Goal: Information Seeking & Learning: Compare options

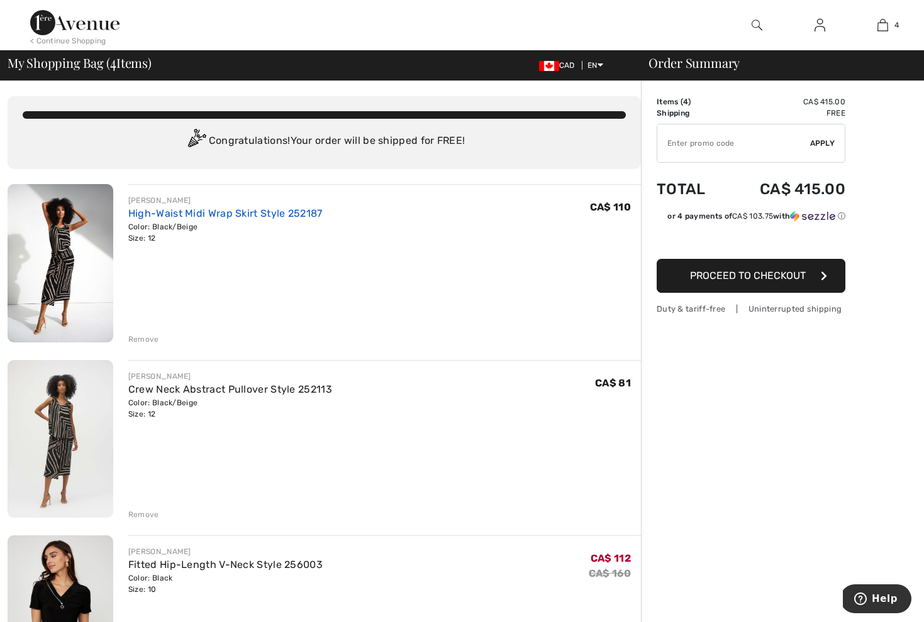
click at [158, 218] on link "High-Waist Midi Wrap Skirt Style 252187" at bounding box center [225, 213] width 194 height 12
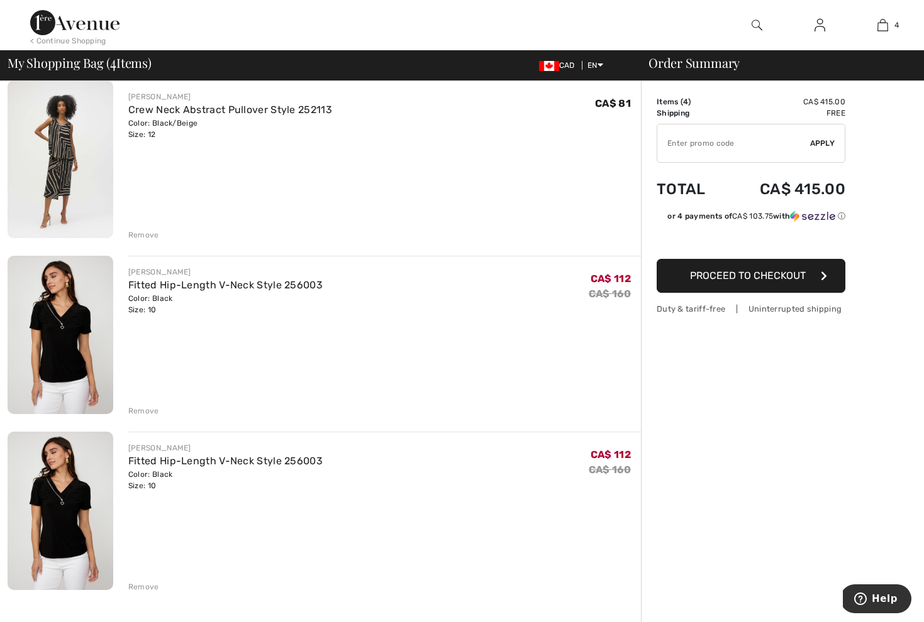
scroll to position [334, 0]
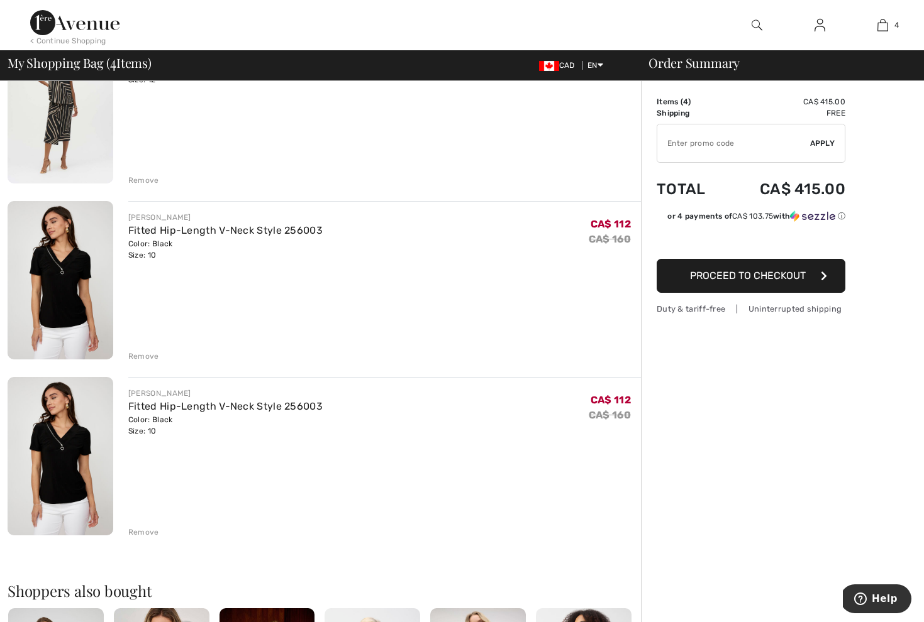
click at [149, 536] on div "Remove" at bounding box center [143, 532] width 31 height 11
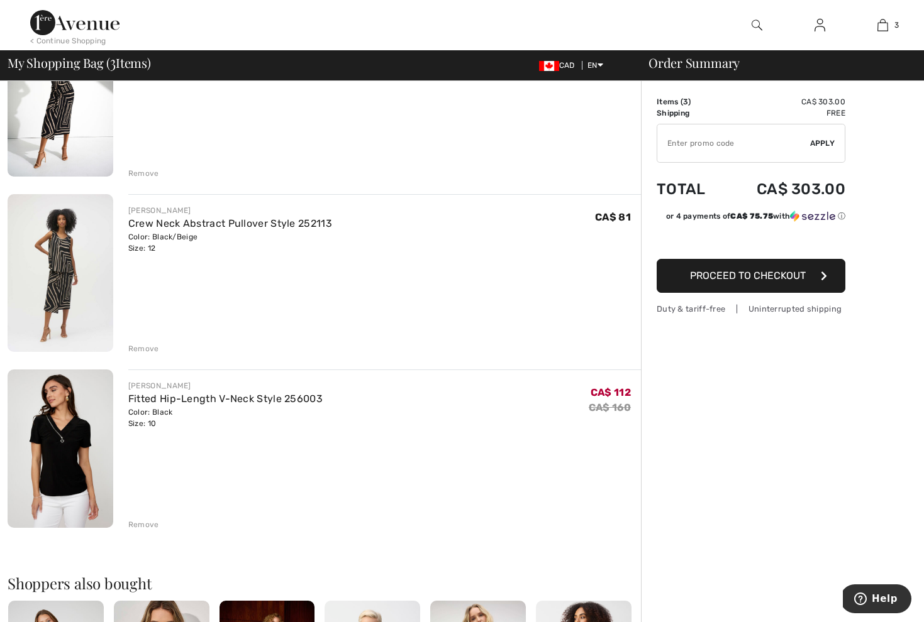
scroll to position [60, 0]
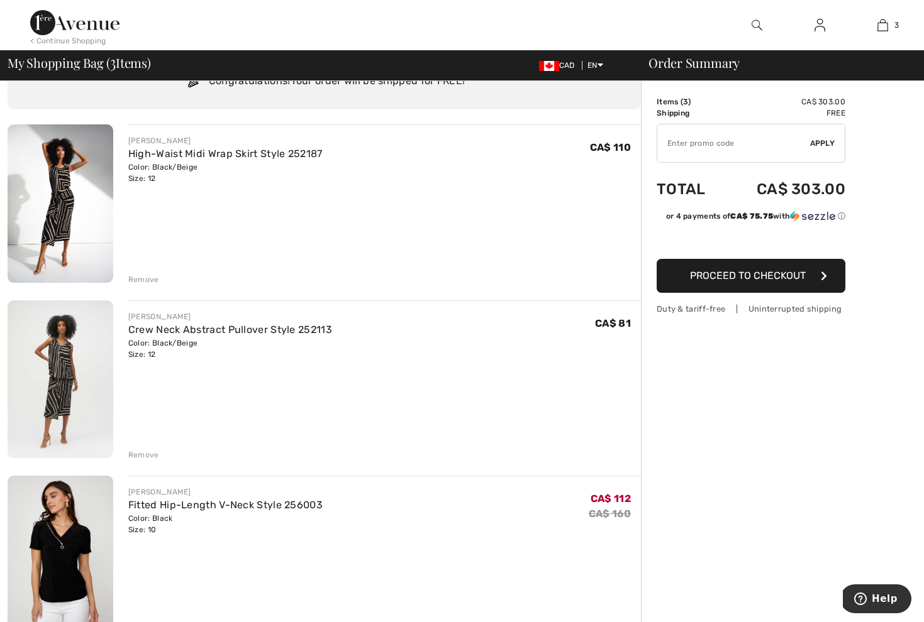
click at [70, 199] on img at bounding box center [61, 203] width 106 height 158
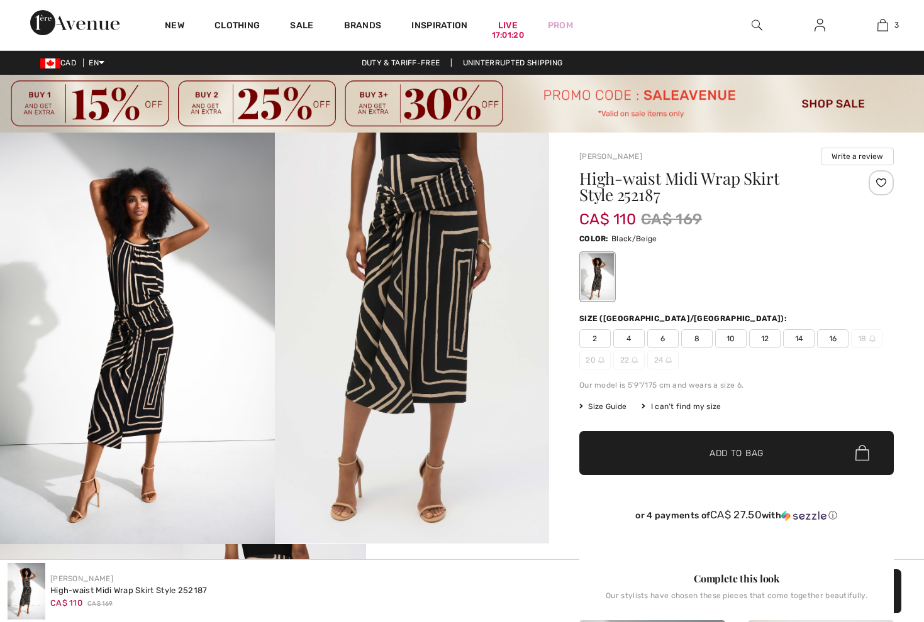
checkbox input "true"
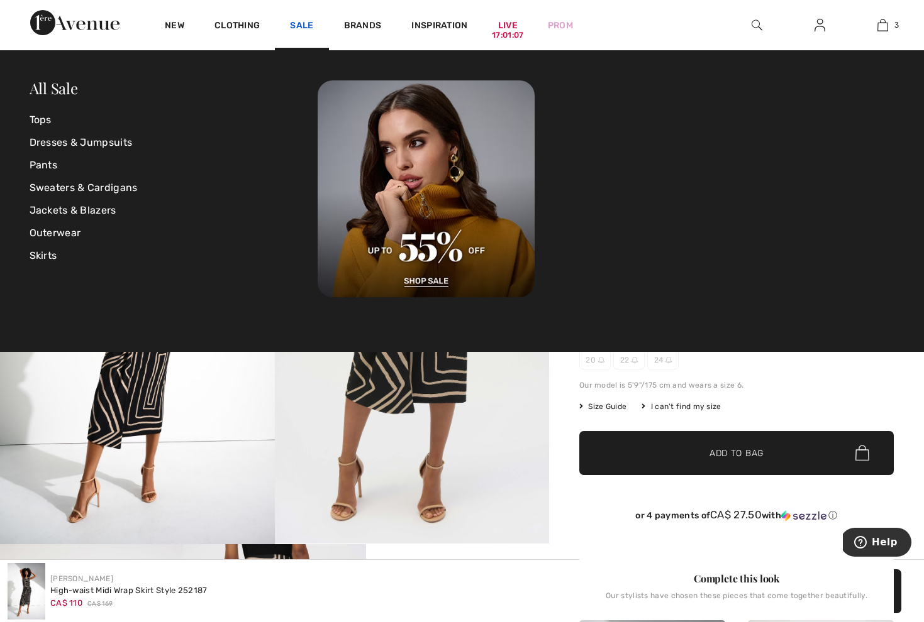
click at [299, 30] on link "Sale" at bounding box center [301, 26] width 23 height 13
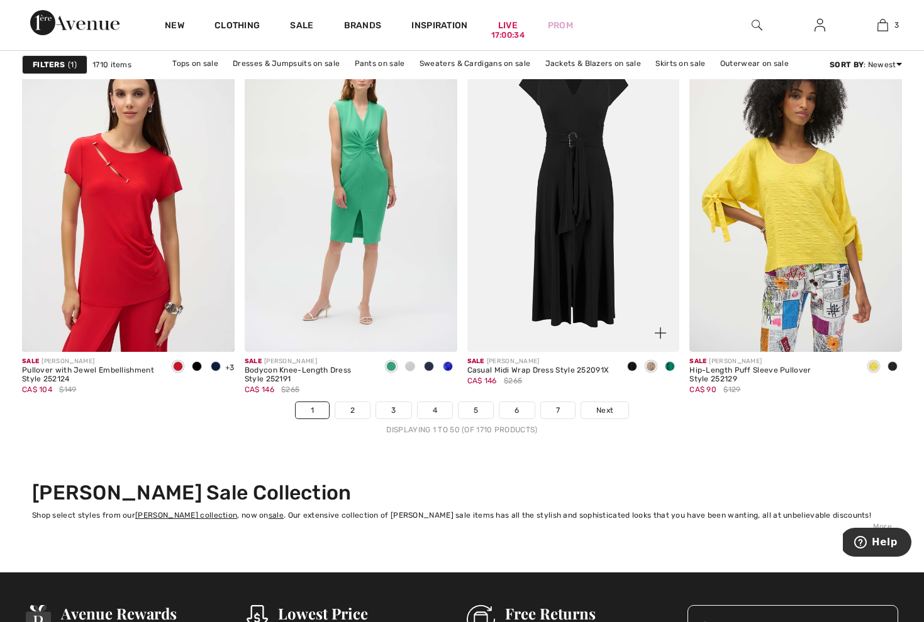
scroll to position [5692, 0]
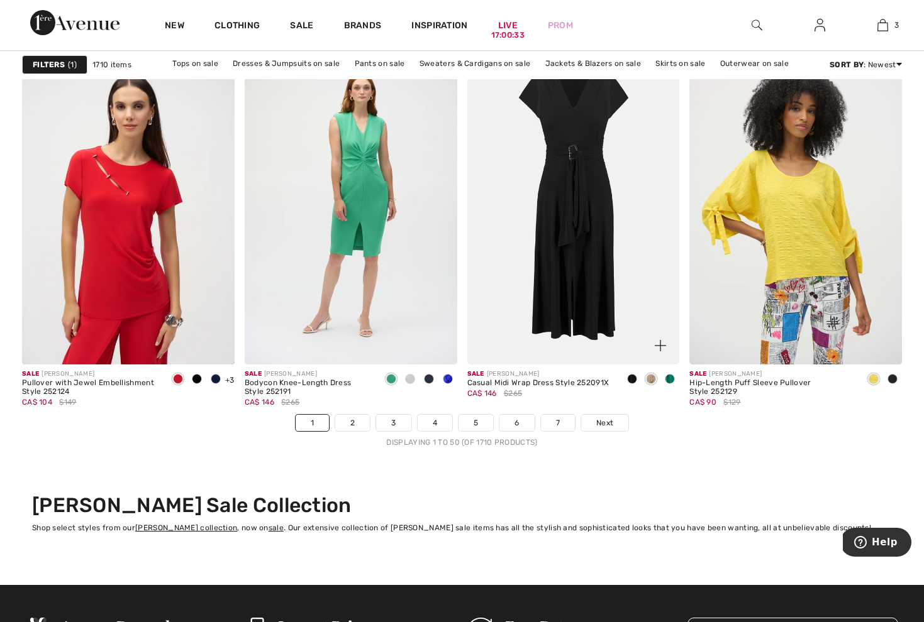
click at [588, 145] on img at bounding box center [573, 205] width 212 height 319
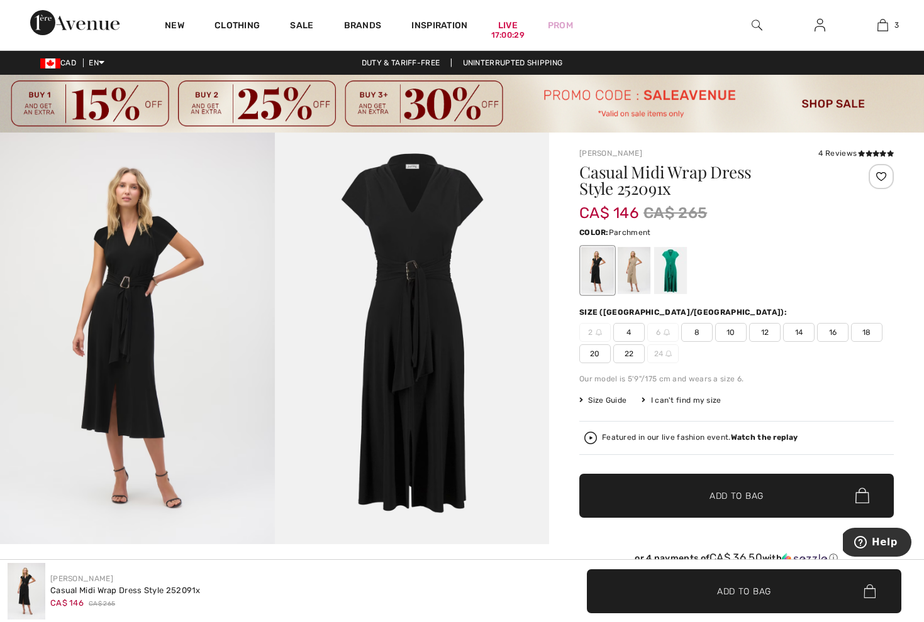
click at [641, 273] on div at bounding box center [633, 270] width 33 height 47
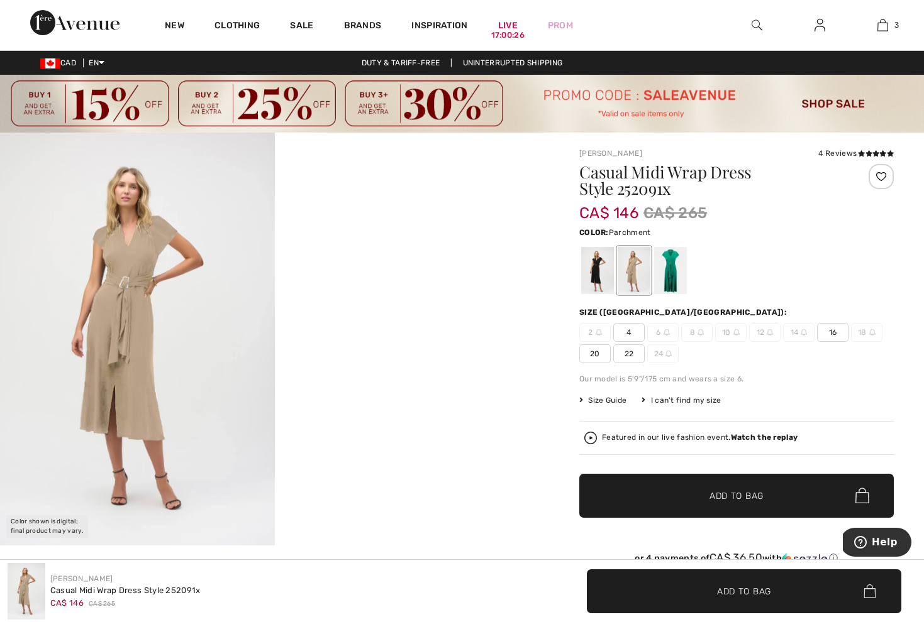
click at [150, 286] on img at bounding box center [137, 339] width 275 height 413
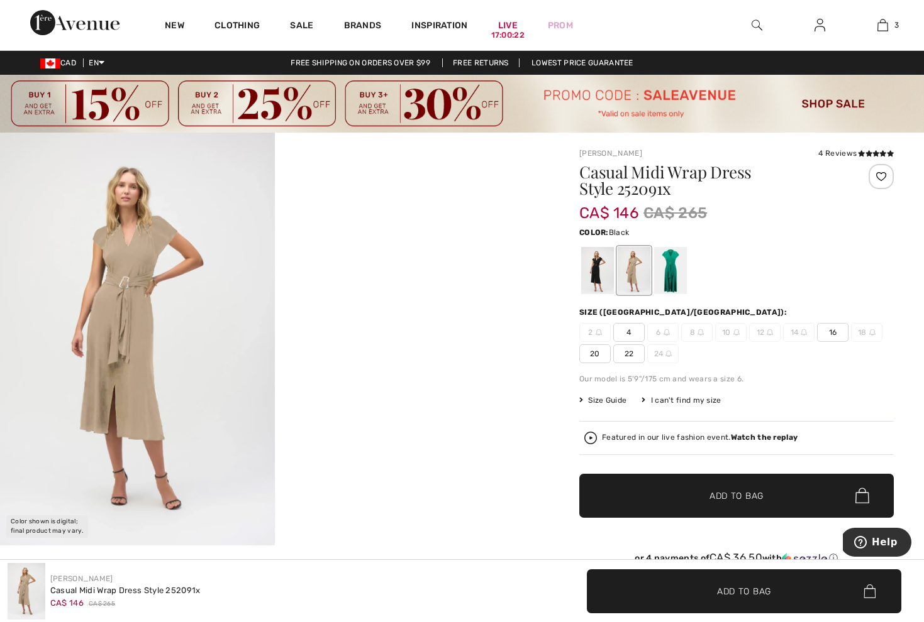
click at [601, 280] on div at bounding box center [597, 270] width 33 height 47
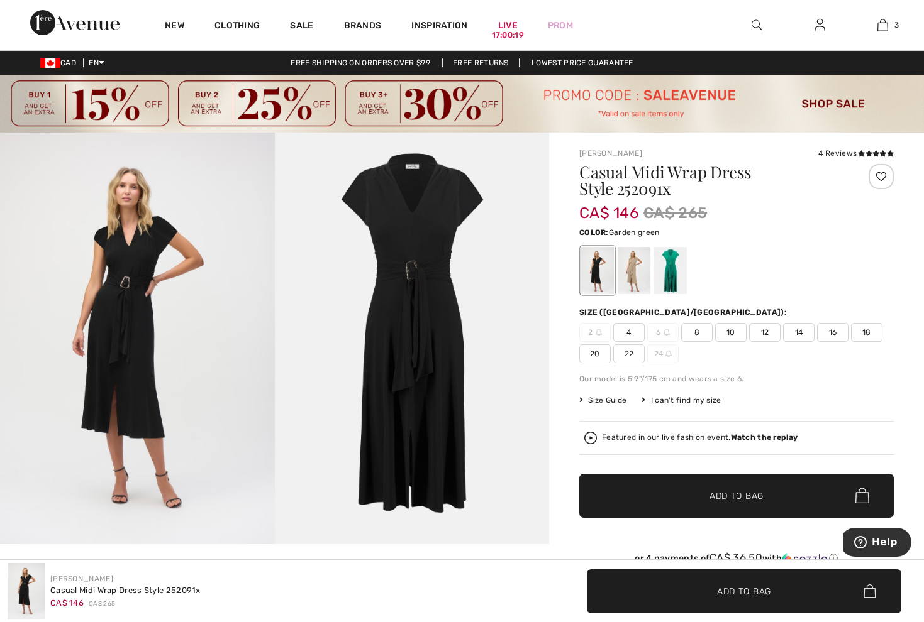
click at [674, 268] on div at bounding box center [670, 270] width 33 height 47
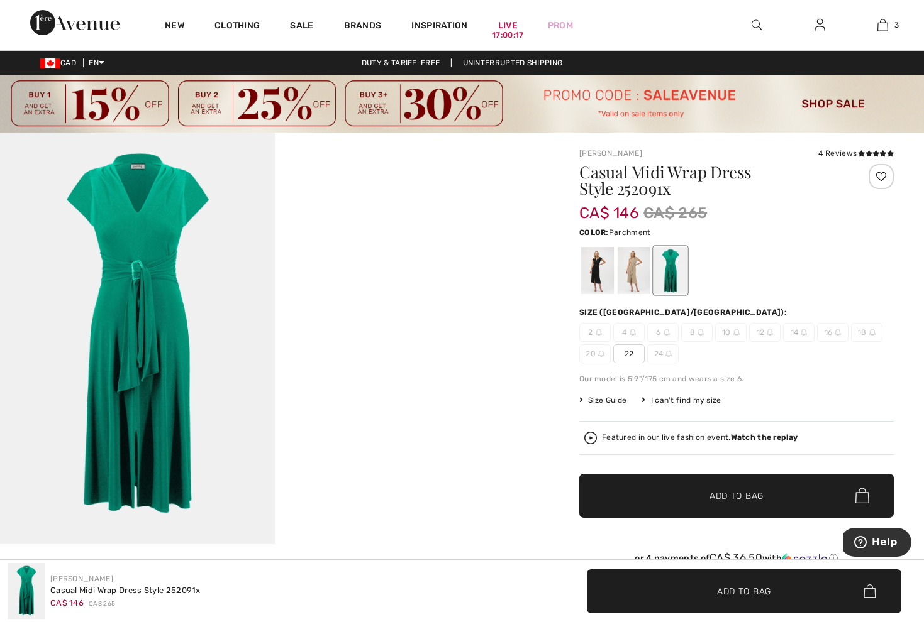
click at [631, 263] on div at bounding box center [633, 270] width 33 height 47
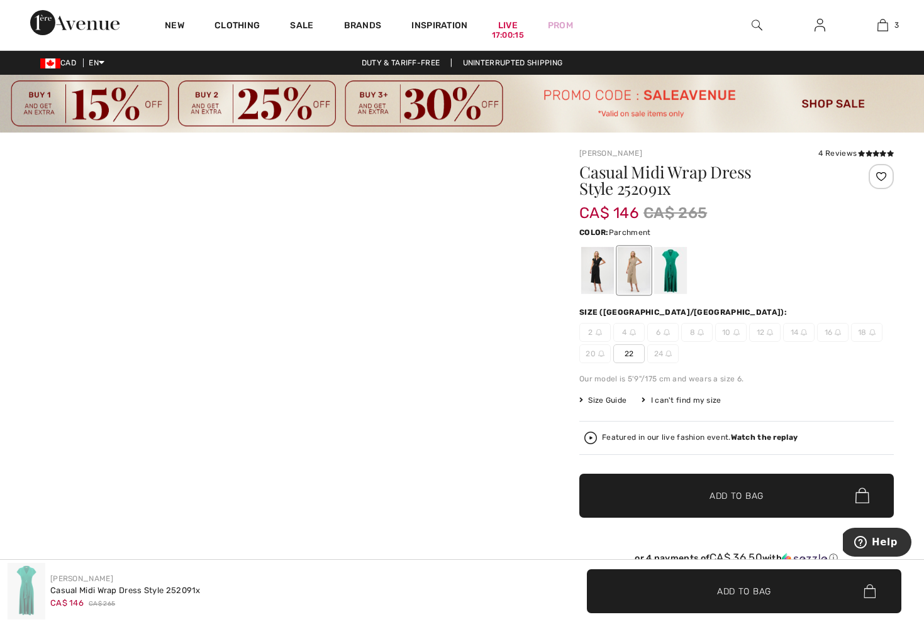
click at [640, 279] on div at bounding box center [633, 270] width 33 height 47
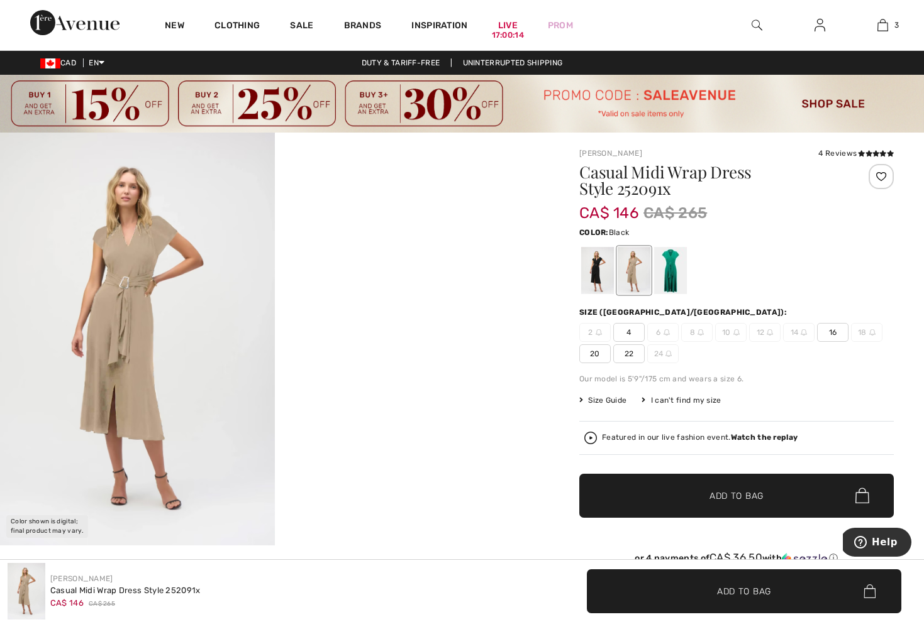
click at [605, 279] on div at bounding box center [597, 270] width 33 height 47
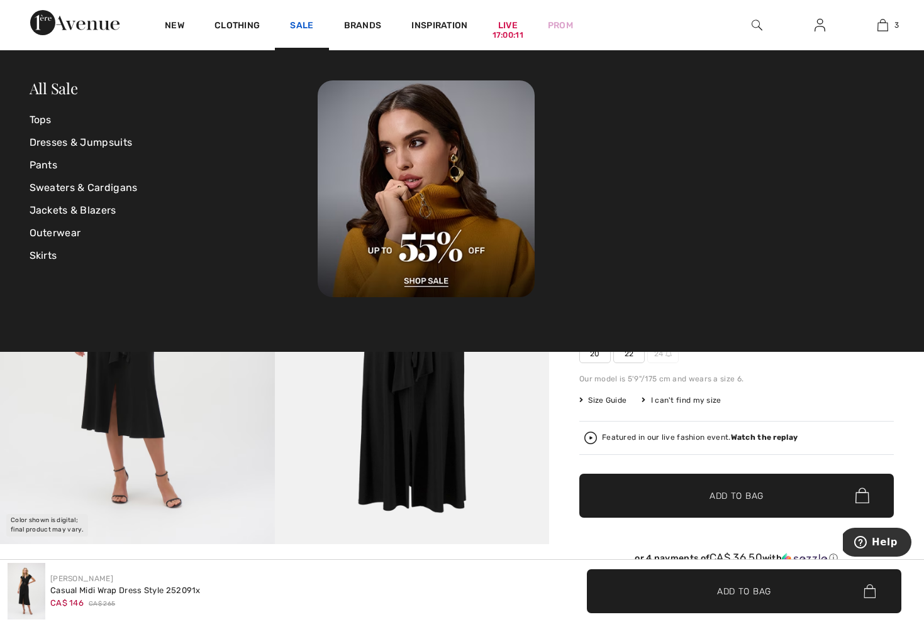
click at [301, 28] on link "Sale" at bounding box center [301, 26] width 23 height 13
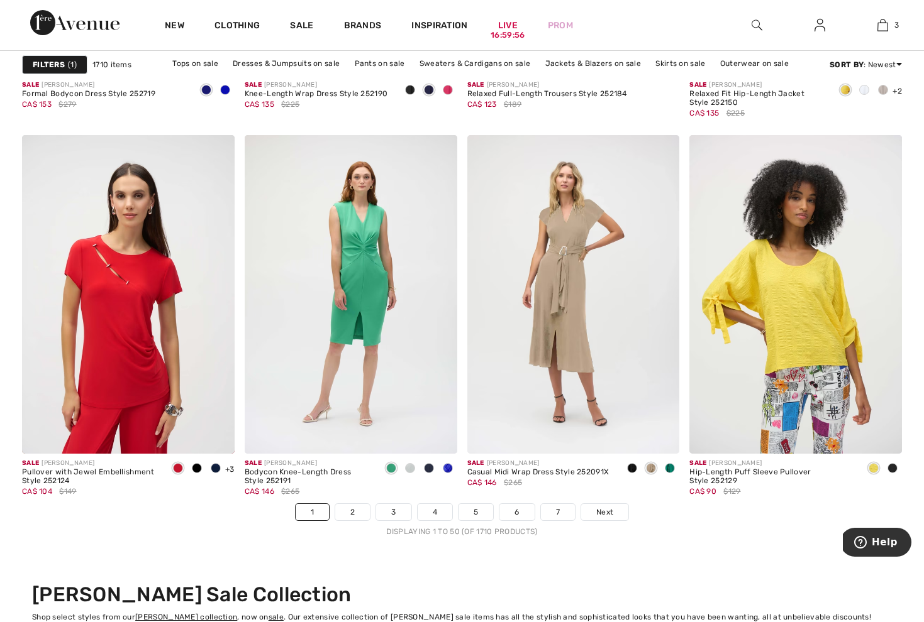
scroll to position [5872, 0]
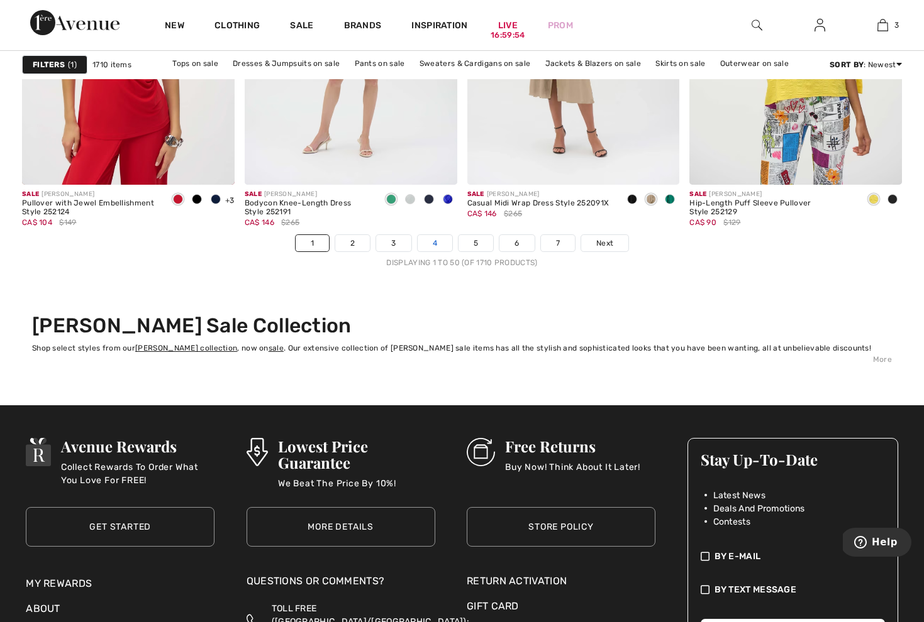
click at [443, 238] on link "4" at bounding box center [434, 243] width 35 height 16
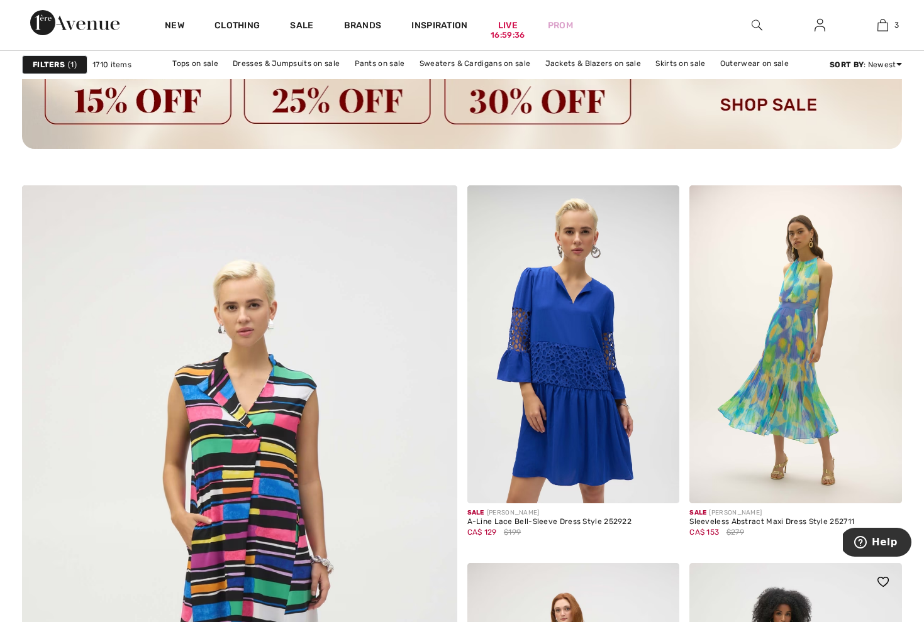
scroll to position [3027, 0]
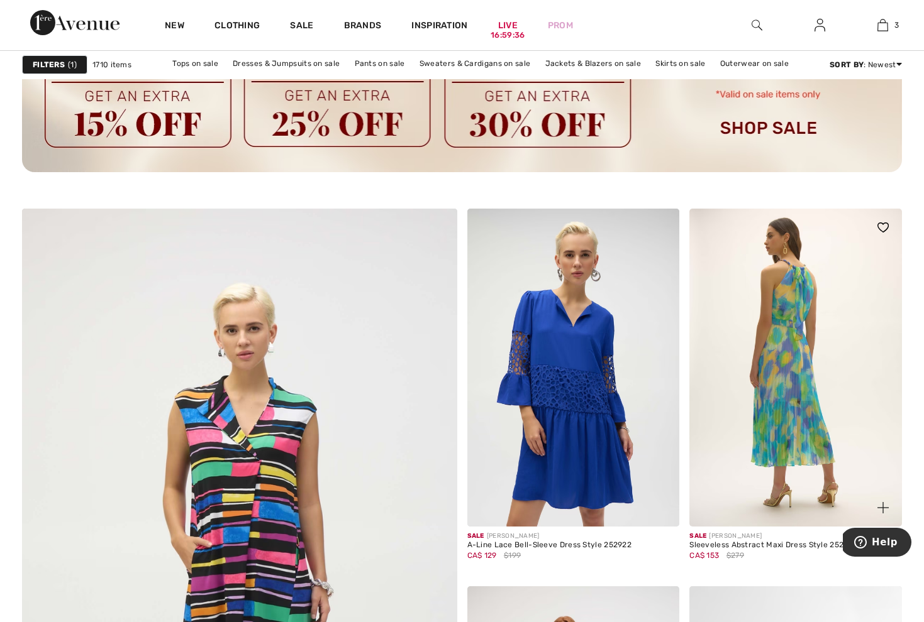
click at [803, 378] on img at bounding box center [795, 368] width 212 height 319
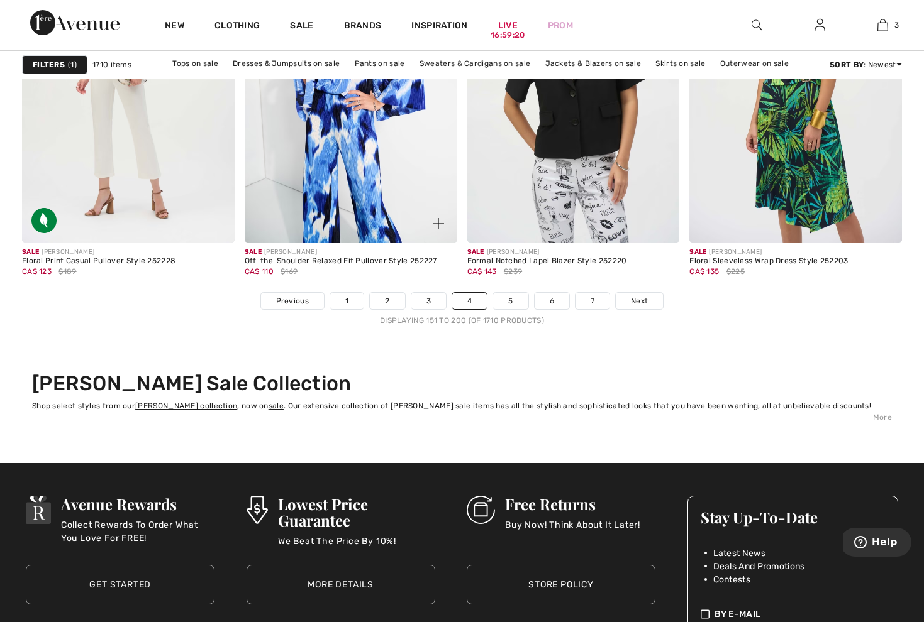
scroll to position [5761, 0]
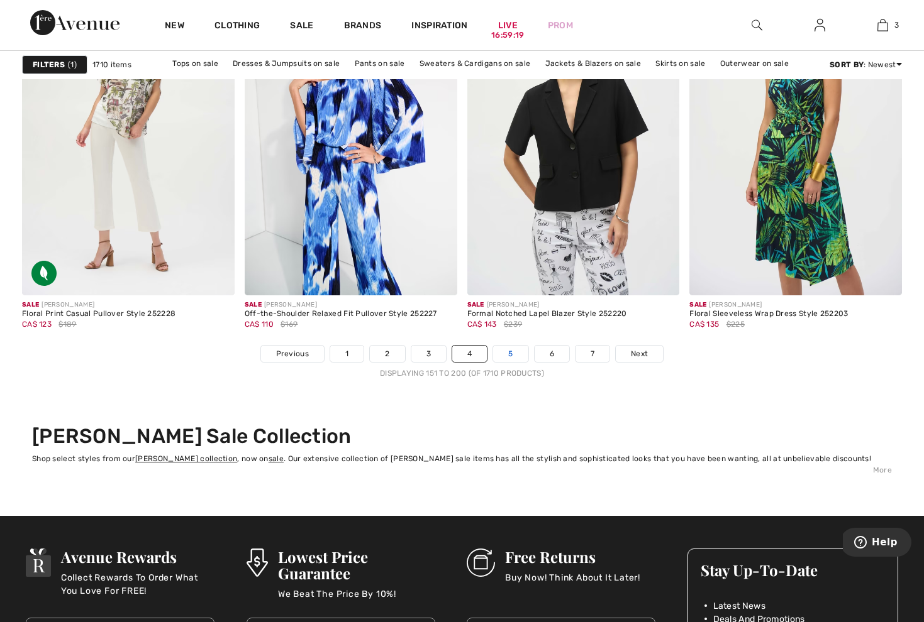
click at [516, 355] on link "5" at bounding box center [510, 354] width 35 height 16
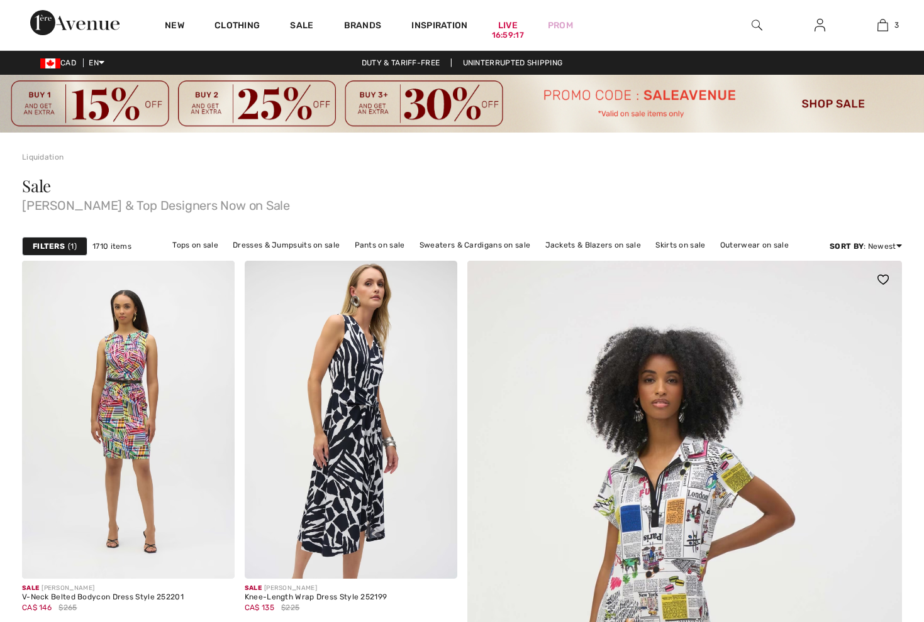
checkbox input "true"
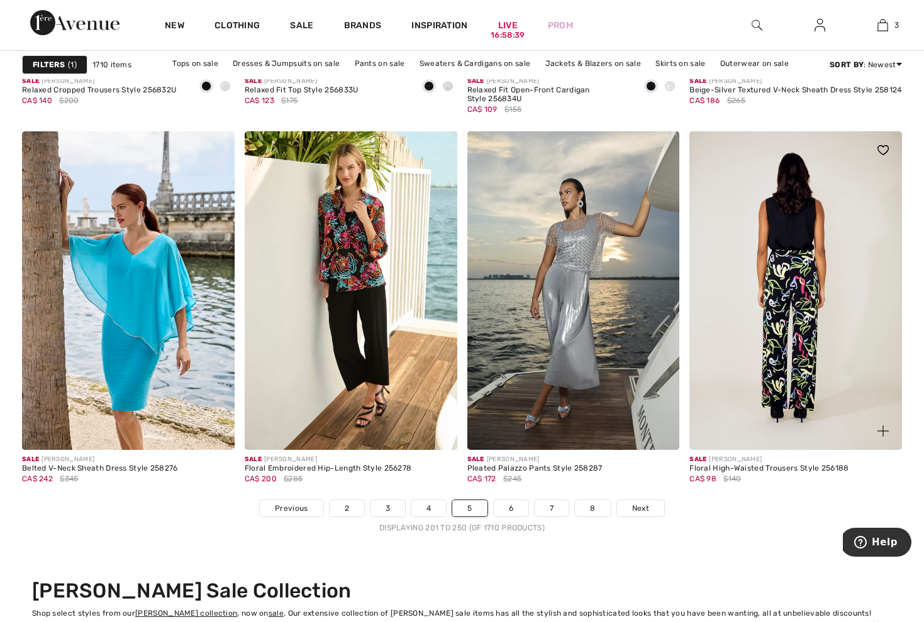
scroll to position [5778, 0]
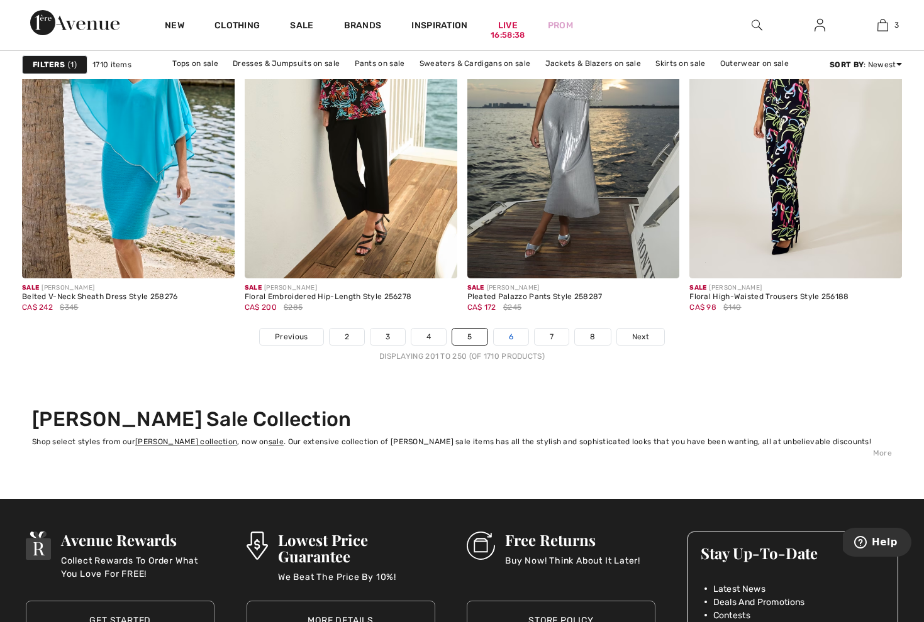
click at [517, 336] on link "6" at bounding box center [511, 337] width 35 height 16
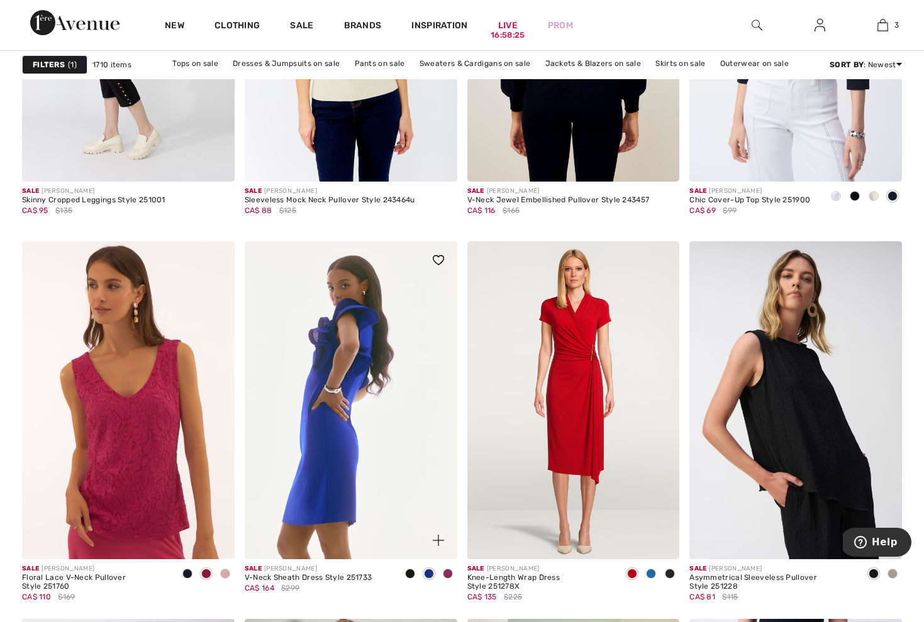
scroll to position [2163, 0]
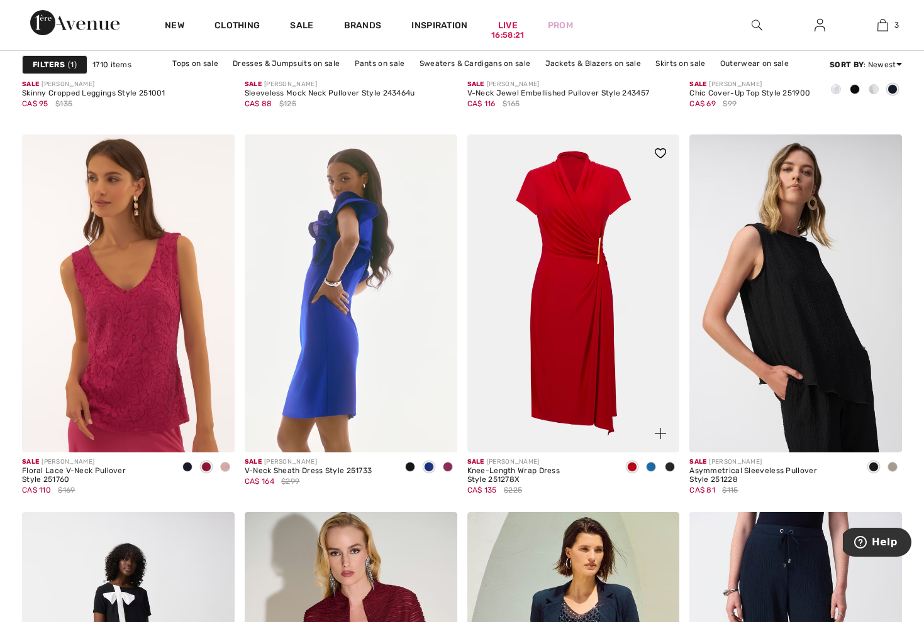
click at [584, 271] on img at bounding box center [573, 294] width 212 height 319
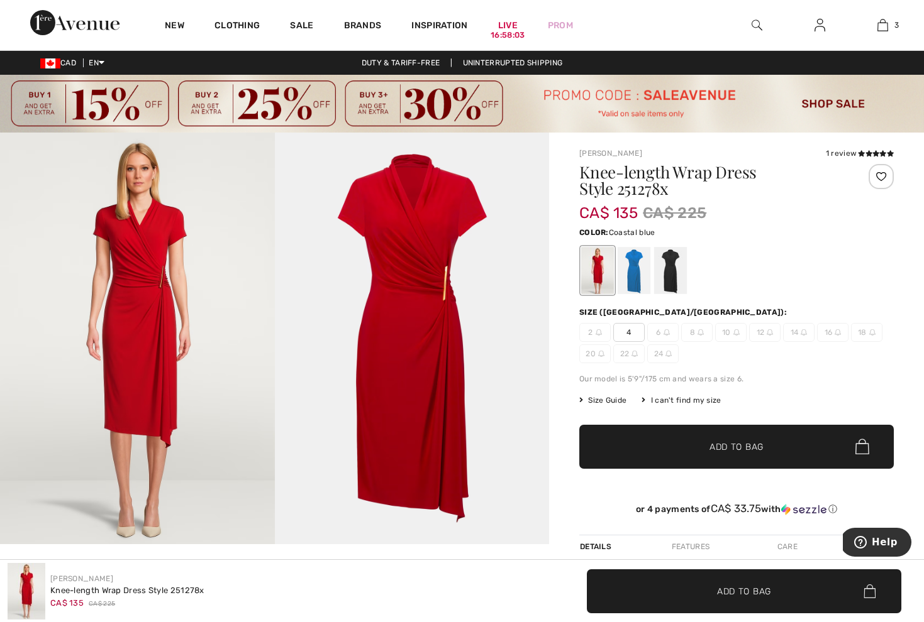
click at [634, 266] on div at bounding box center [633, 270] width 33 height 47
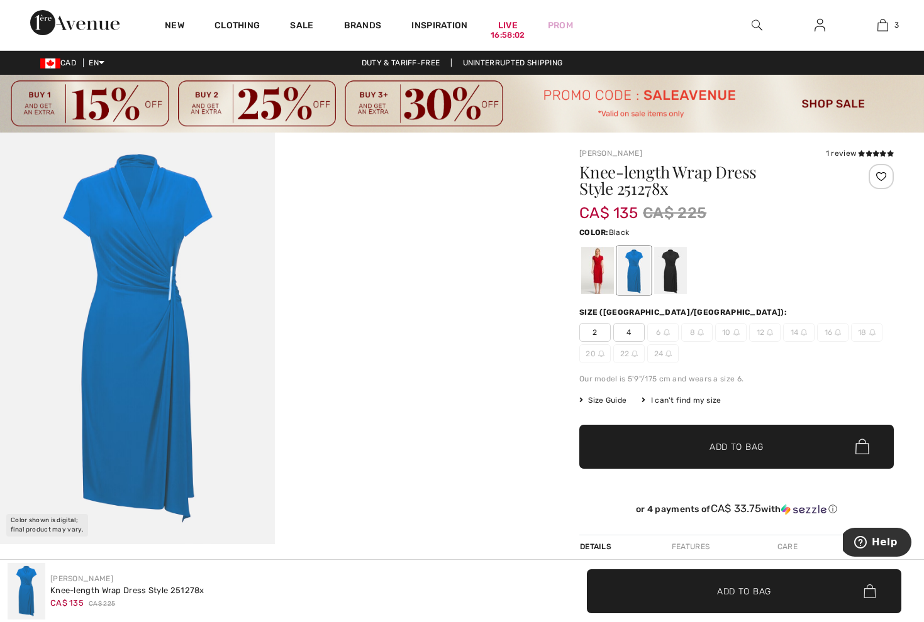
click at [674, 264] on div at bounding box center [670, 270] width 33 height 47
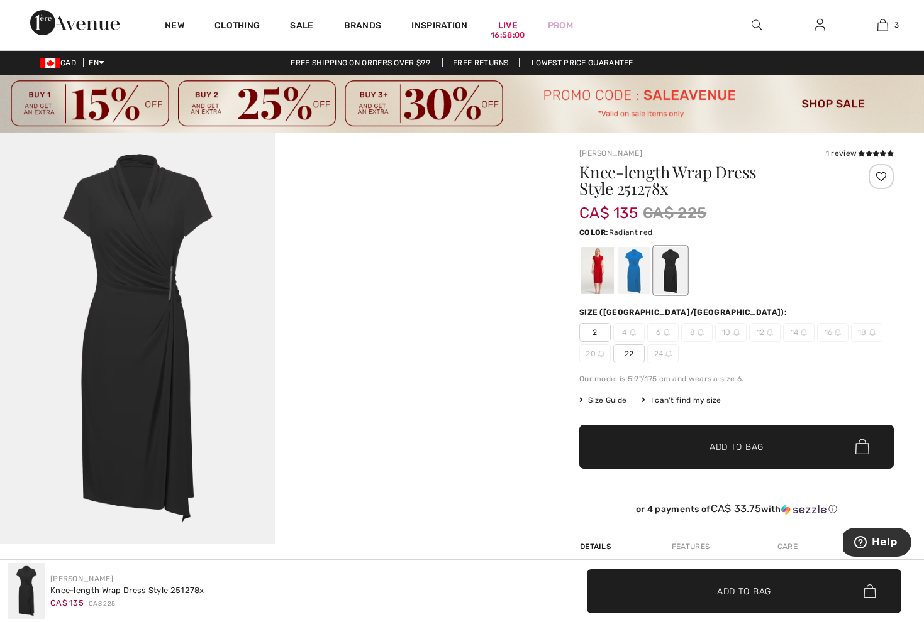
click at [603, 274] on div at bounding box center [597, 270] width 33 height 47
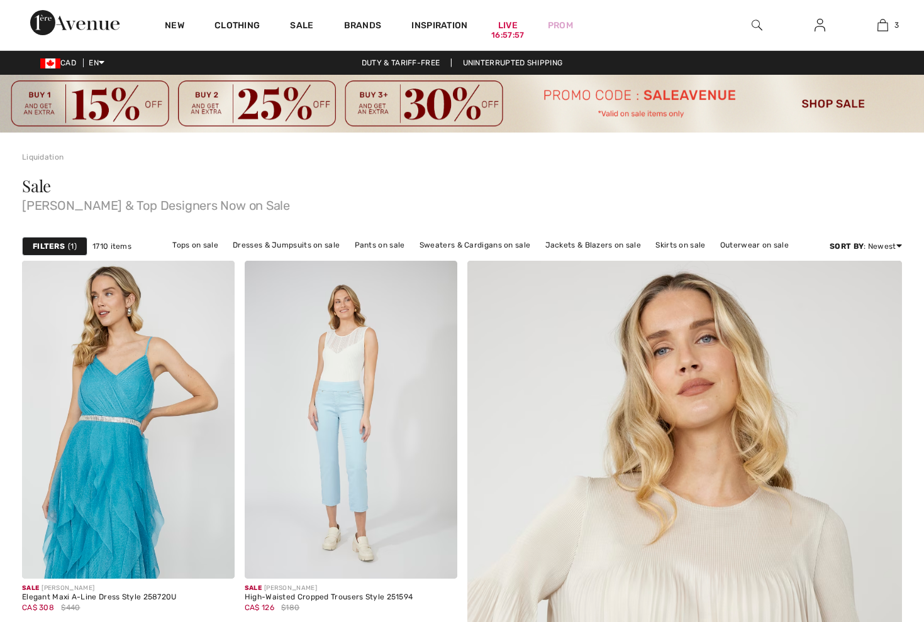
checkbox input "true"
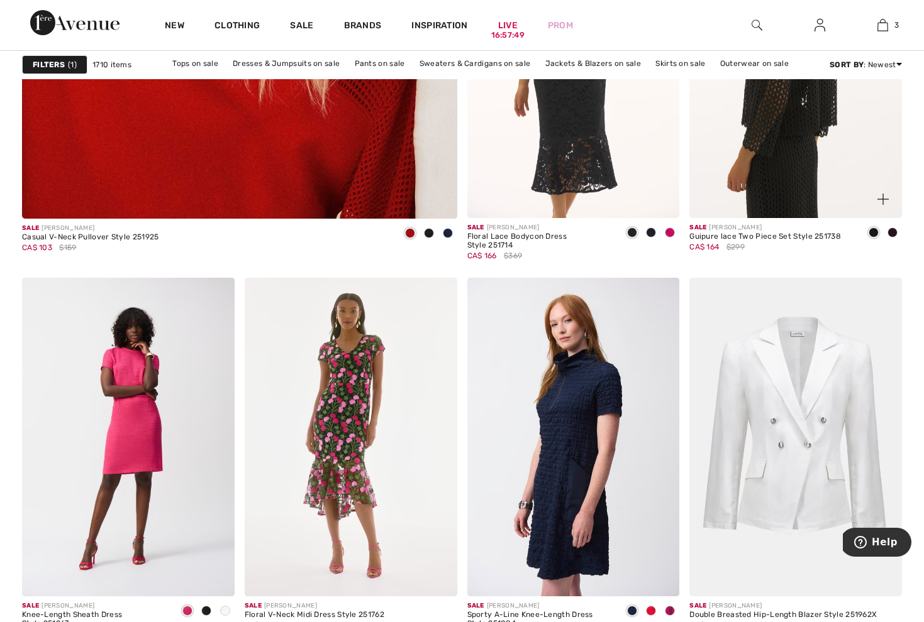
scroll to position [3774, 0]
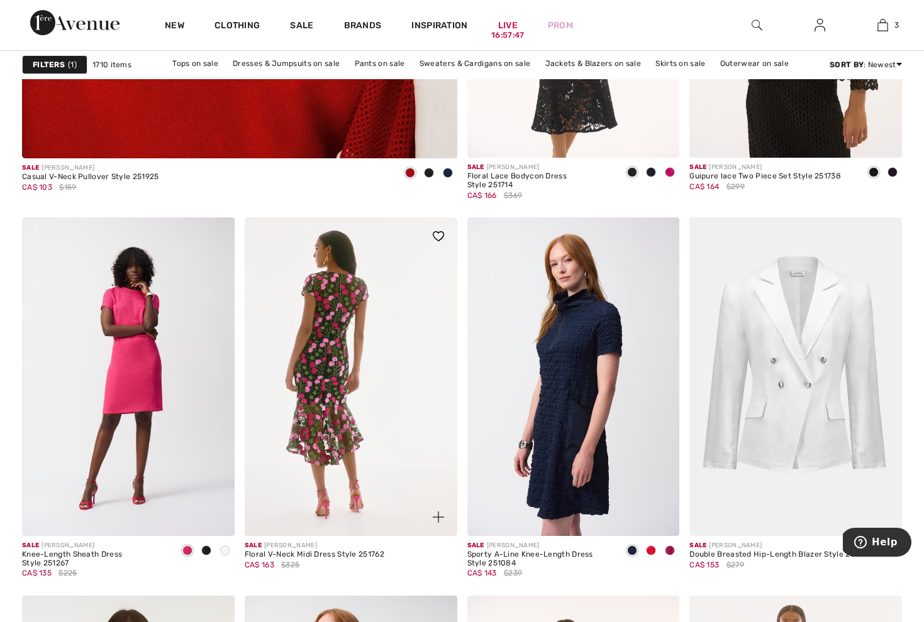
click at [333, 311] on img at bounding box center [351, 377] width 212 height 319
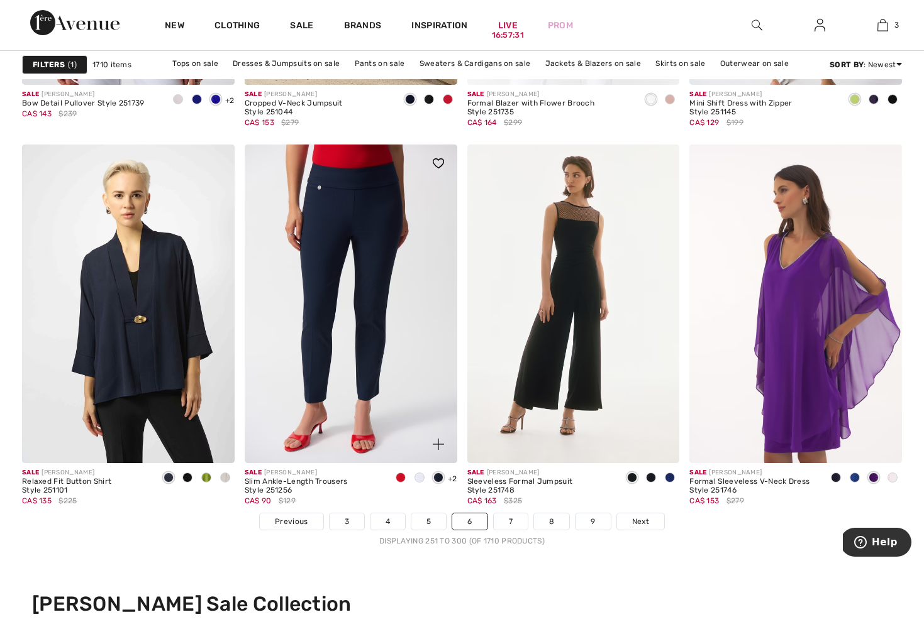
scroll to position [5583, 0]
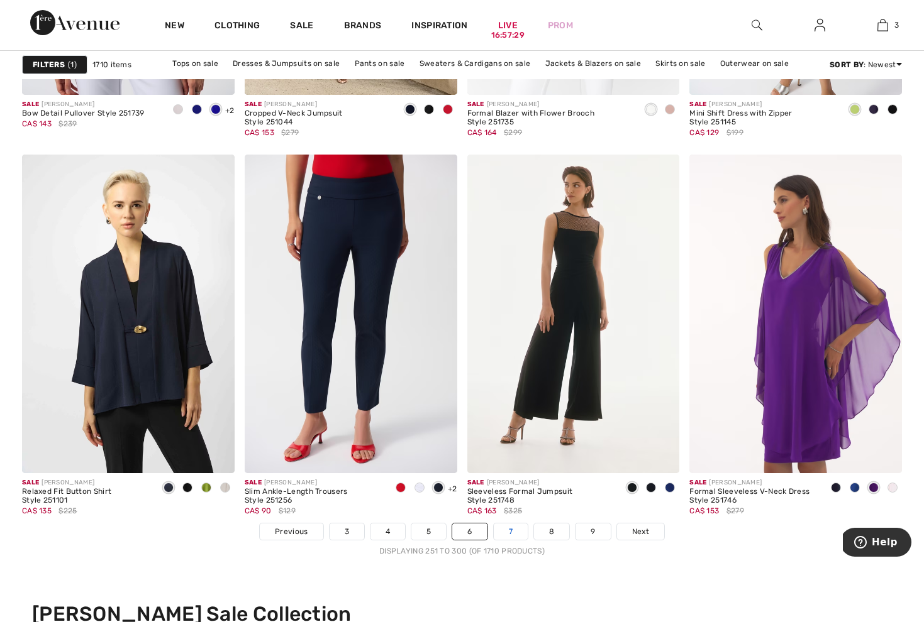
click at [519, 531] on link "7" at bounding box center [511, 532] width 34 height 16
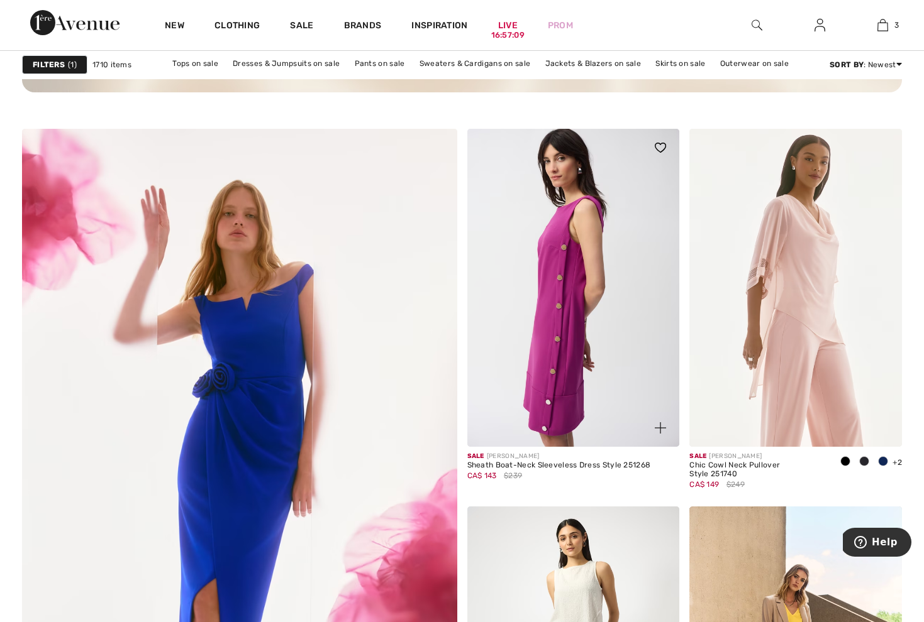
scroll to position [3108, 0]
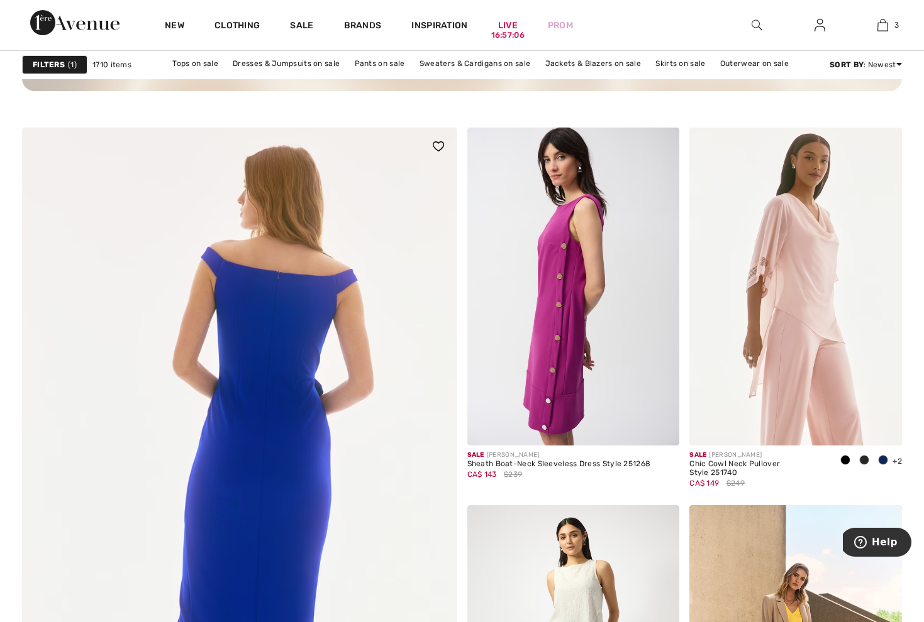
click at [257, 392] on img at bounding box center [240, 519] width 522 height 783
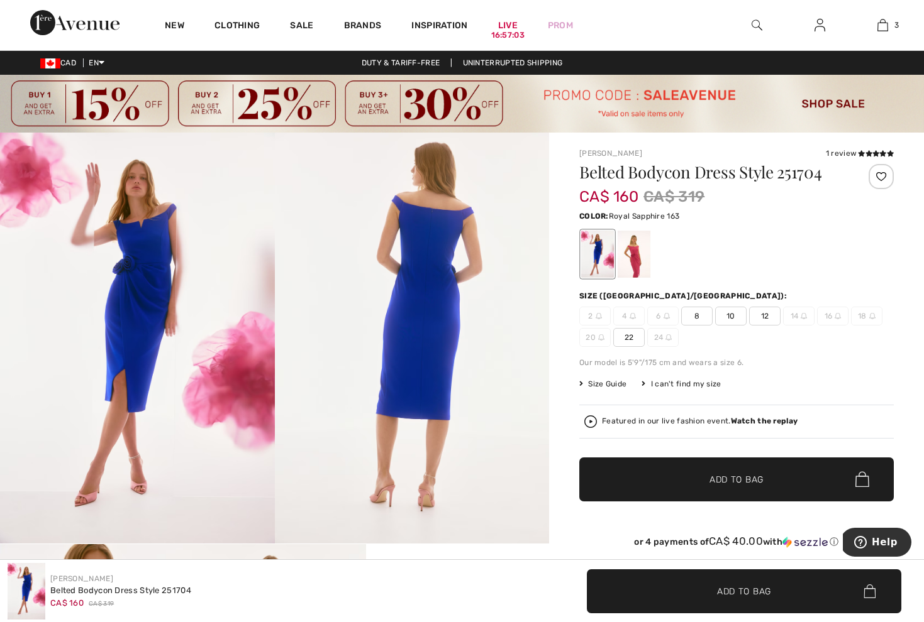
click at [163, 298] on img at bounding box center [137, 338] width 275 height 411
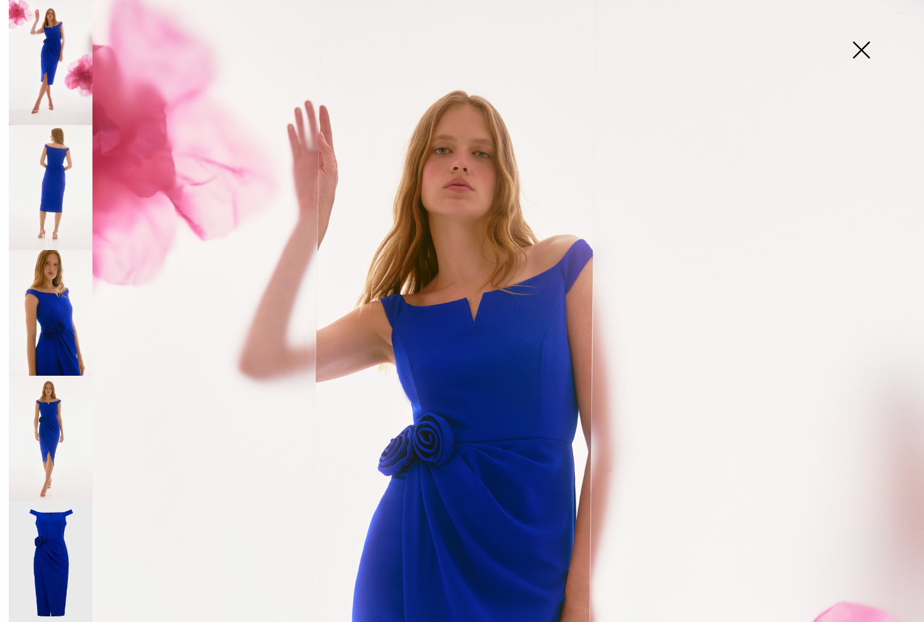
click at [79, 314] on img at bounding box center [51, 312] width 84 height 125
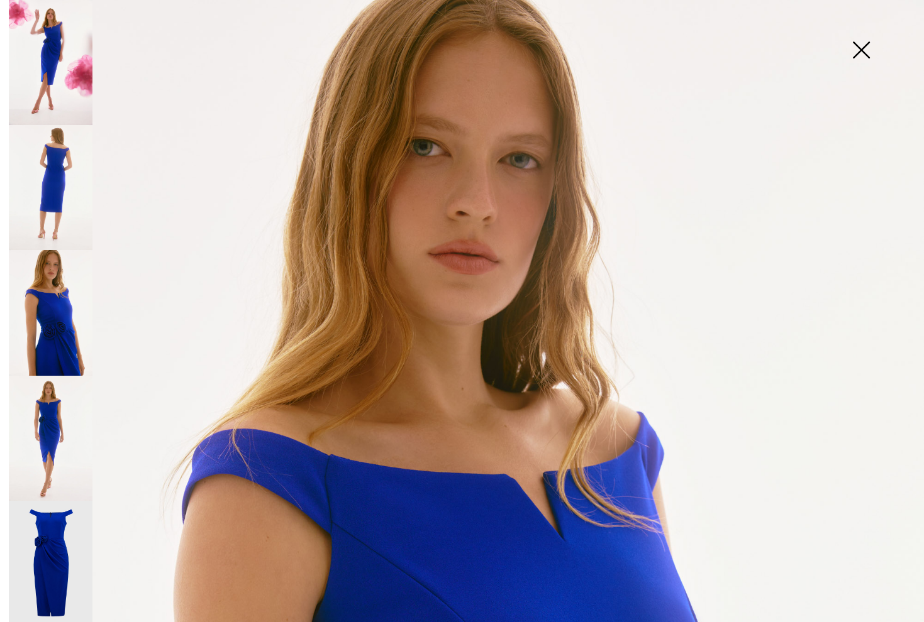
scroll to position [375, 0]
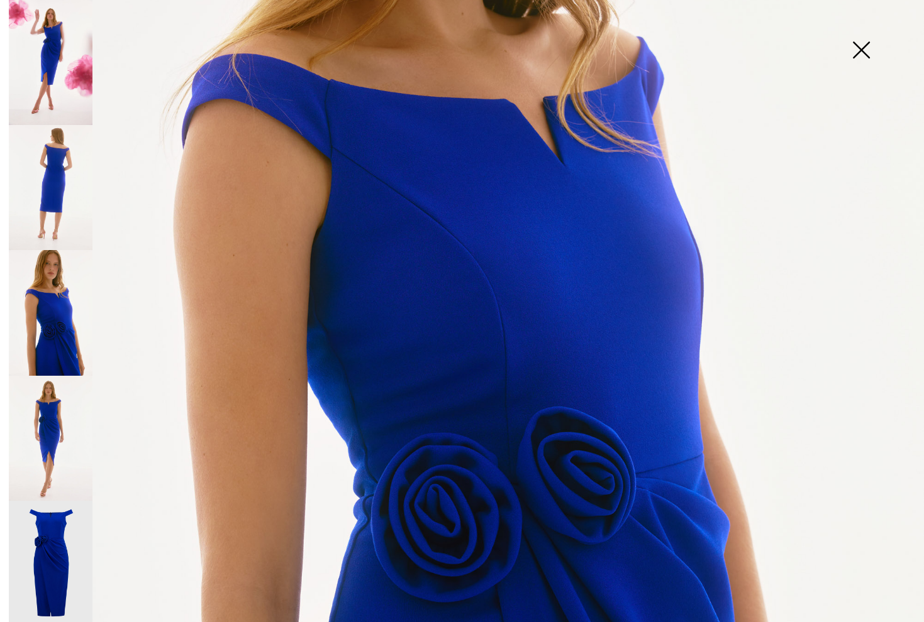
click at [62, 329] on img at bounding box center [51, 312] width 84 height 125
click at [44, 408] on img at bounding box center [51, 438] width 84 height 125
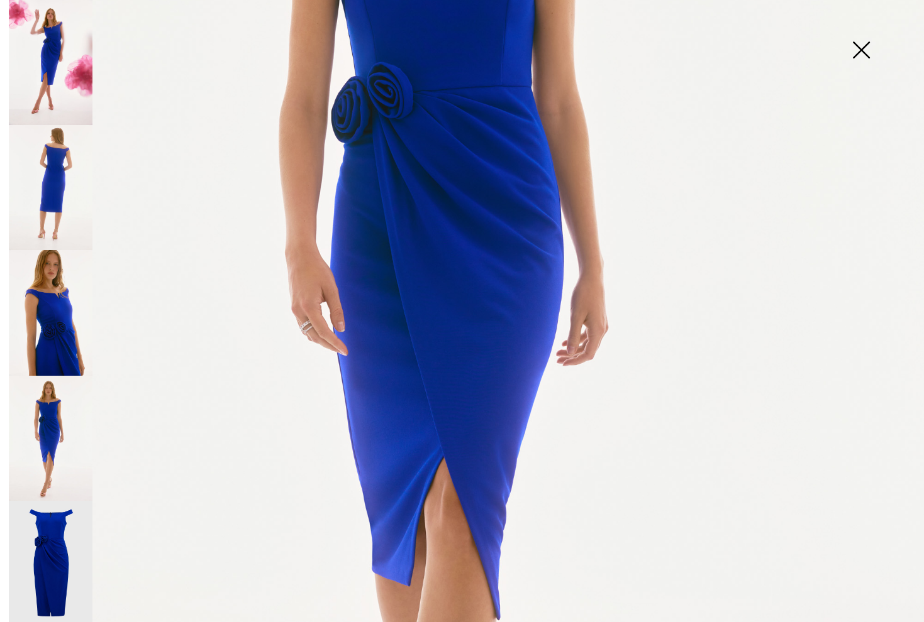
click at [54, 536] on img at bounding box center [51, 563] width 84 height 125
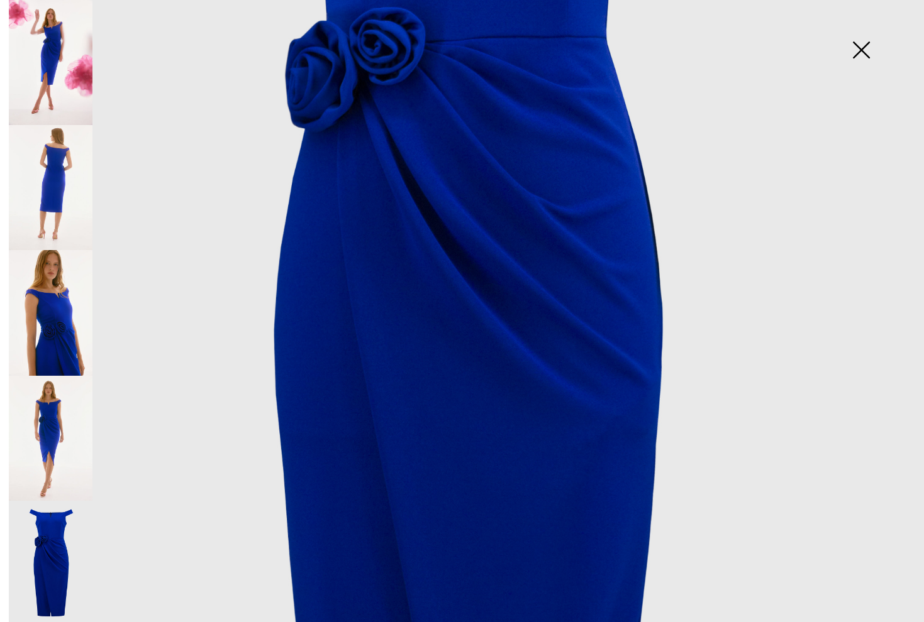
click at [61, 155] on img at bounding box center [51, 187] width 84 height 125
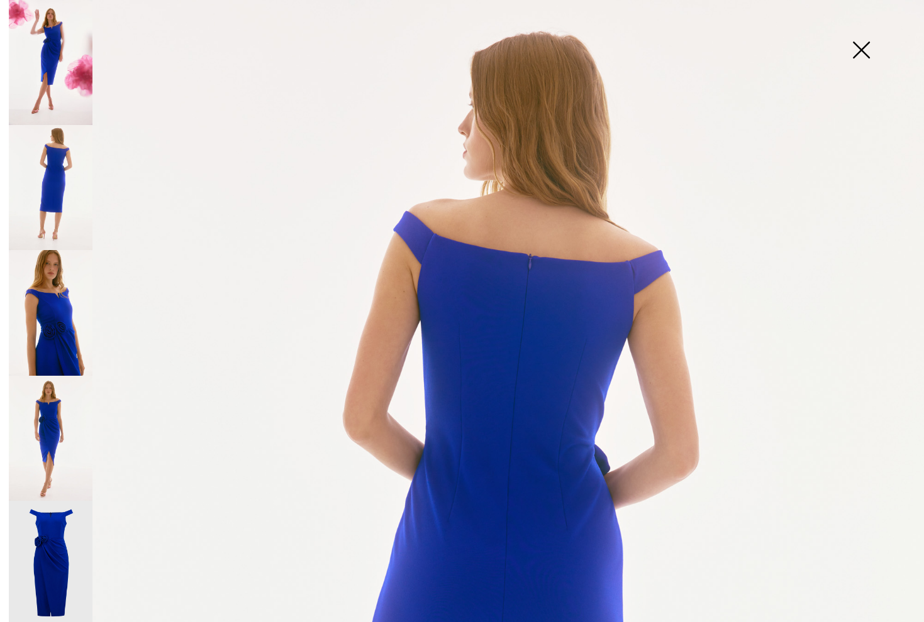
scroll to position [0, 0]
click at [58, 52] on img at bounding box center [51, 62] width 84 height 125
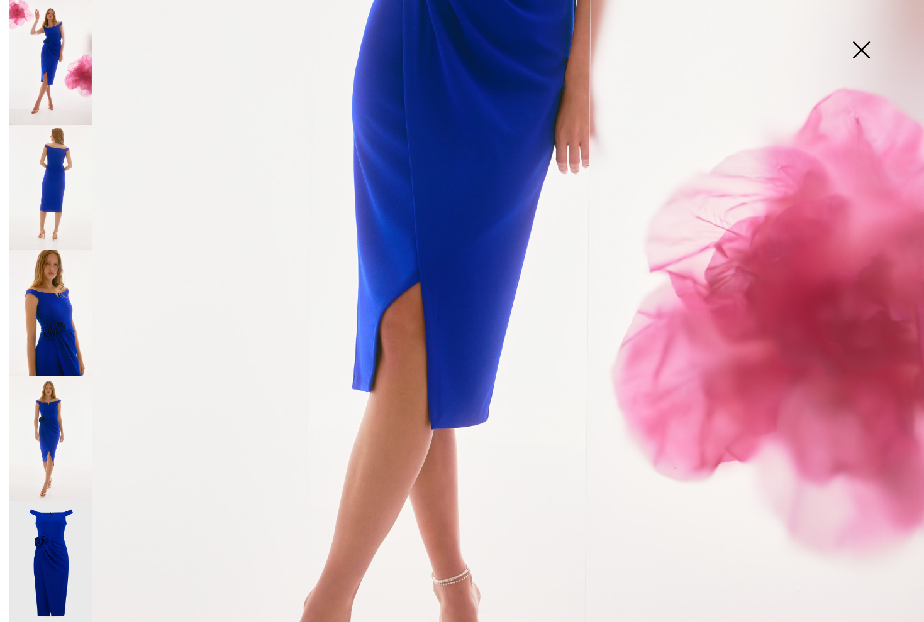
scroll to position [539, 0]
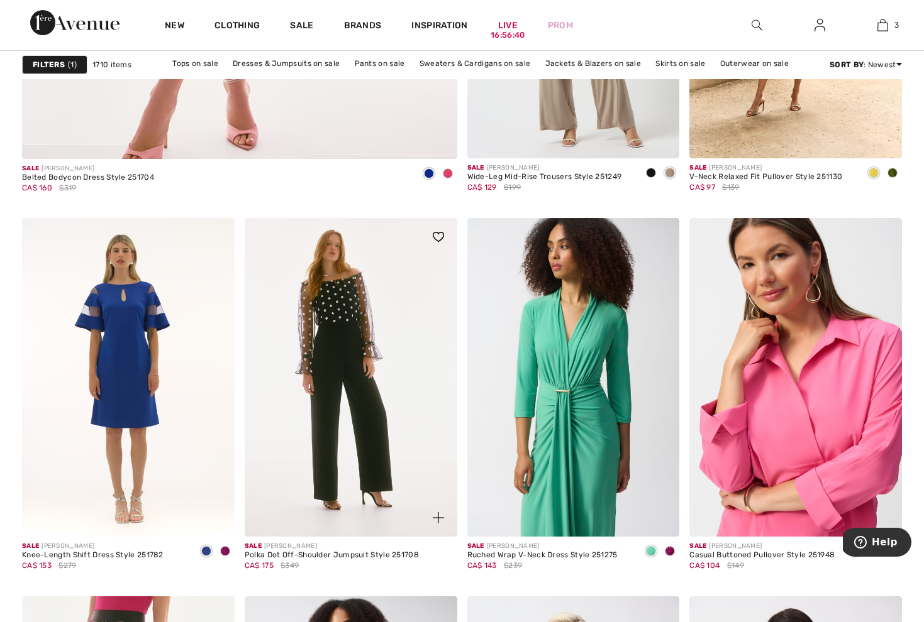
scroll to position [3825, 0]
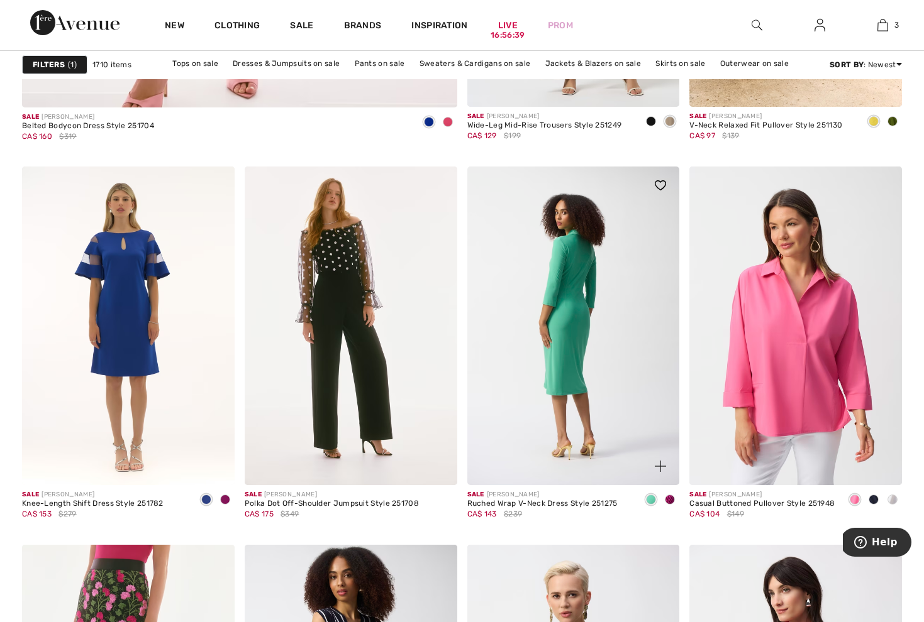
click at [565, 315] on img at bounding box center [573, 326] width 212 height 319
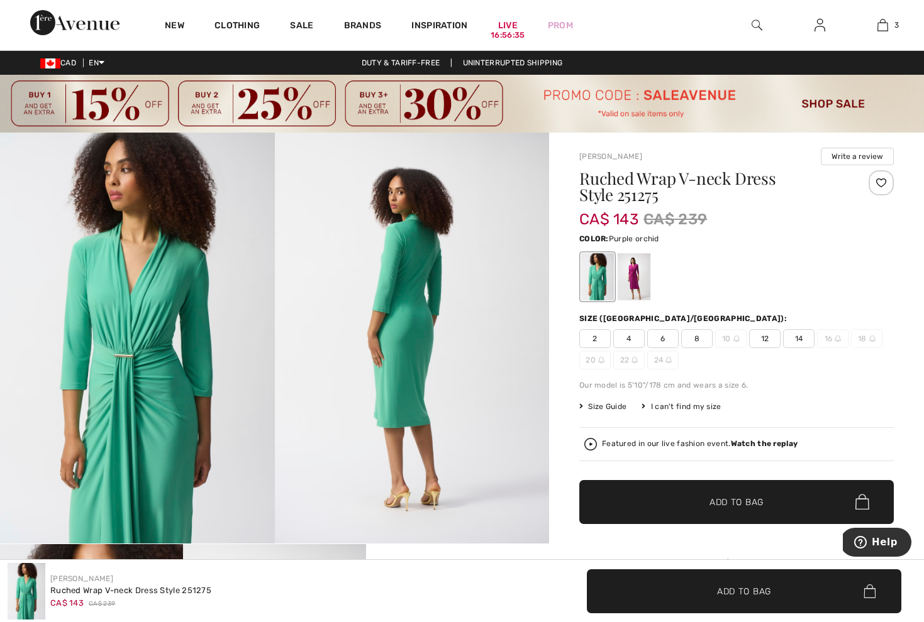
click at [637, 280] on div at bounding box center [633, 276] width 33 height 47
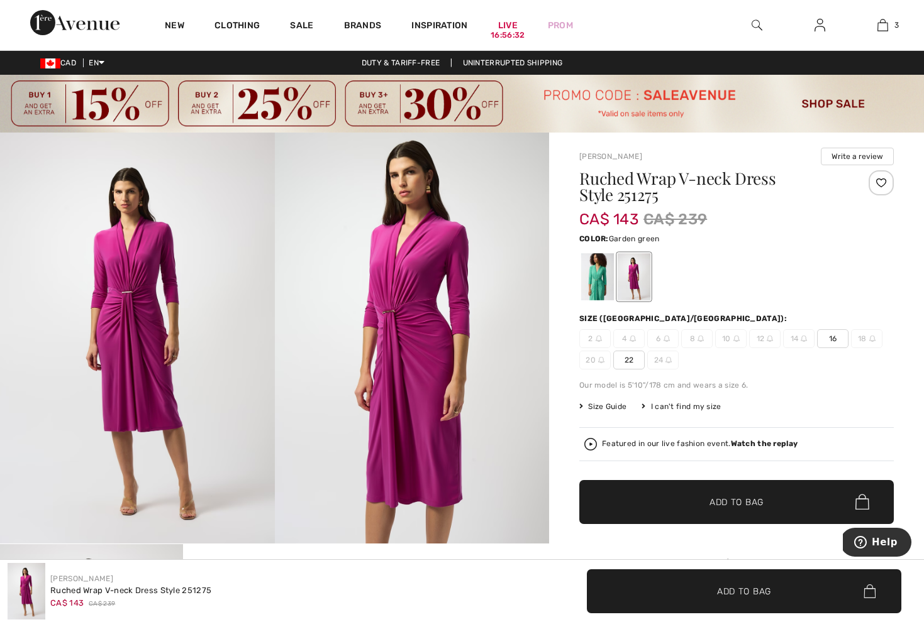
click at [600, 282] on div at bounding box center [597, 276] width 33 height 47
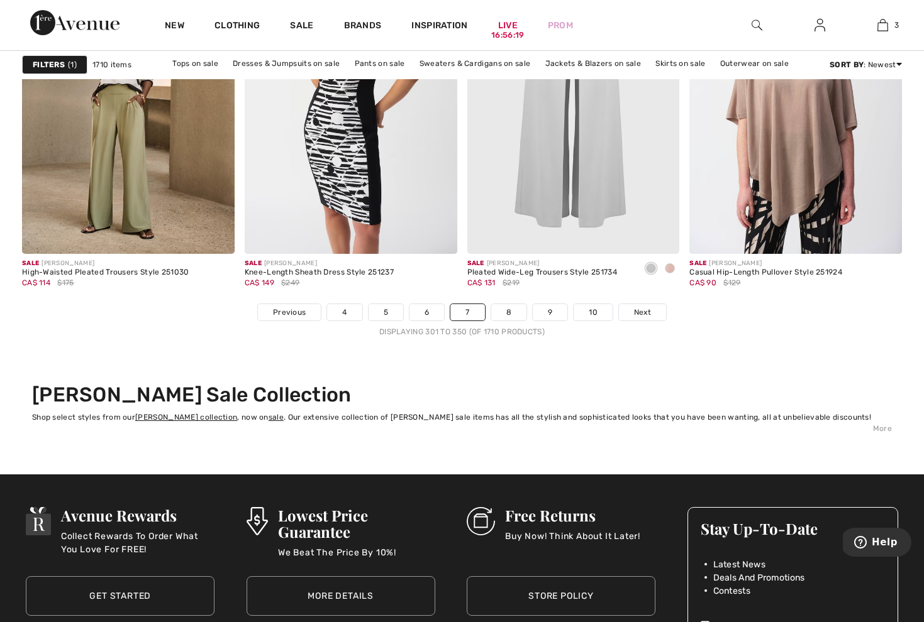
scroll to position [5804, 0]
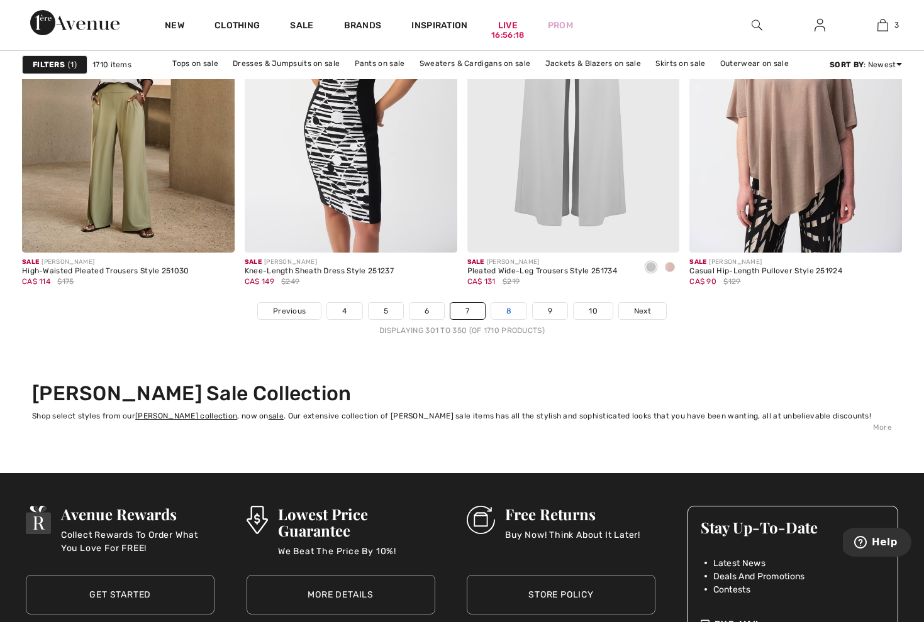
click at [509, 308] on link "8" at bounding box center [508, 311] width 35 height 16
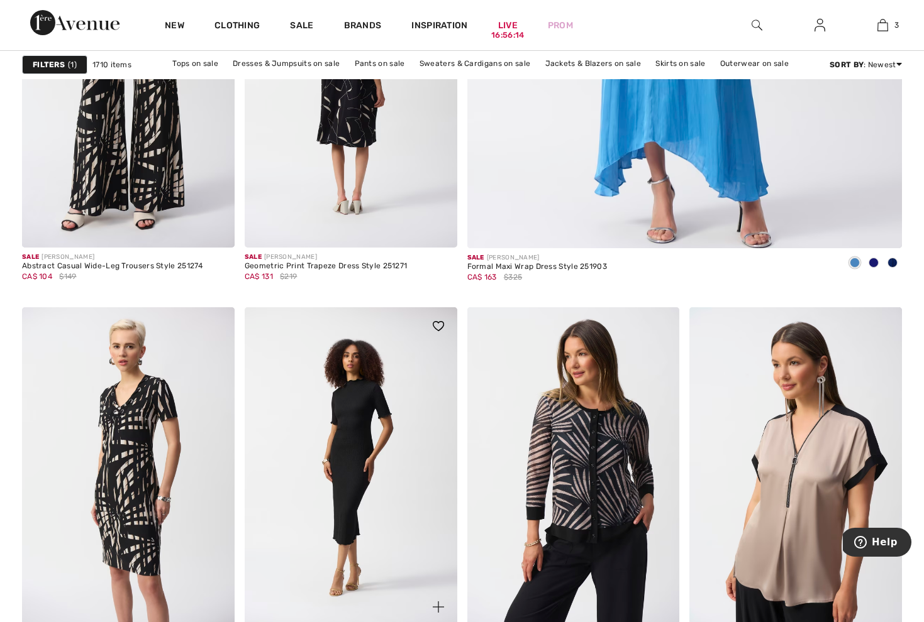
scroll to position [755, 0]
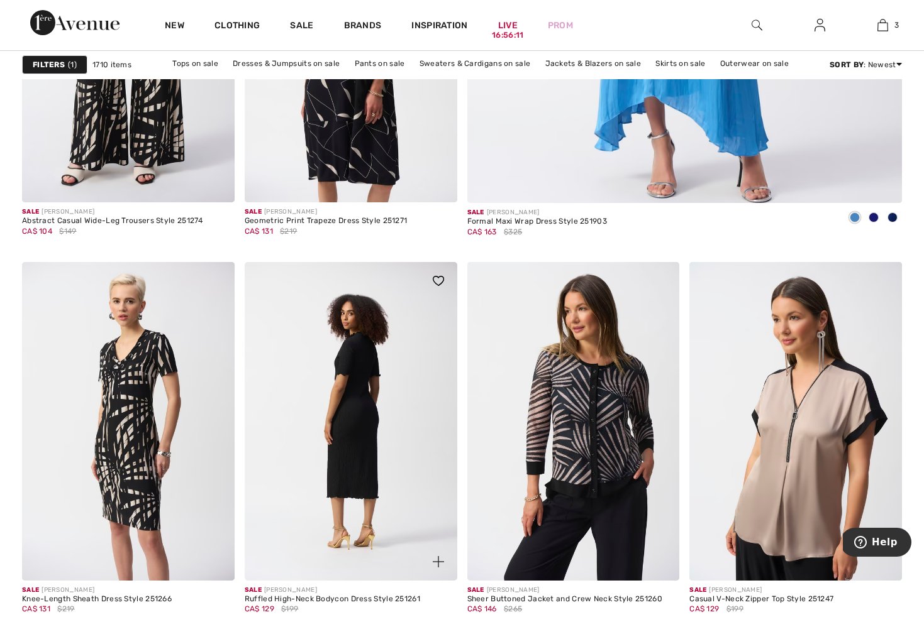
click at [361, 356] on img at bounding box center [351, 421] width 212 height 319
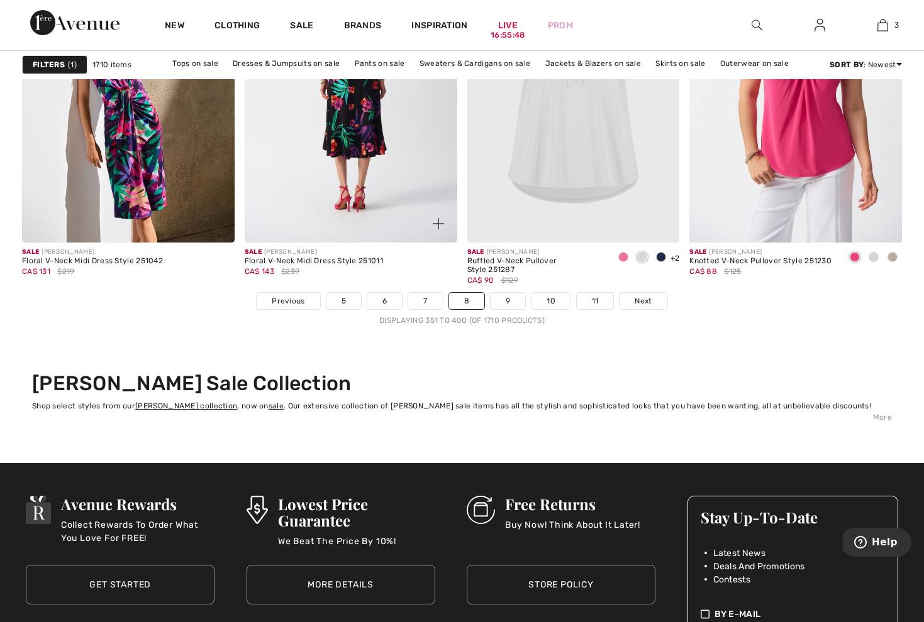
scroll to position [5875, 0]
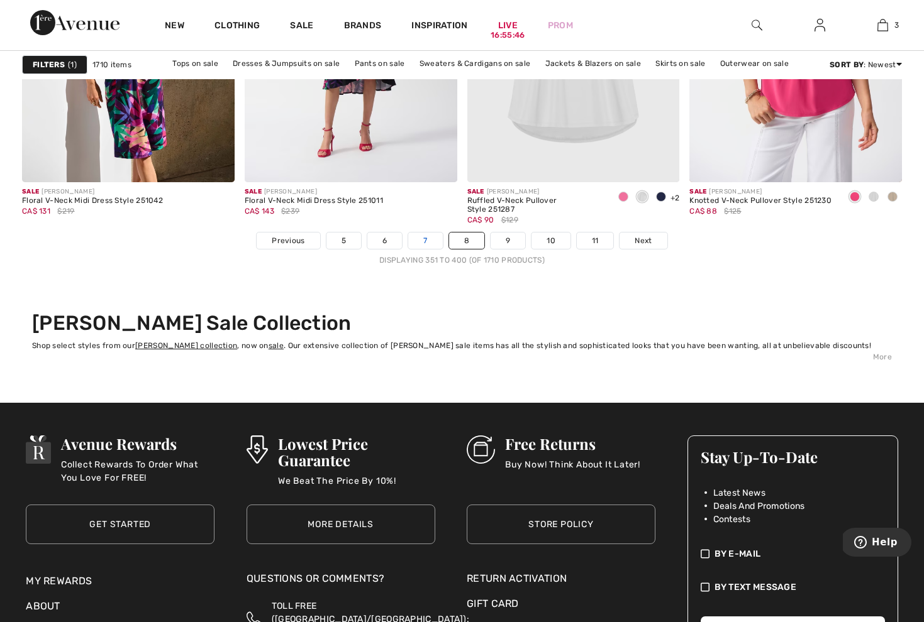
click at [427, 240] on link "7" at bounding box center [425, 241] width 34 height 16
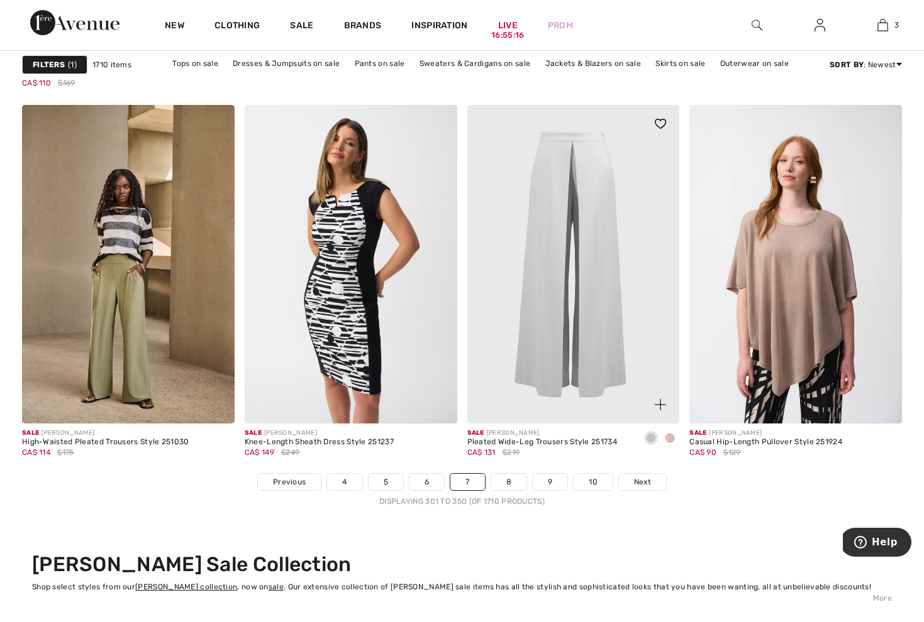
scroll to position [5651, 0]
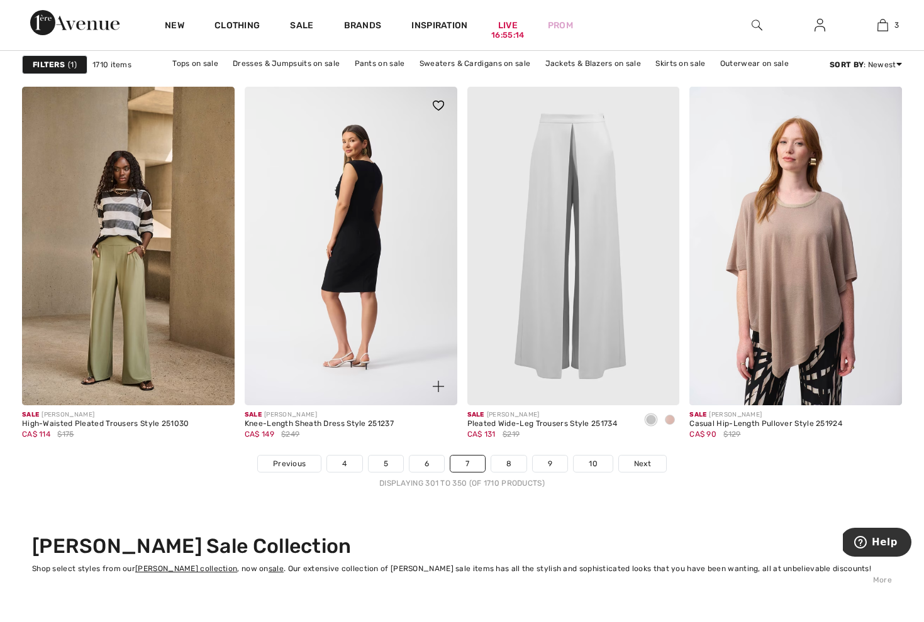
click at [354, 245] on img at bounding box center [351, 246] width 212 height 319
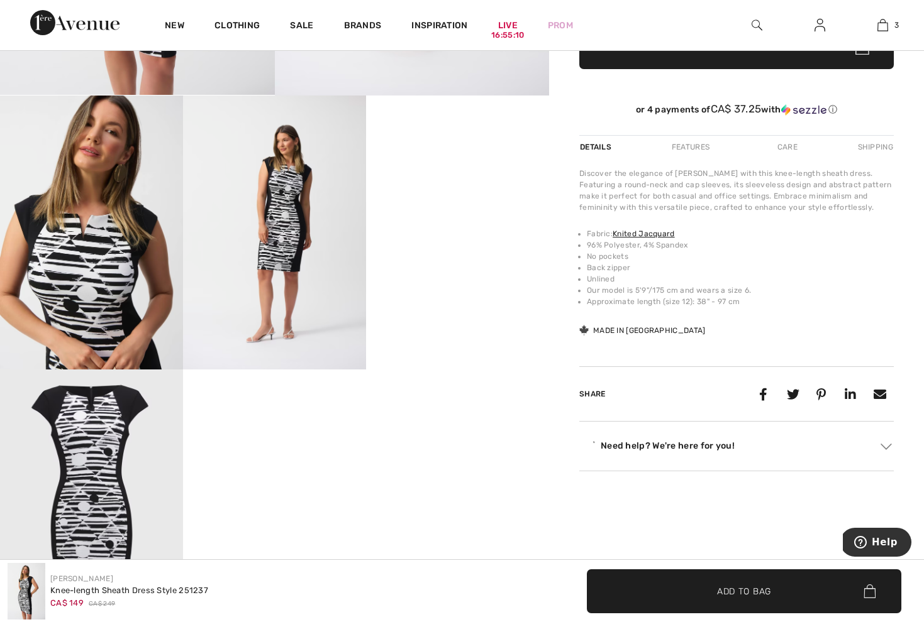
scroll to position [557, 0]
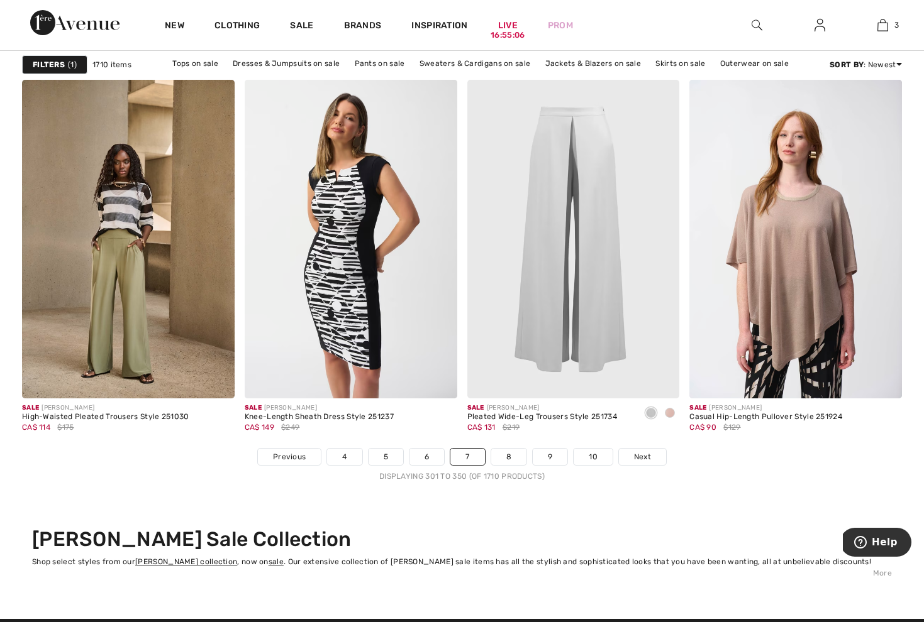
scroll to position [5661, 0]
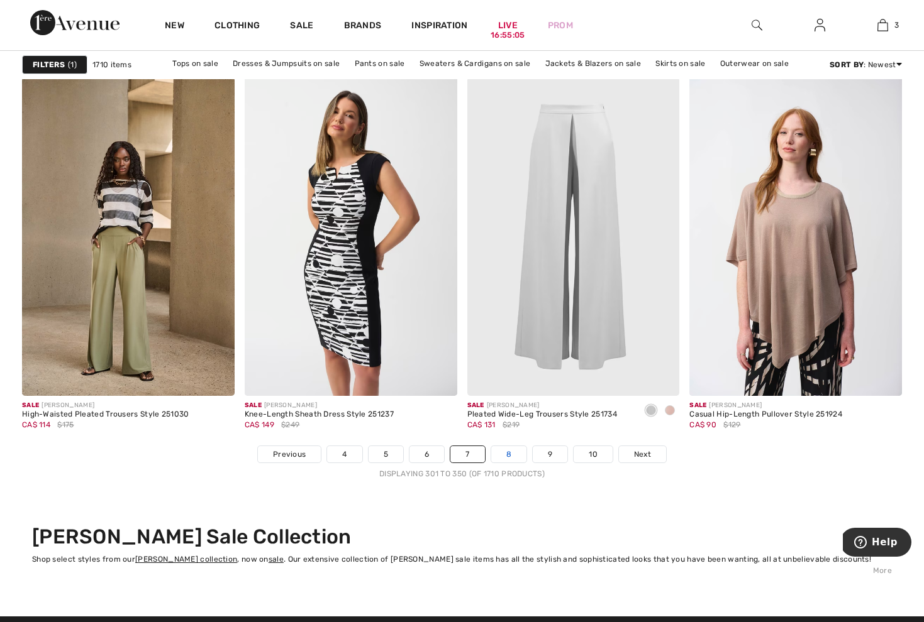
click at [509, 455] on link "8" at bounding box center [508, 454] width 35 height 16
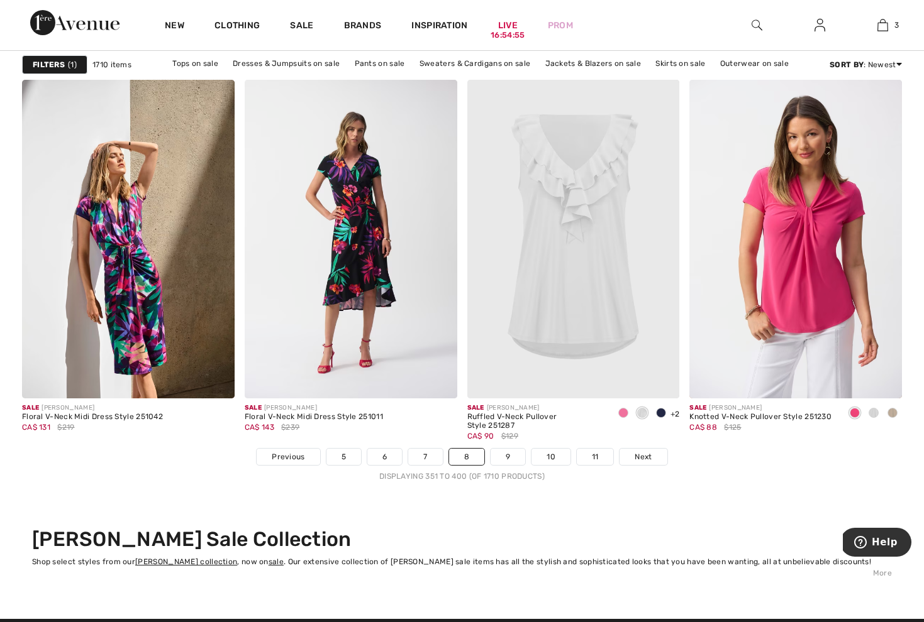
scroll to position [5691, 0]
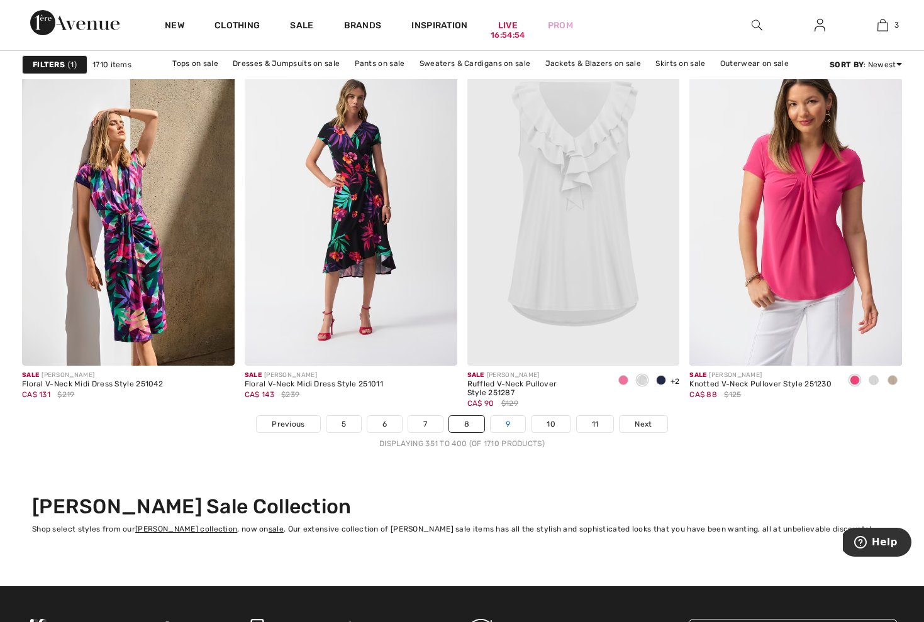
click at [511, 421] on link "9" at bounding box center [507, 424] width 35 height 16
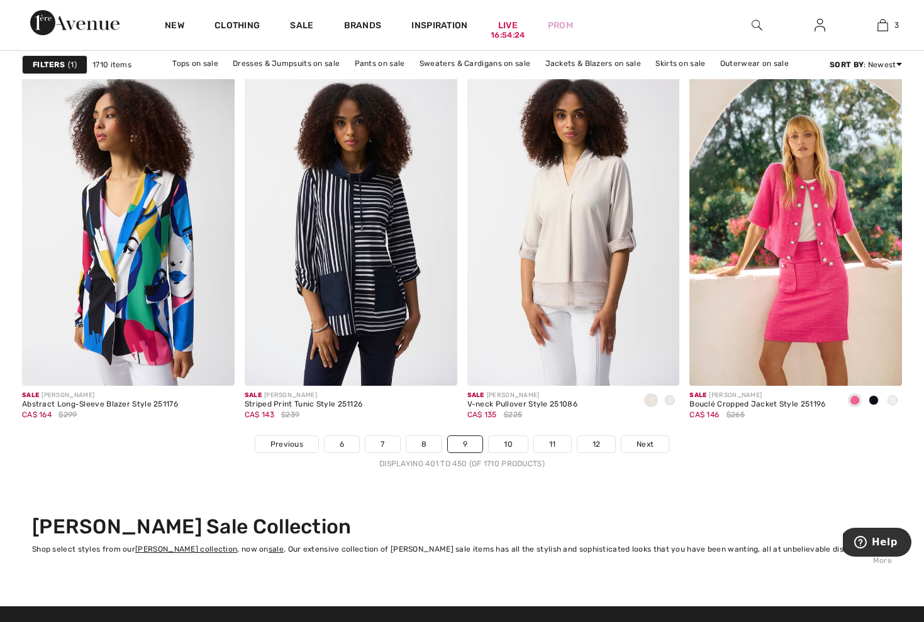
scroll to position [5682, 0]
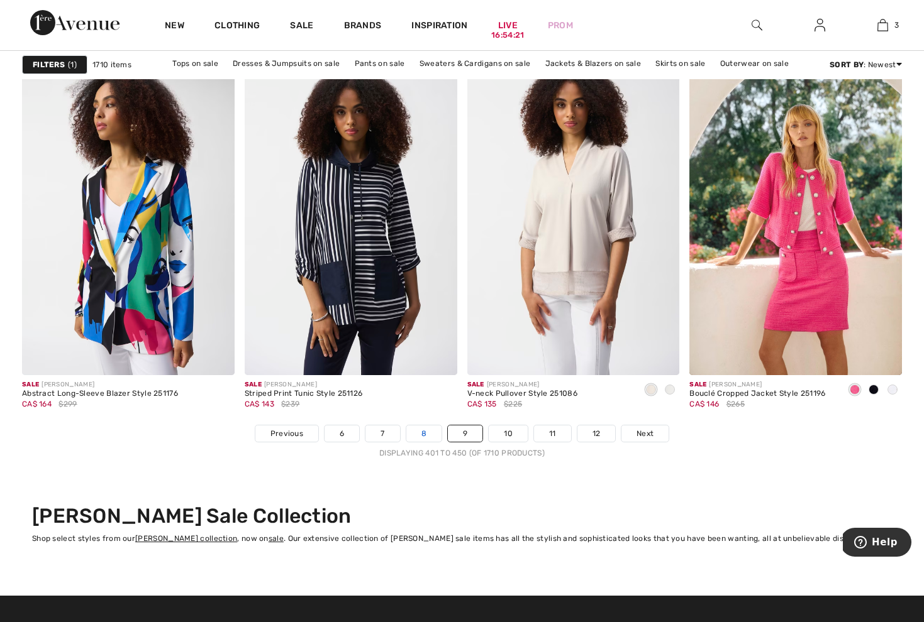
click at [432, 434] on link "8" at bounding box center [423, 434] width 35 height 16
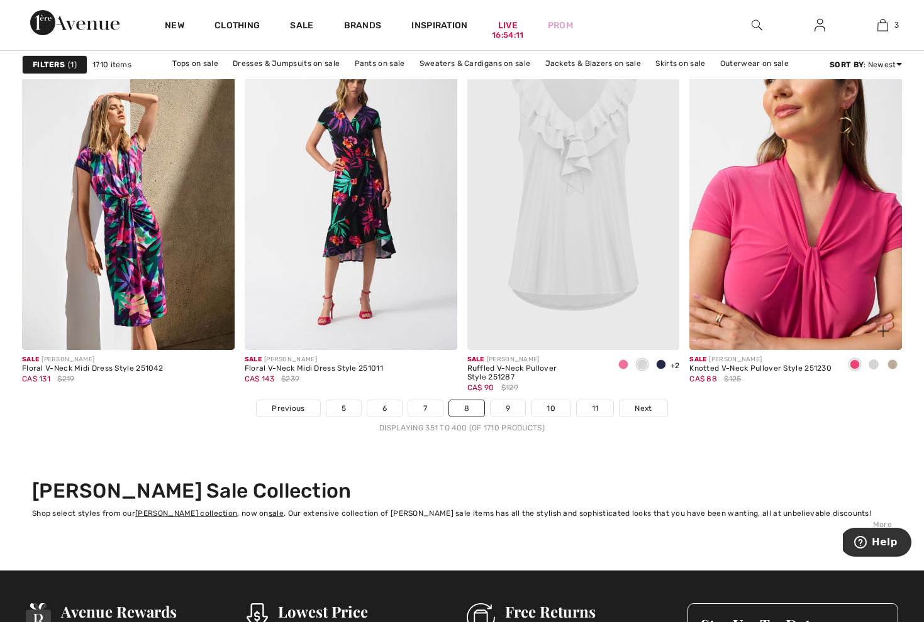
scroll to position [5708, 0]
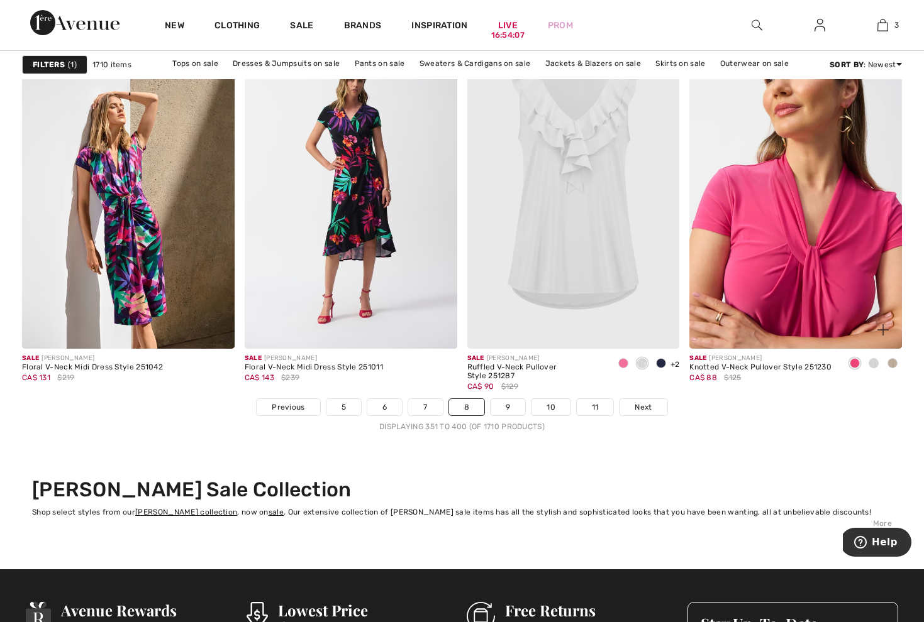
click at [810, 224] on img at bounding box center [795, 189] width 212 height 319
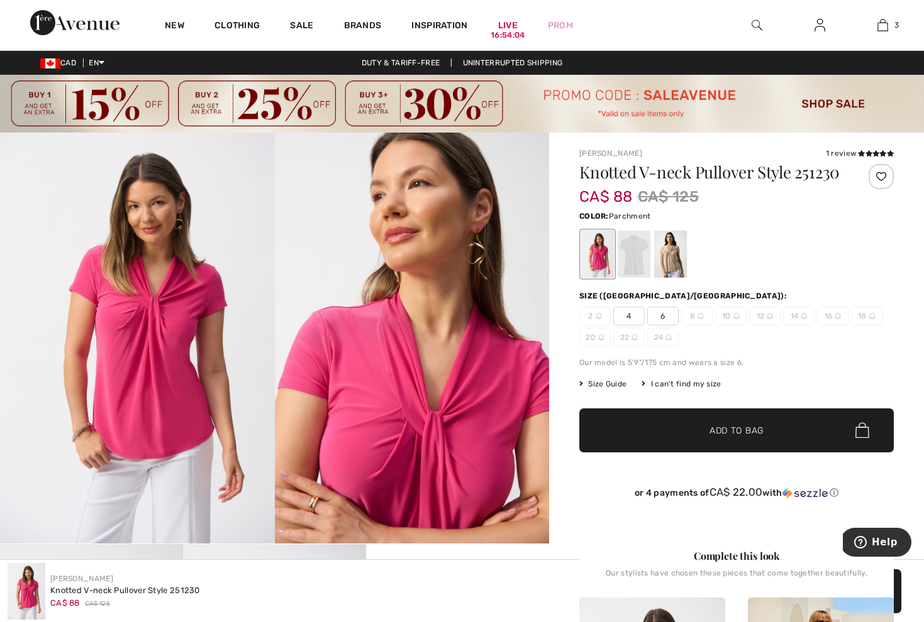
click at [676, 275] on div at bounding box center [670, 254] width 33 height 47
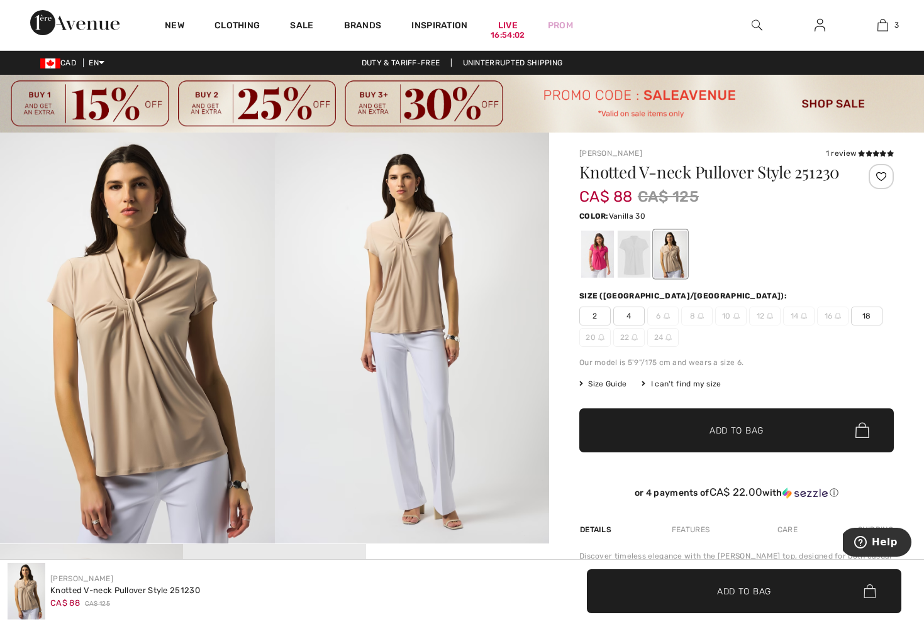
click at [634, 272] on div at bounding box center [633, 254] width 33 height 47
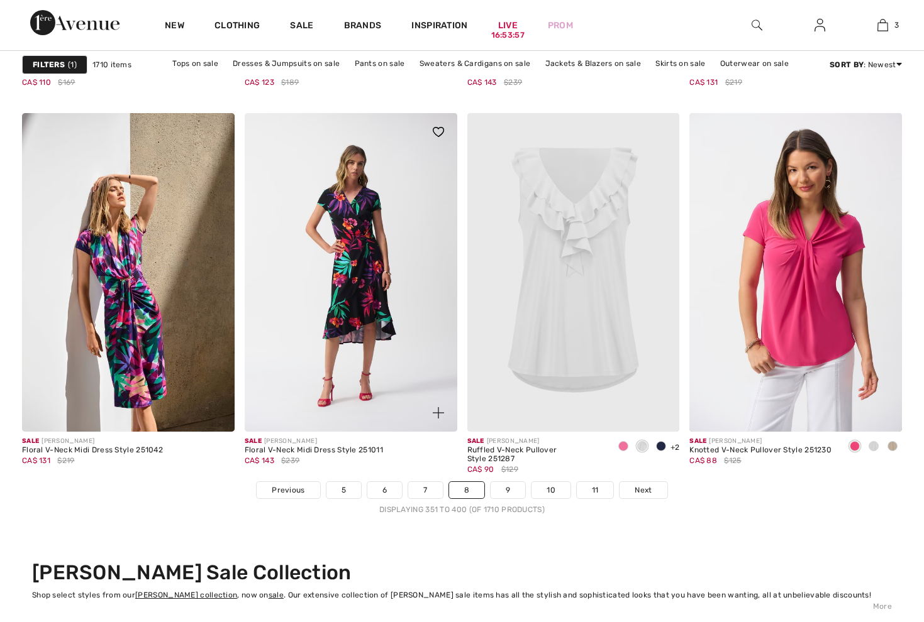
scroll to position [5625, 0]
click at [522, 491] on link "9" at bounding box center [507, 490] width 35 height 16
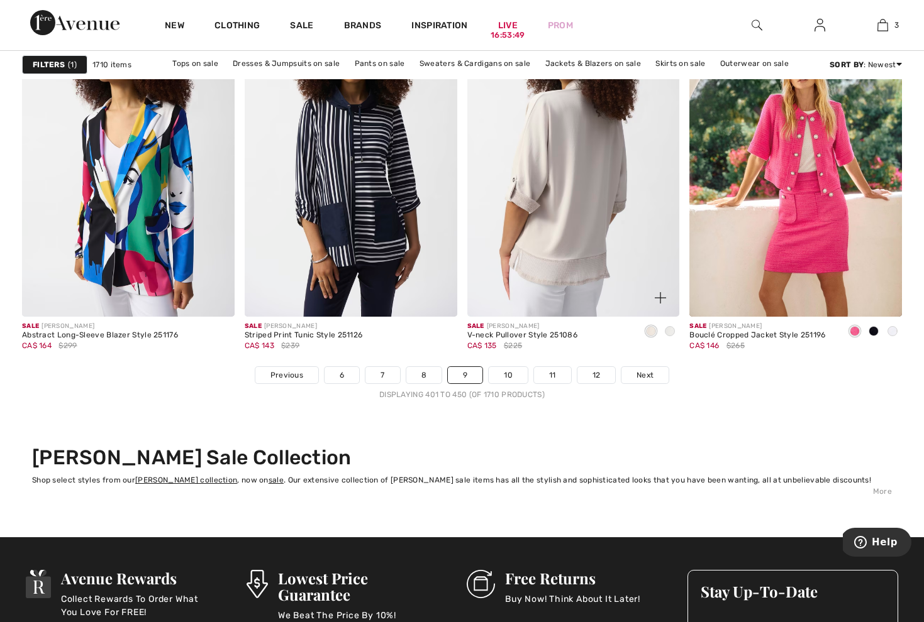
scroll to position [5743, 0]
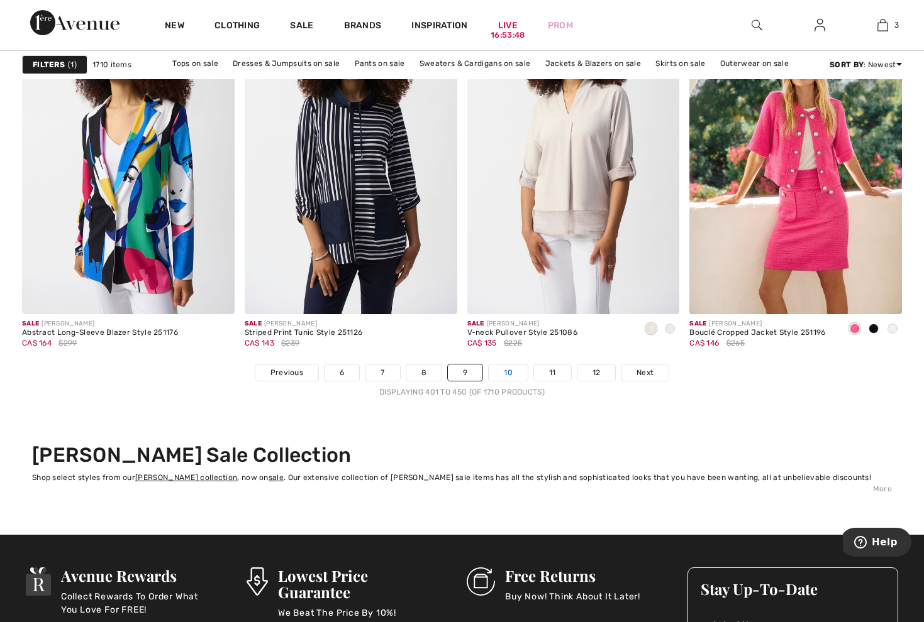
click at [516, 369] on link "10" at bounding box center [507, 373] width 39 height 16
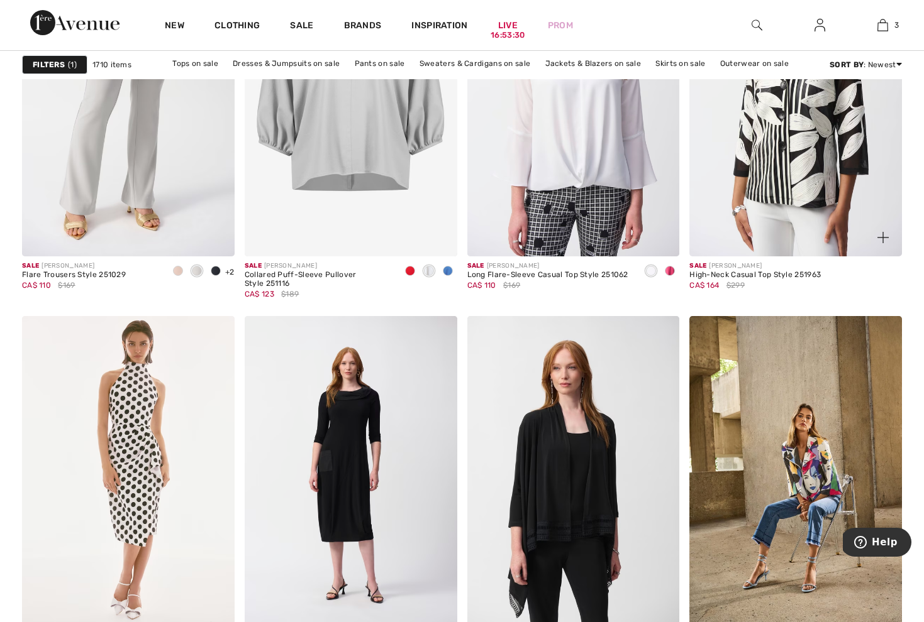
scroll to position [2440, 0]
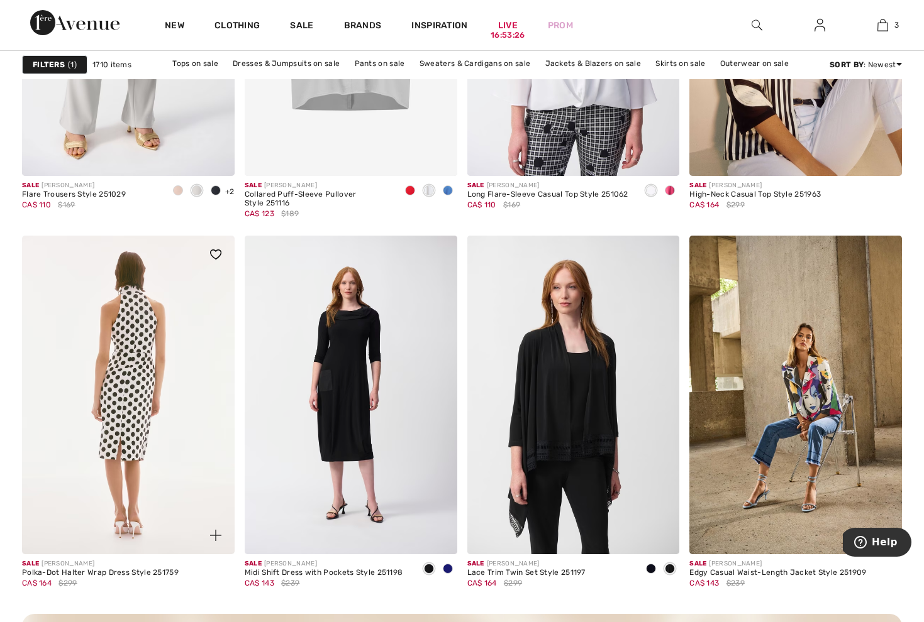
click at [131, 311] on img at bounding box center [128, 395] width 212 height 319
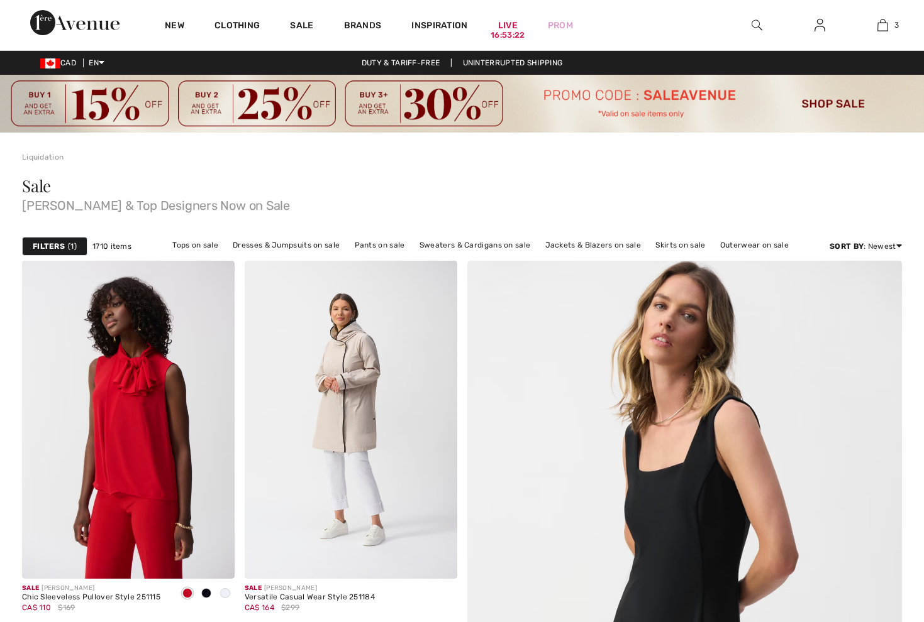
checkbox input "true"
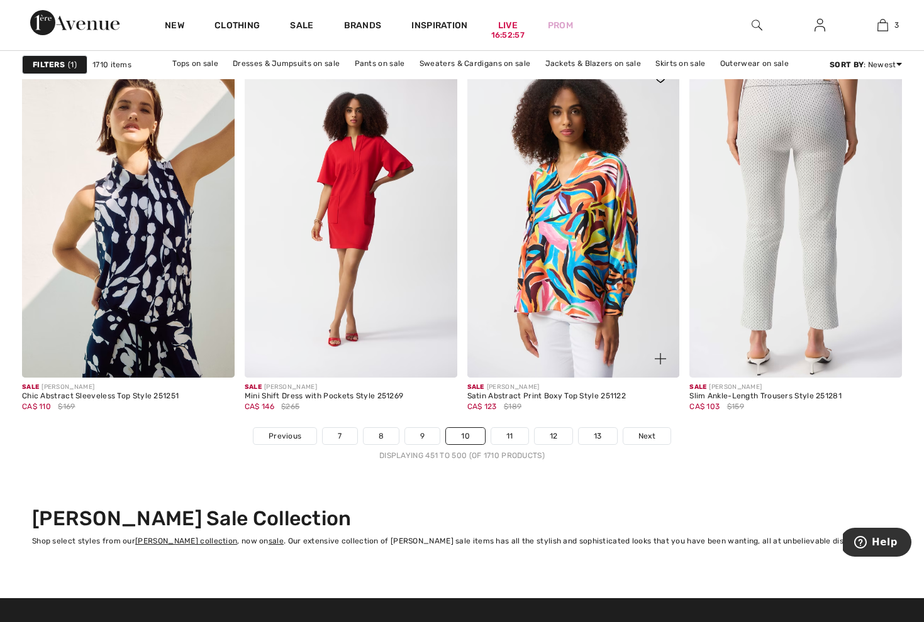
scroll to position [5687, 0]
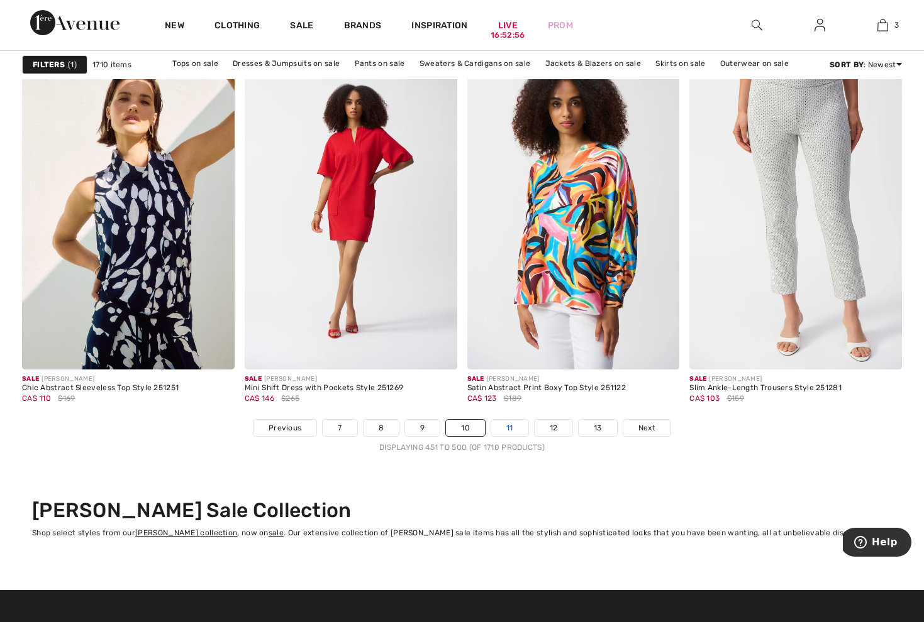
click at [511, 429] on link "11" at bounding box center [509, 428] width 37 height 16
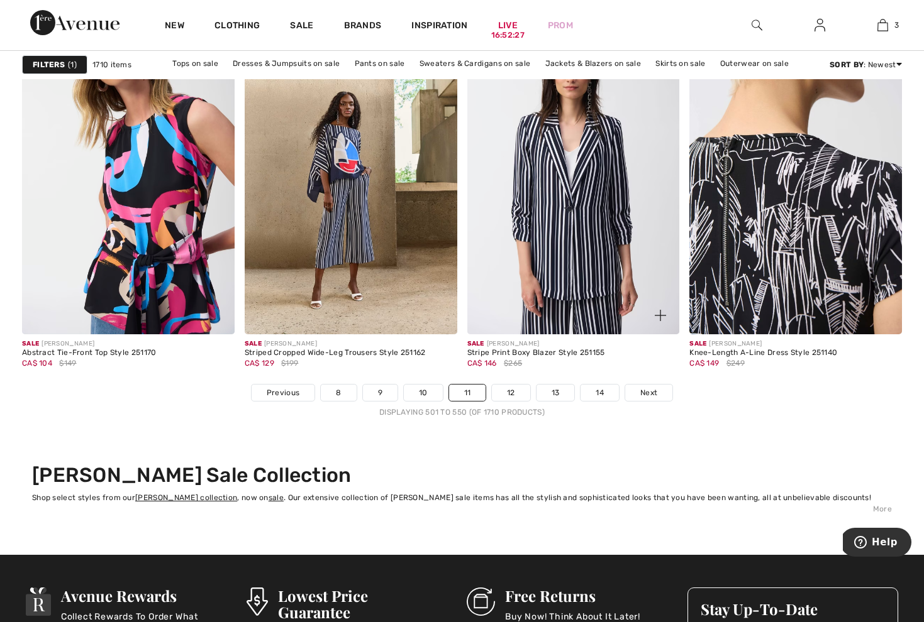
scroll to position [5723, 0]
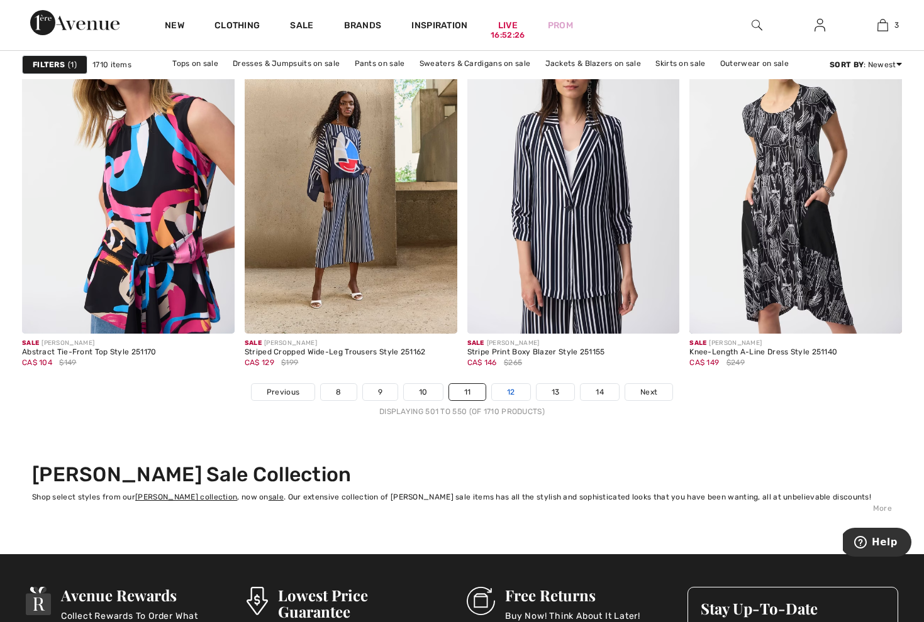
click at [511, 395] on link "12" at bounding box center [511, 392] width 38 height 16
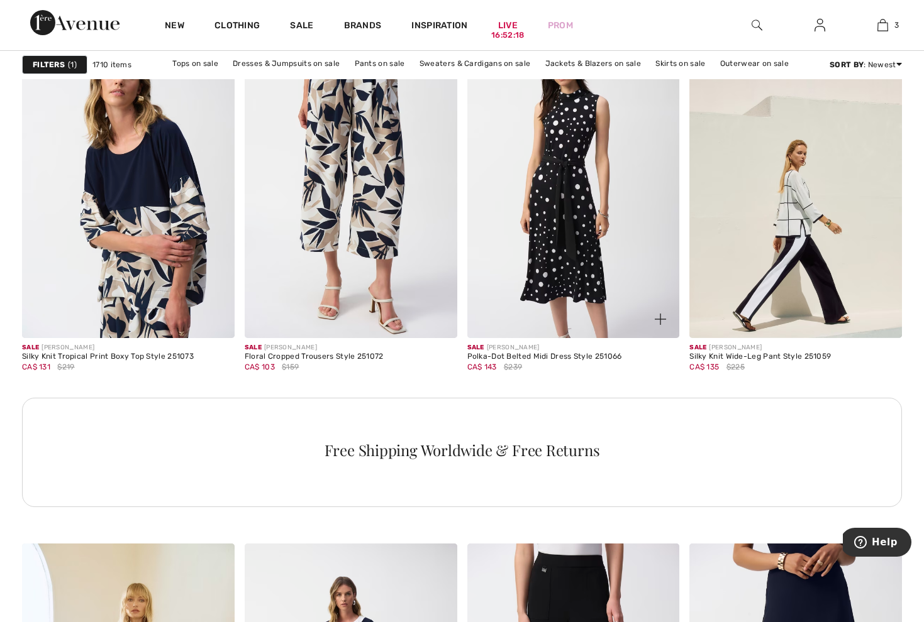
scroll to position [1360, 0]
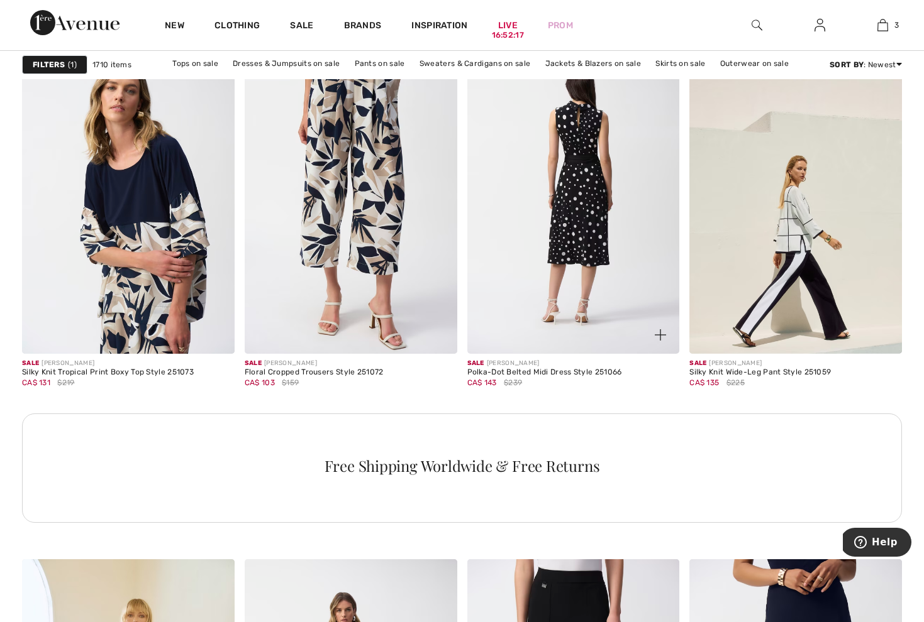
click at [582, 201] on img at bounding box center [573, 195] width 212 height 319
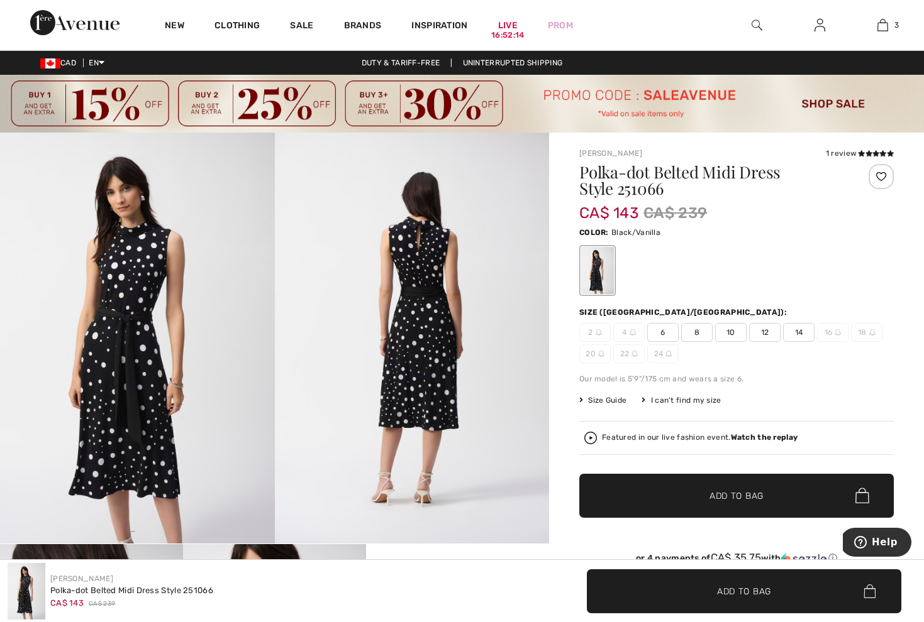
click at [125, 366] on img at bounding box center [137, 338] width 275 height 411
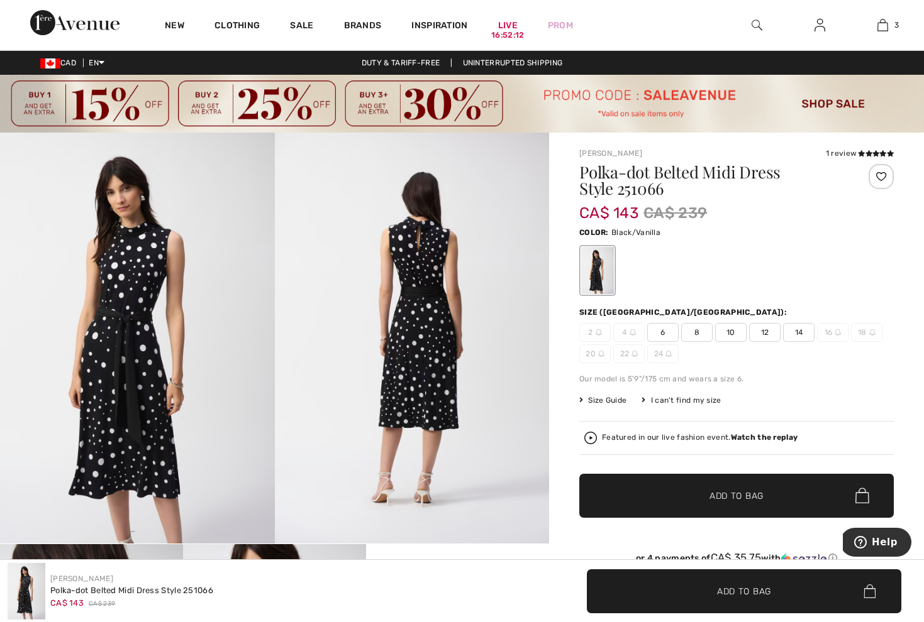
click at [429, 366] on img at bounding box center [412, 338] width 275 height 411
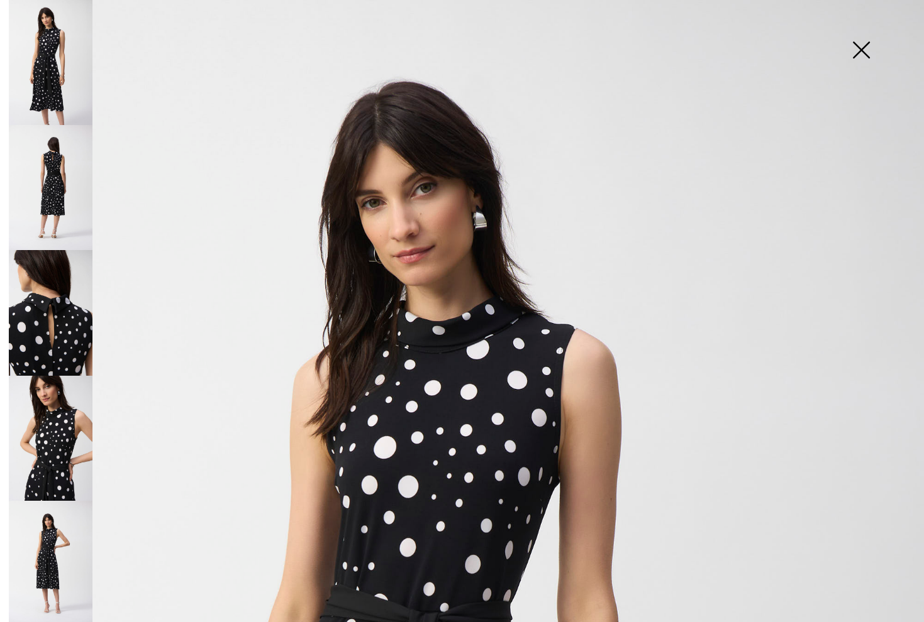
click at [856, 44] on img at bounding box center [860, 51] width 63 height 65
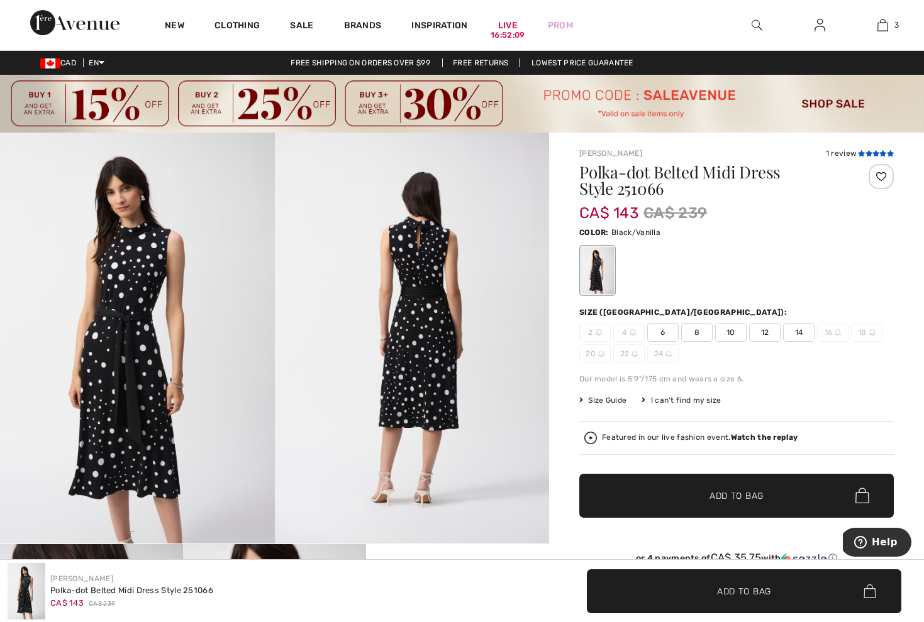
click at [871, 157] on span at bounding box center [876, 154] width 36 height 8
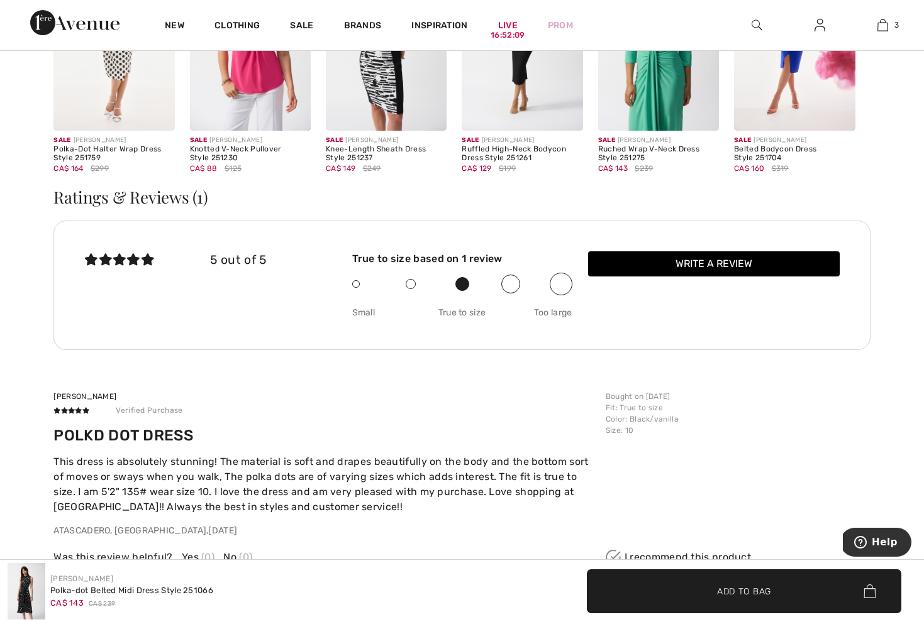
scroll to position [1838, 0]
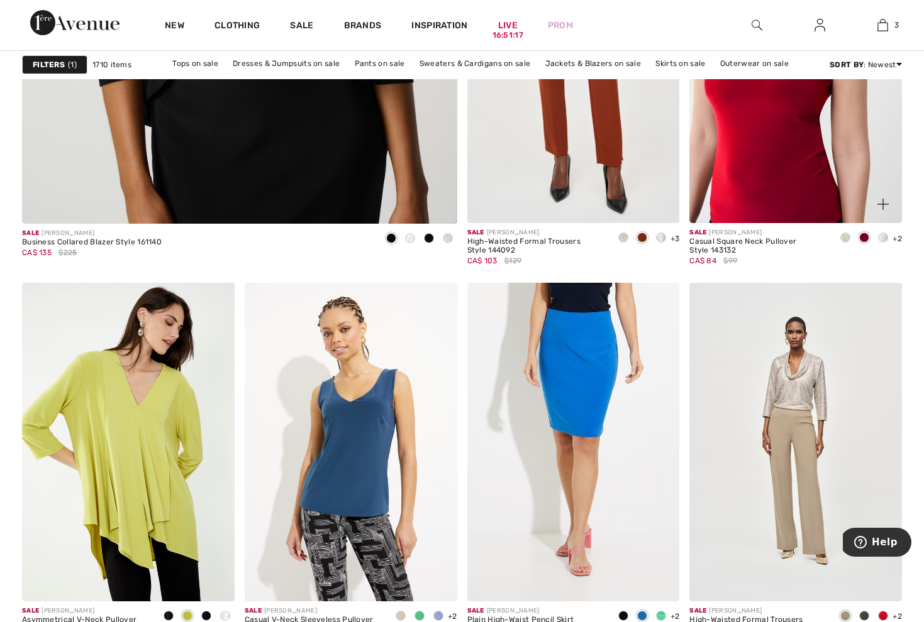
scroll to position [3709, 0]
click at [793, 150] on img at bounding box center [795, 63] width 212 height 319
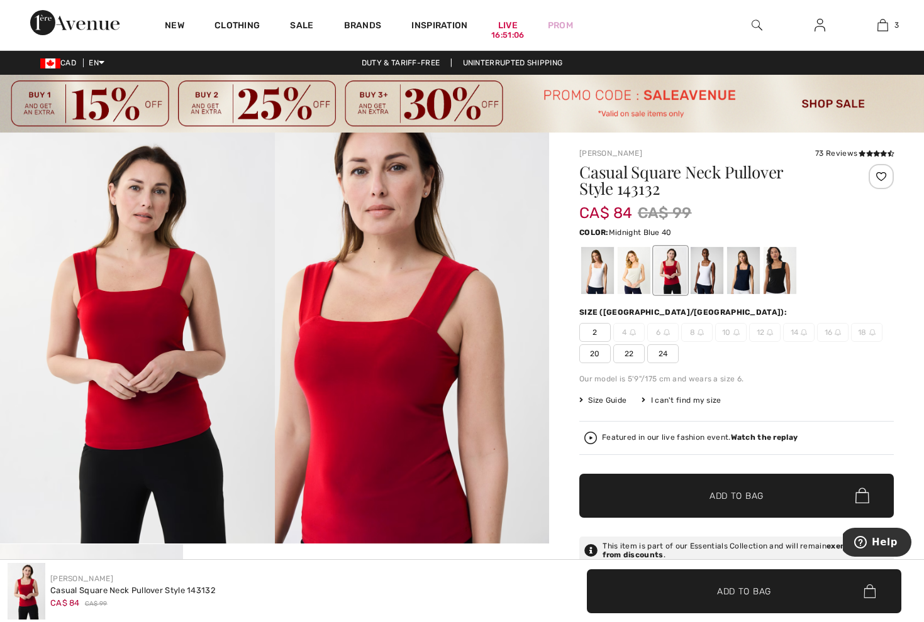
click at [740, 279] on div at bounding box center [743, 270] width 33 height 47
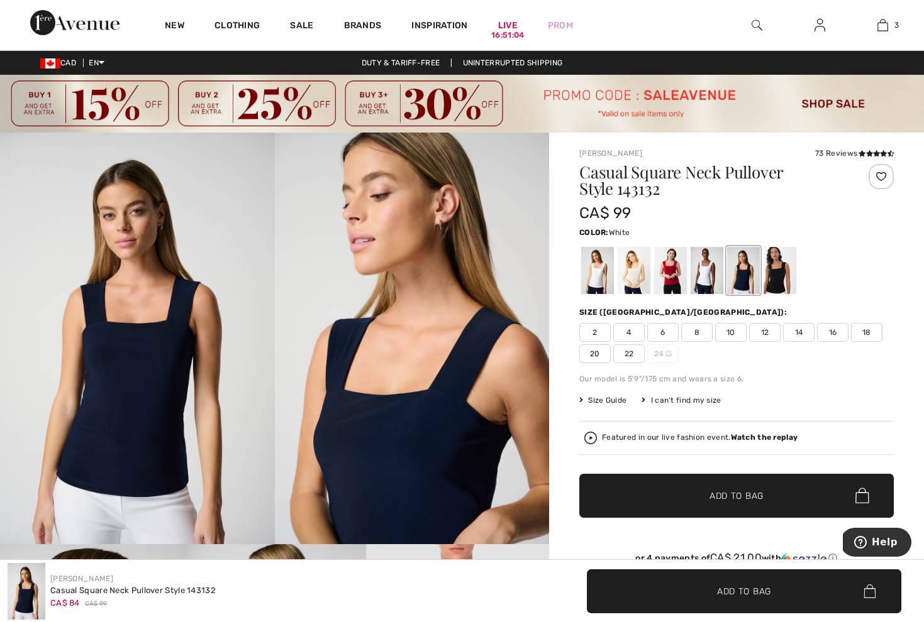
click at [706, 273] on div at bounding box center [706, 270] width 33 height 47
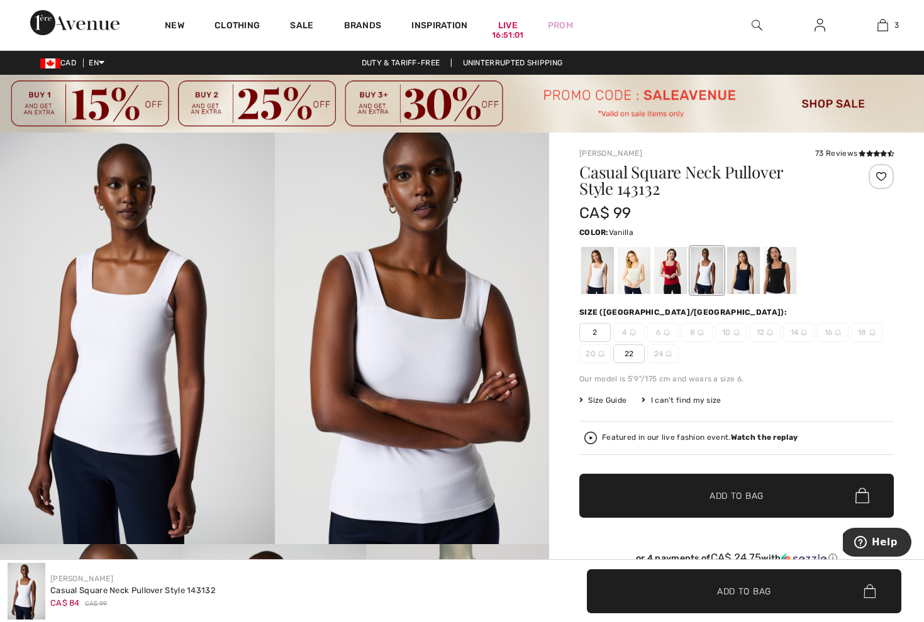
click at [600, 281] on div at bounding box center [597, 270] width 33 height 47
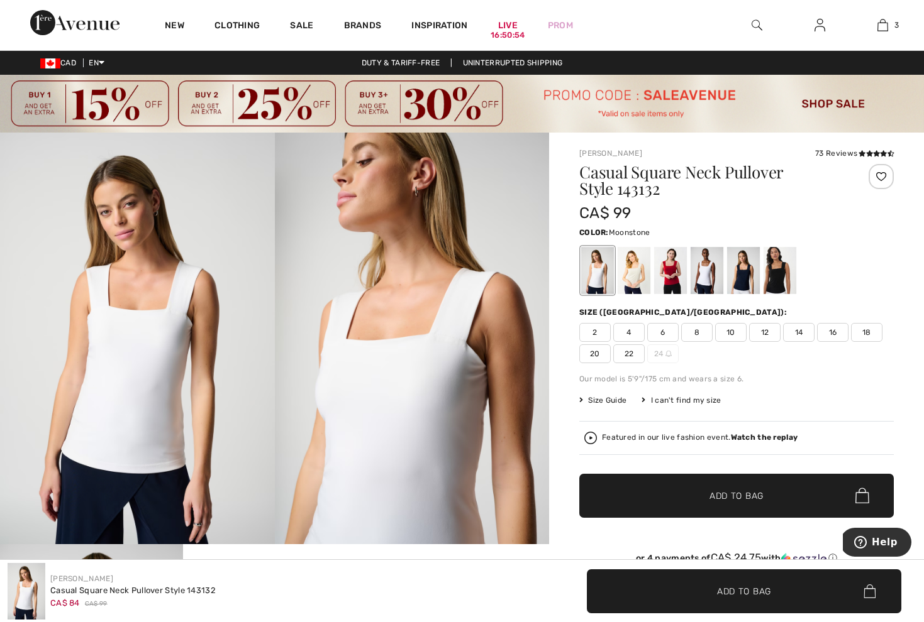
click at [629, 286] on div at bounding box center [633, 270] width 33 height 47
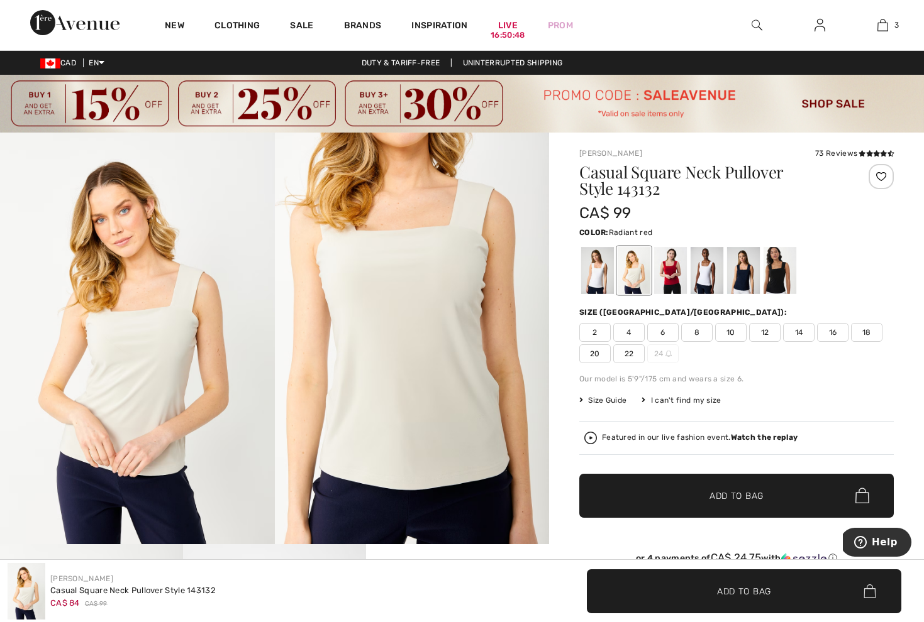
click at [676, 273] on div at bounding box center [670, 270] width 33 height 47
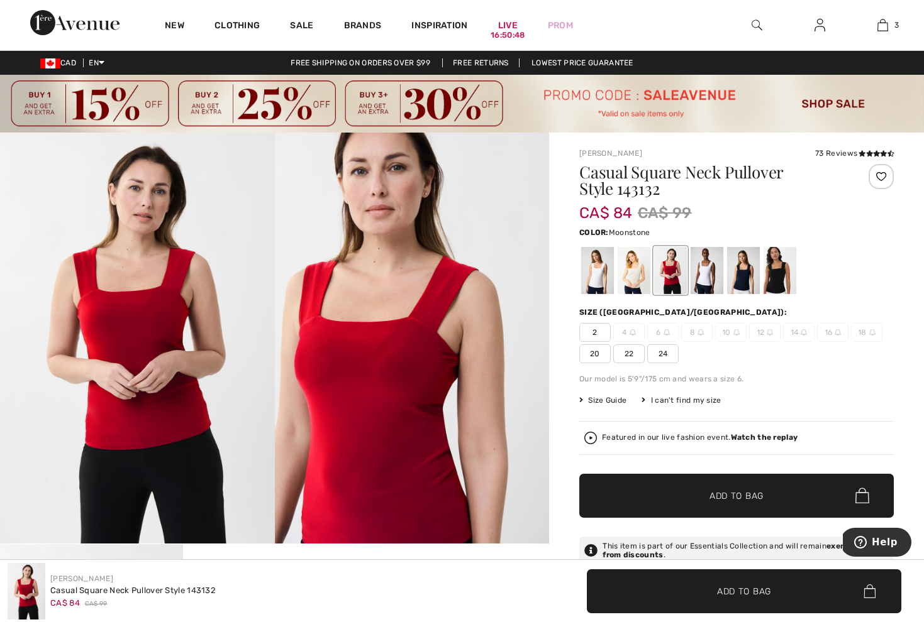
click at [636, 270] on div at bounding box center [633, 270] width 33 height 47
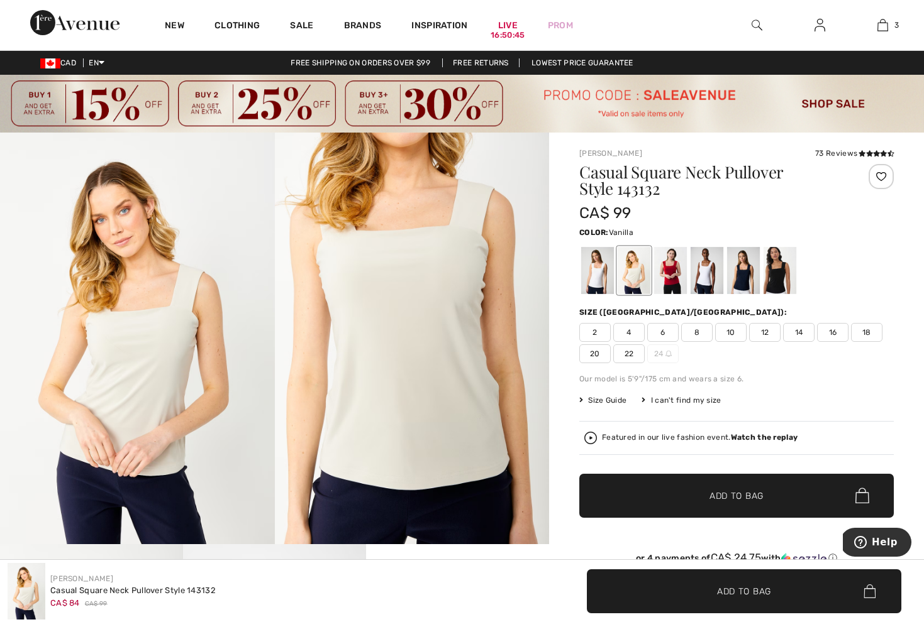
click at [590, 275] on div at bounding box center [597, 270] width 33 height 47
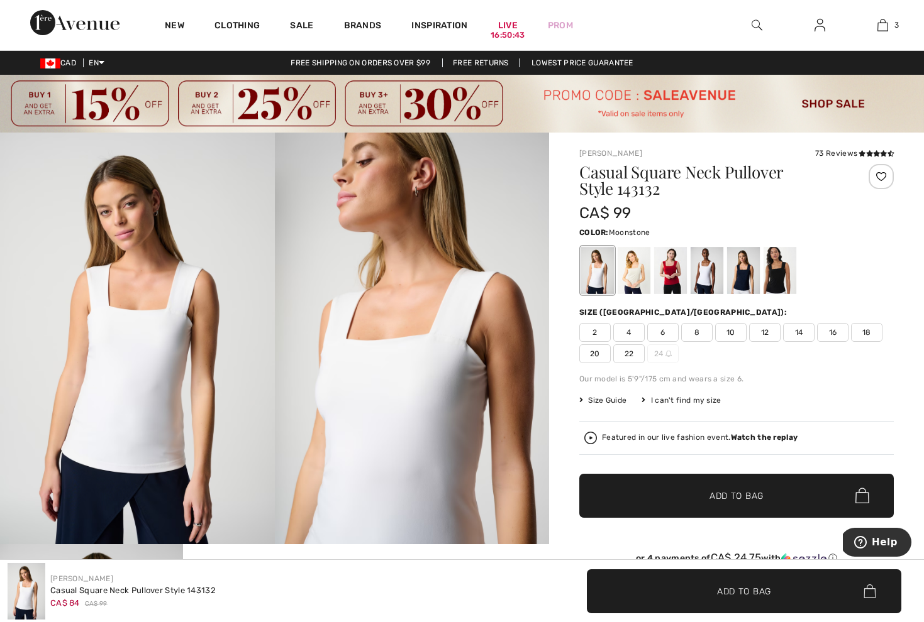
click at [621, 277] on div at bounding box center [633, 270] width 33 height 47
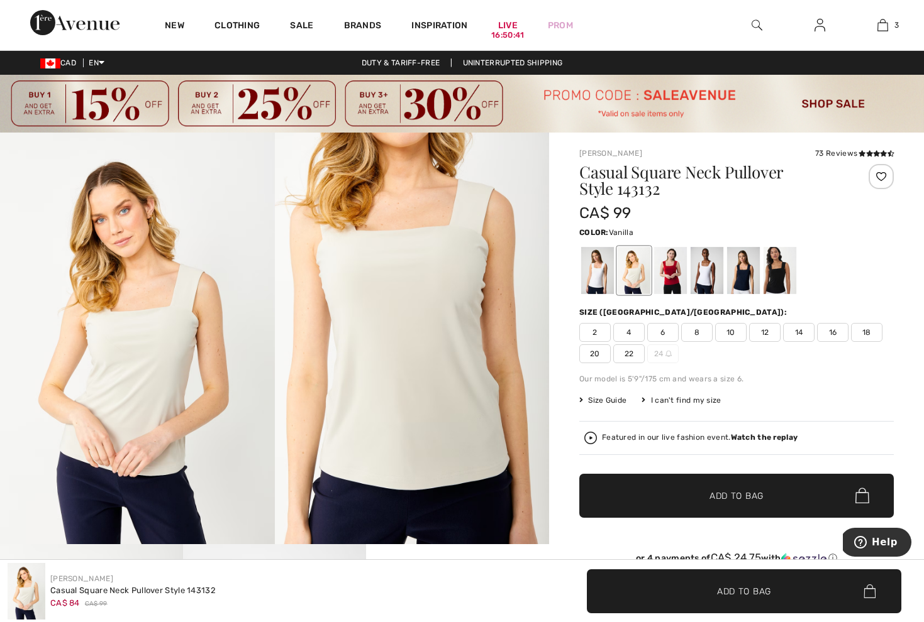
click at [601, 271] on div at bounding box center [597, 270] width 33 height 47
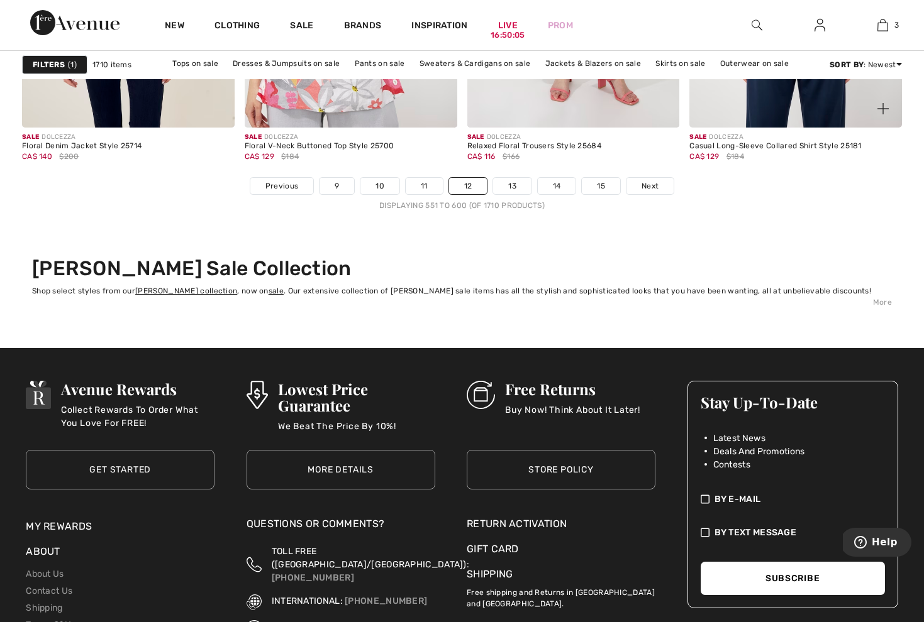
scroll to position [5942, 0]
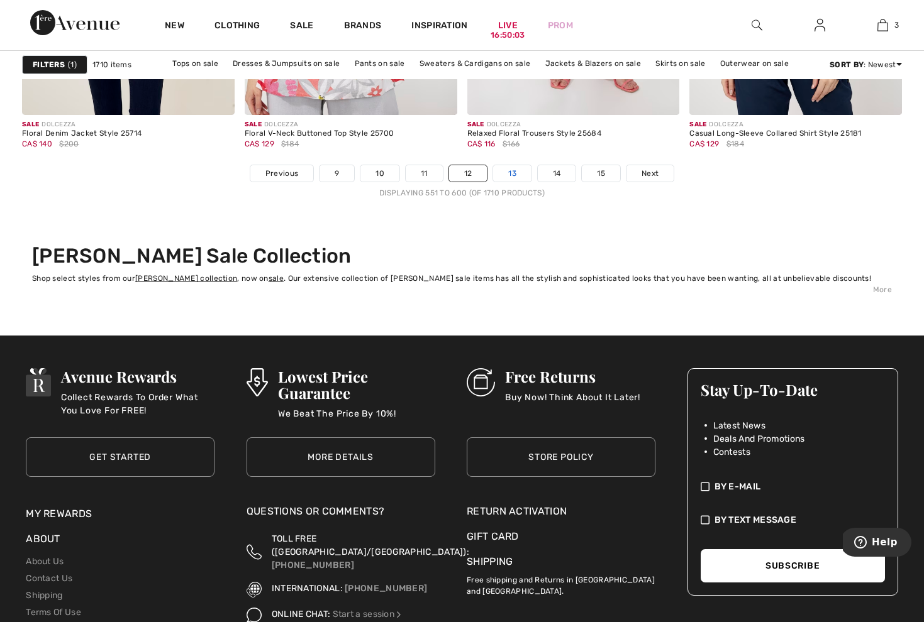
click at [511, 177] on link "13" at bounding box center [512, 173] width 38 height 16
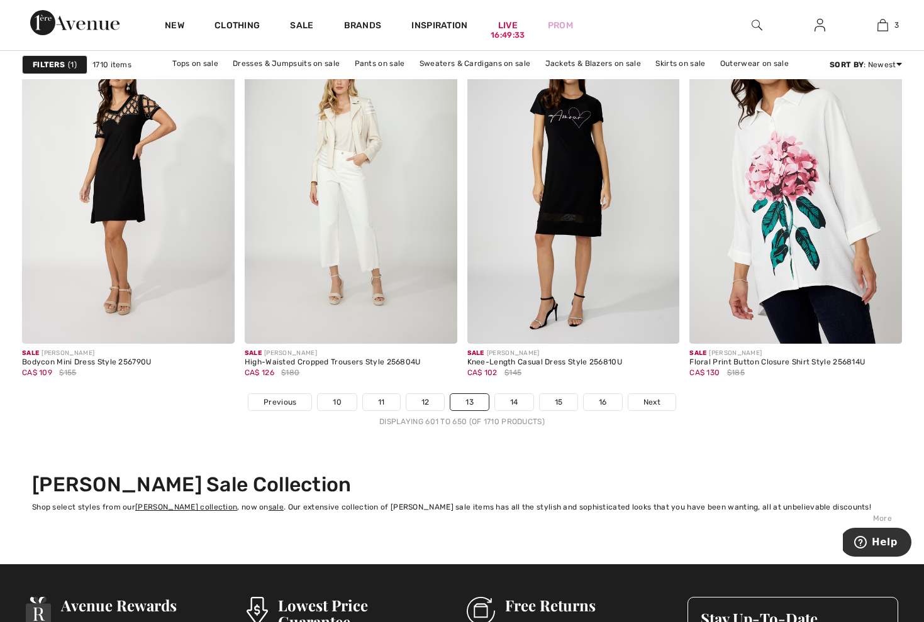
scroll to position [5698, 0]
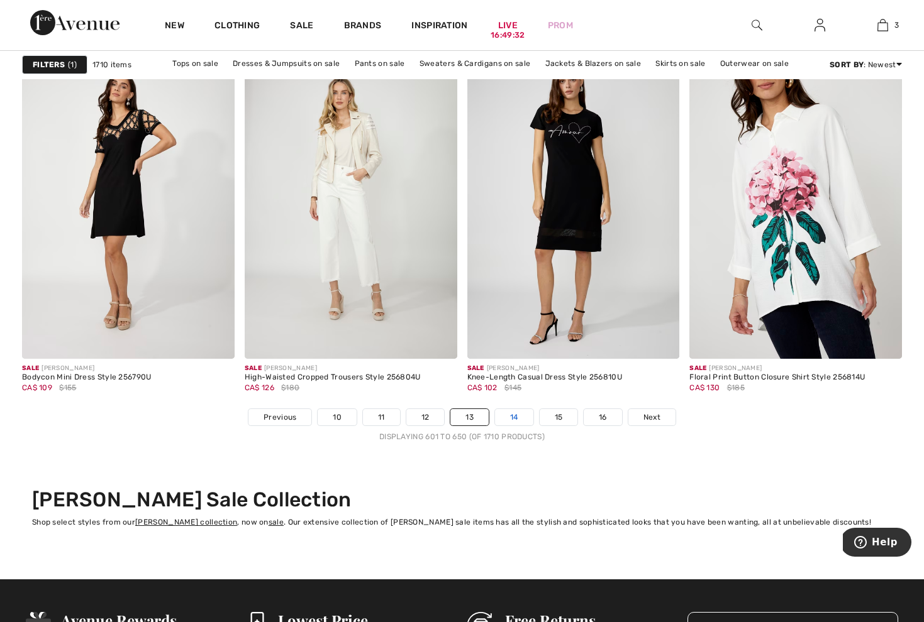
click at [514, 422] on link "14" at bounding box center [514, 417] width 38 height 16
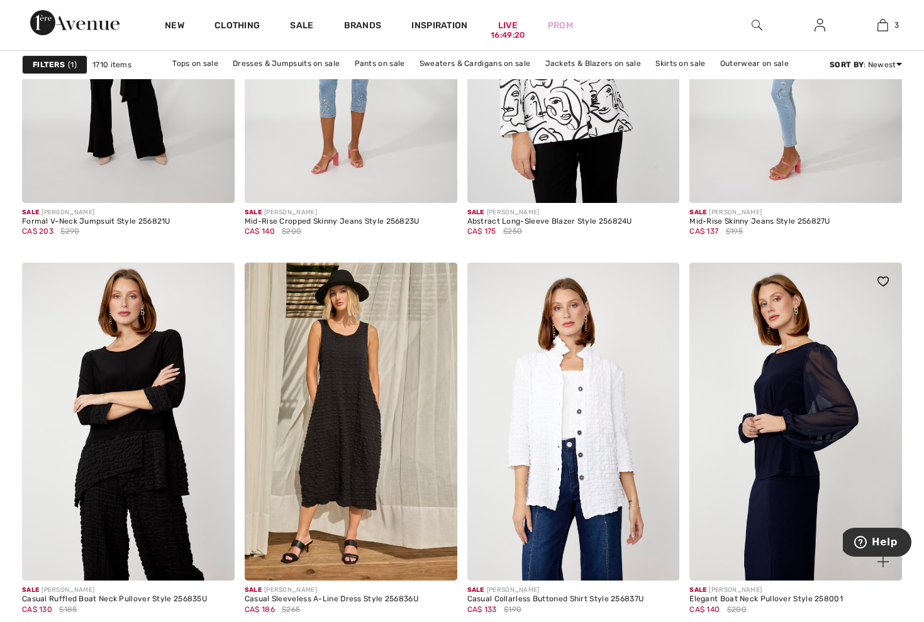
scroll to position [1134, 0]
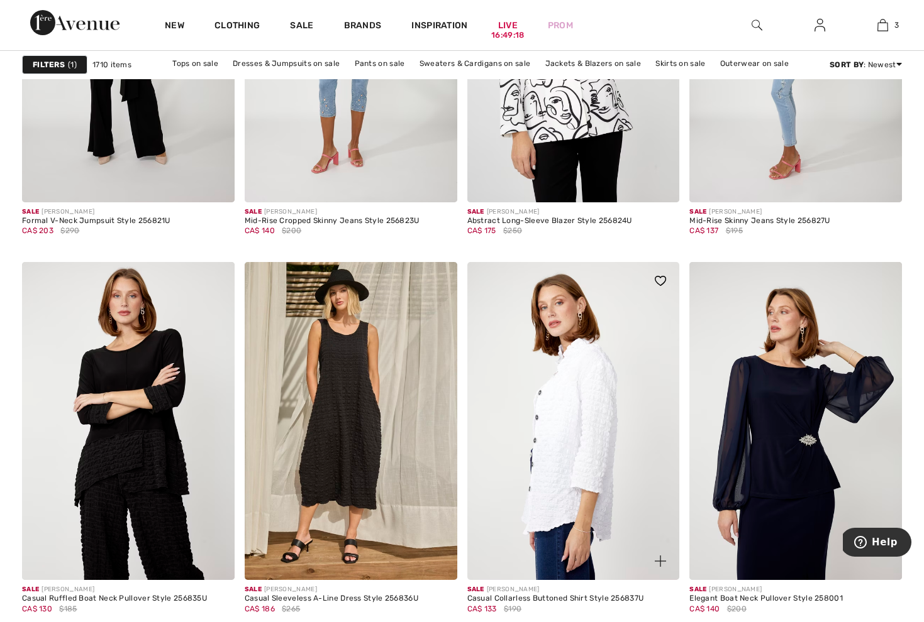
click at [568, 385] on img at bounding box center [573, 421] width 212 height 319
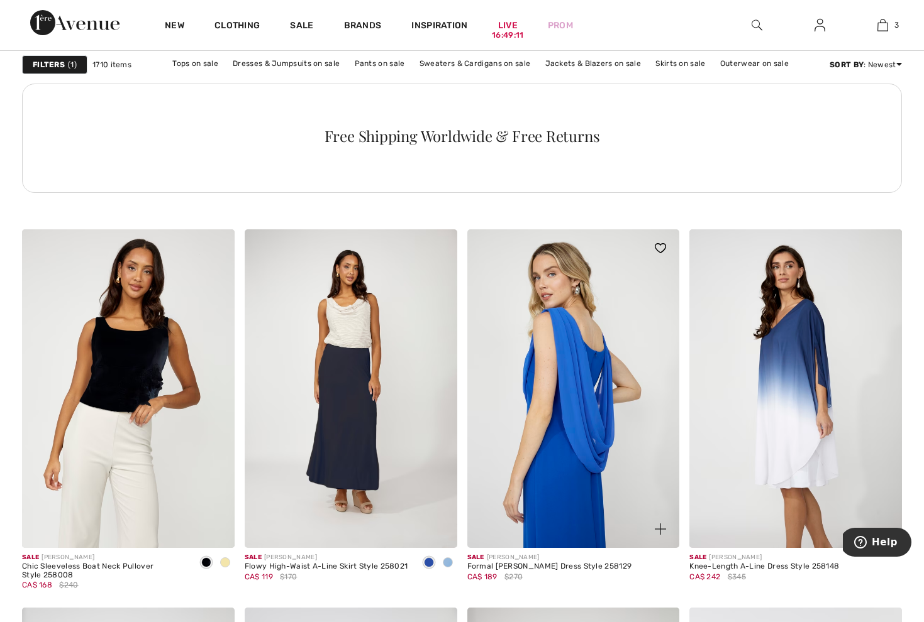
scroll to position [1736, 0]
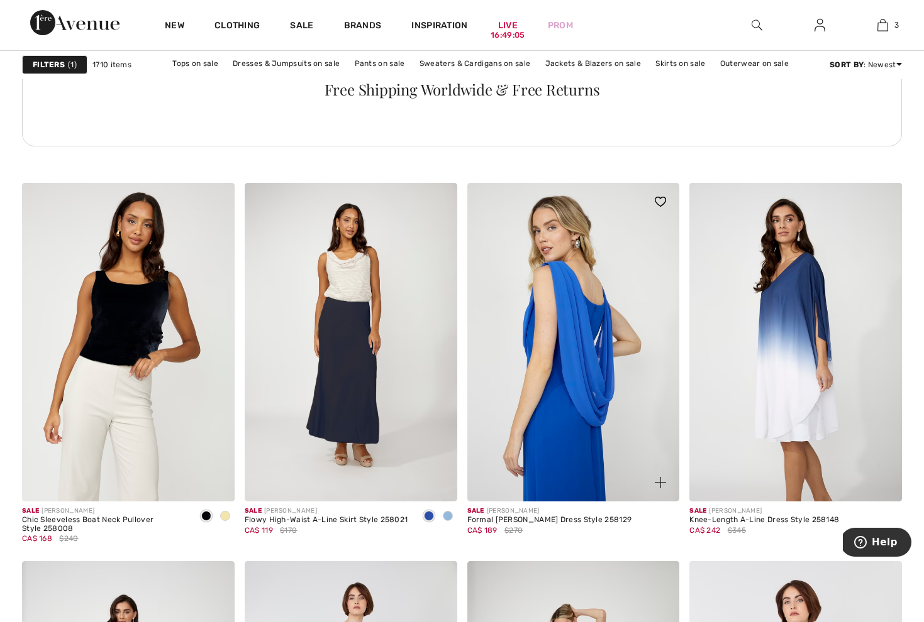
click at [591, 301] on img at bounding box center [573, 342] width 212 height 319
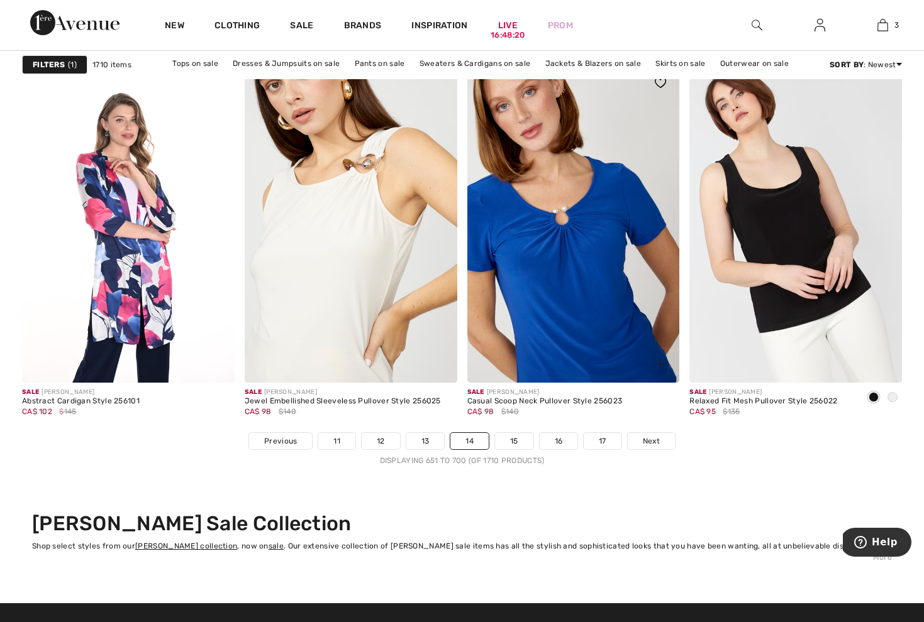
scroll to position [5675, 0]
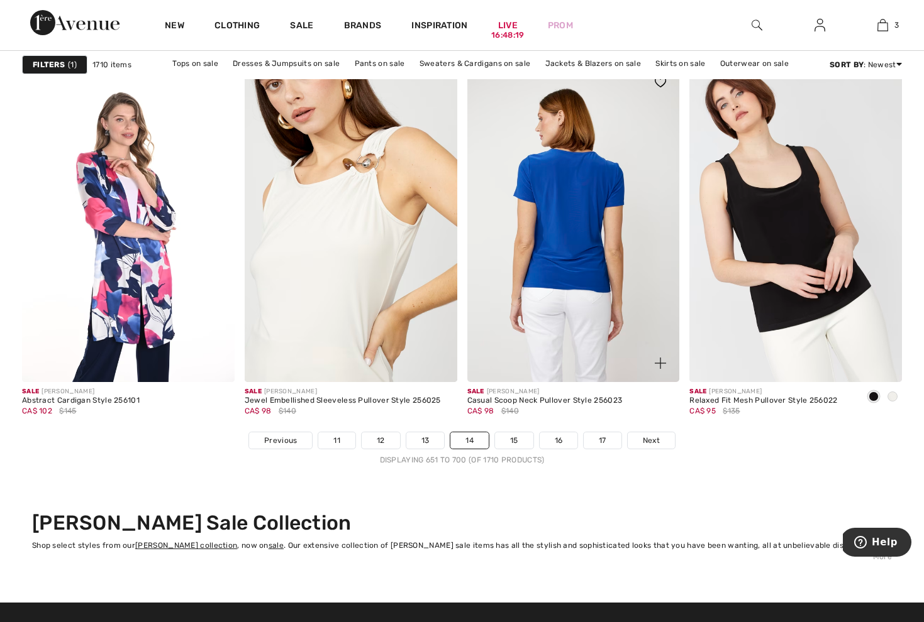
click at [582, 197] on img at bounding box center [573, 222] width 212 height 319
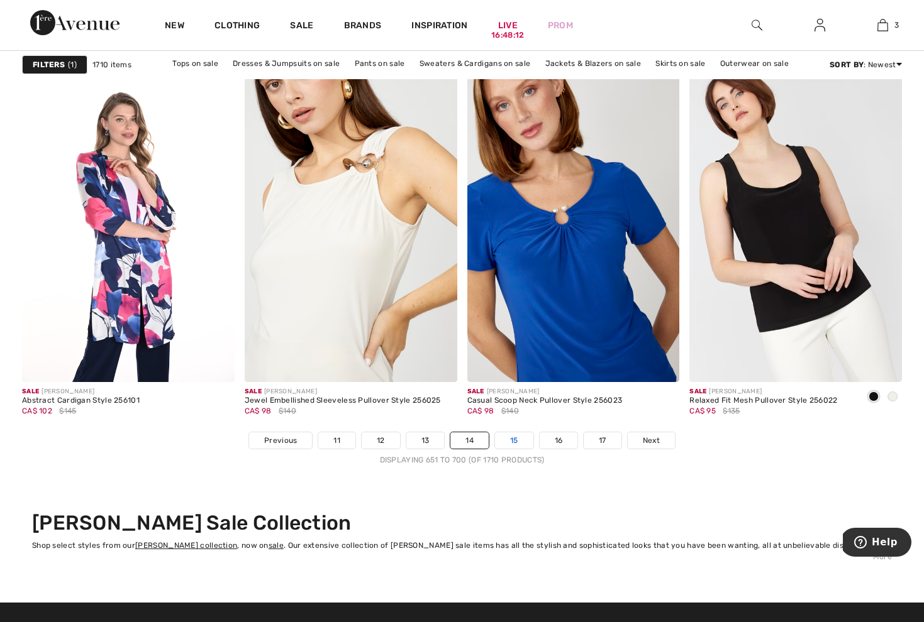
click at [519, 439] on link "15" at bounding box center [514, 441] width 38 height 16
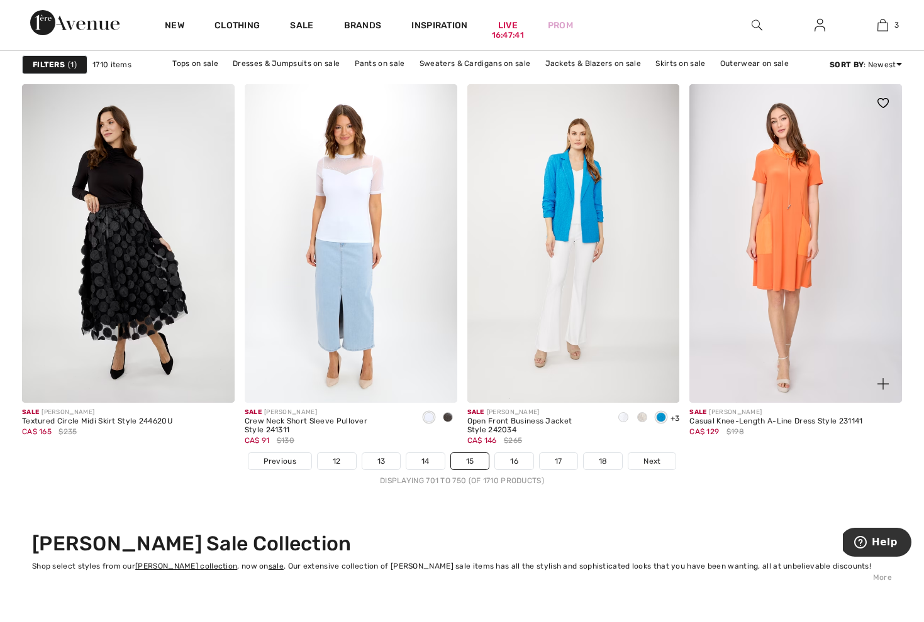
scroll to position [5666, 0]
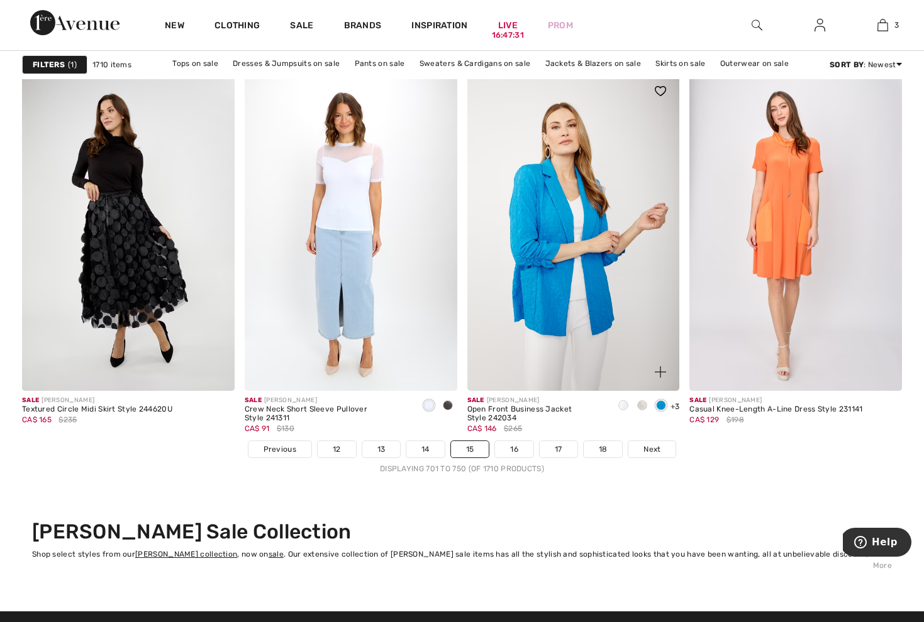
click at [568, 289] on img at bounding box center [573, 231] width 212 height 319
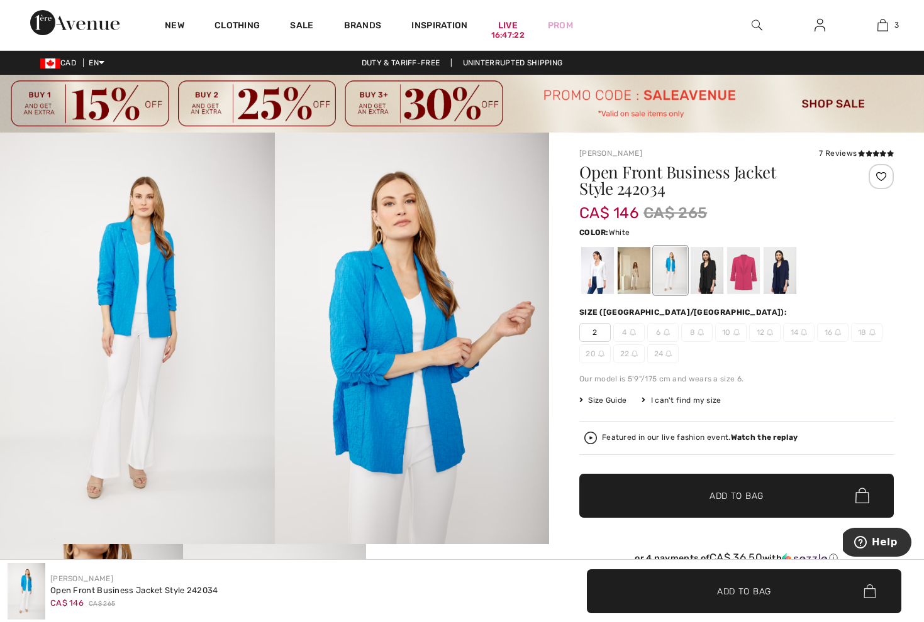
click at [599, 280] on div at bounding box center [597, 270] width 33 height 47
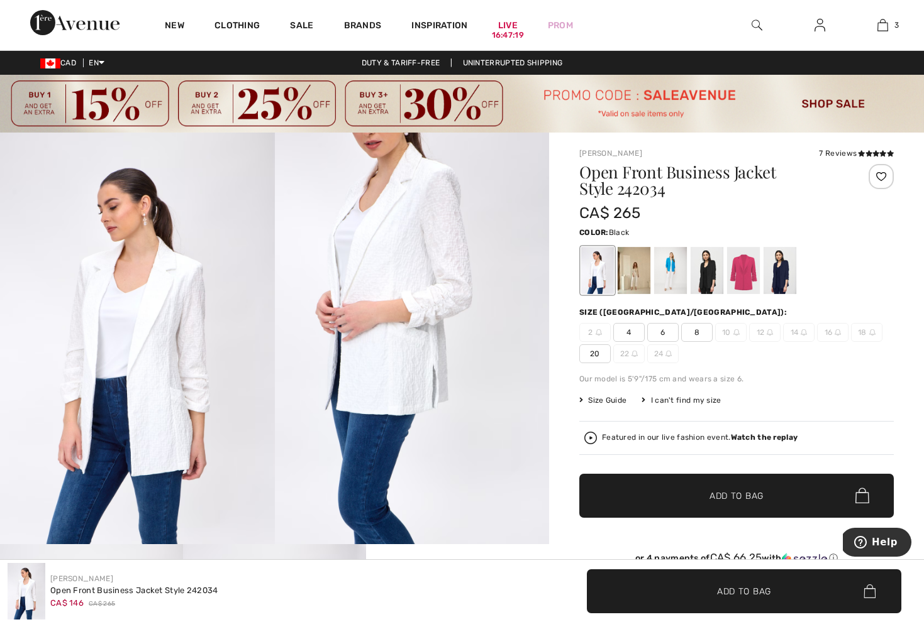
click at [707, 275] on div at bounding box center [706, 270] width 33 height 47
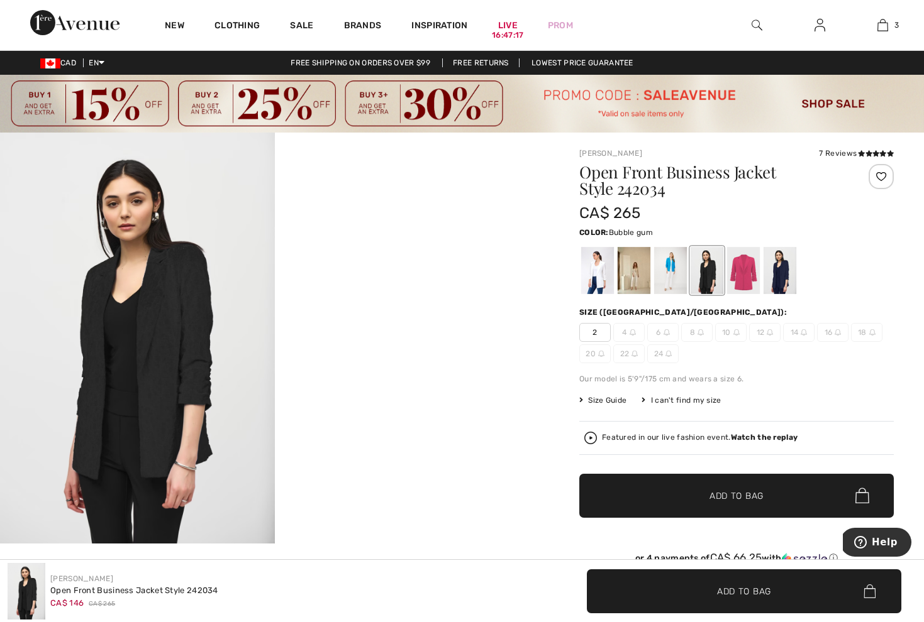
click at [754, 279] on div at bounding box center [743, 270] width 33 height 47
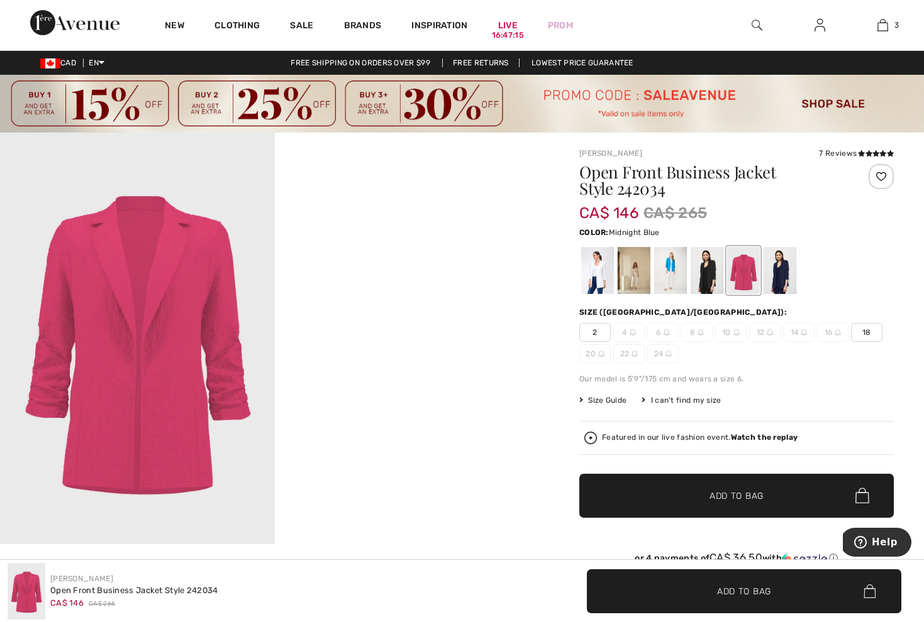
click at [793, 282] on div at bounding box center [779, 270] width 33 height 47
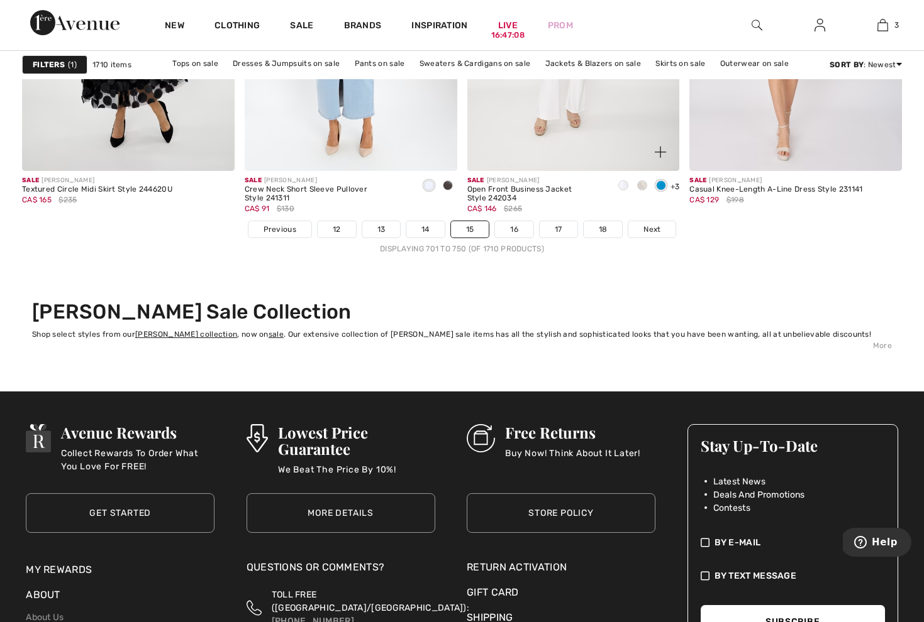
scroll to position [5838, 0]
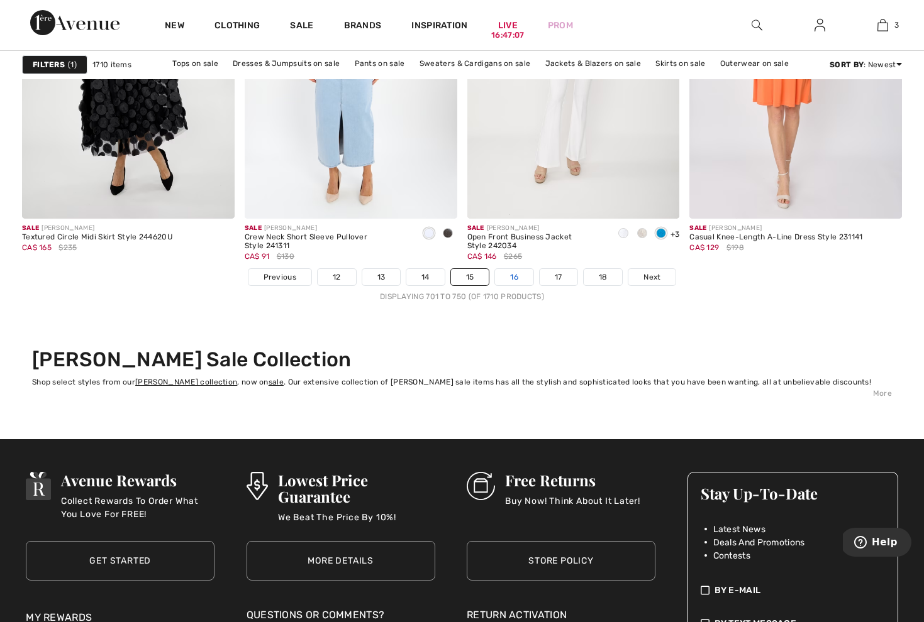
click at [517, 277] on link "16" at bounding box center [514, 277] width 38 height 16
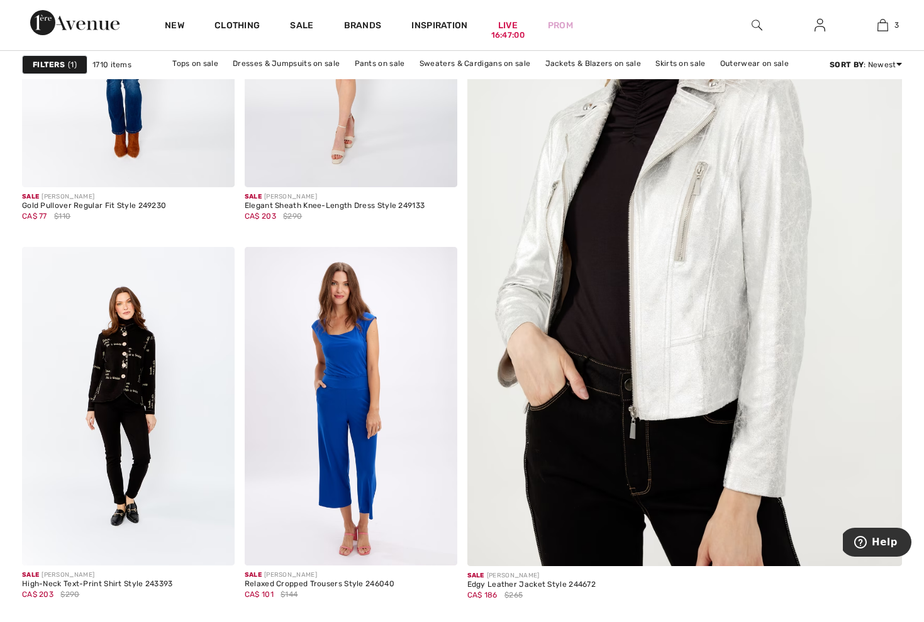
scroll to position [387, 0]
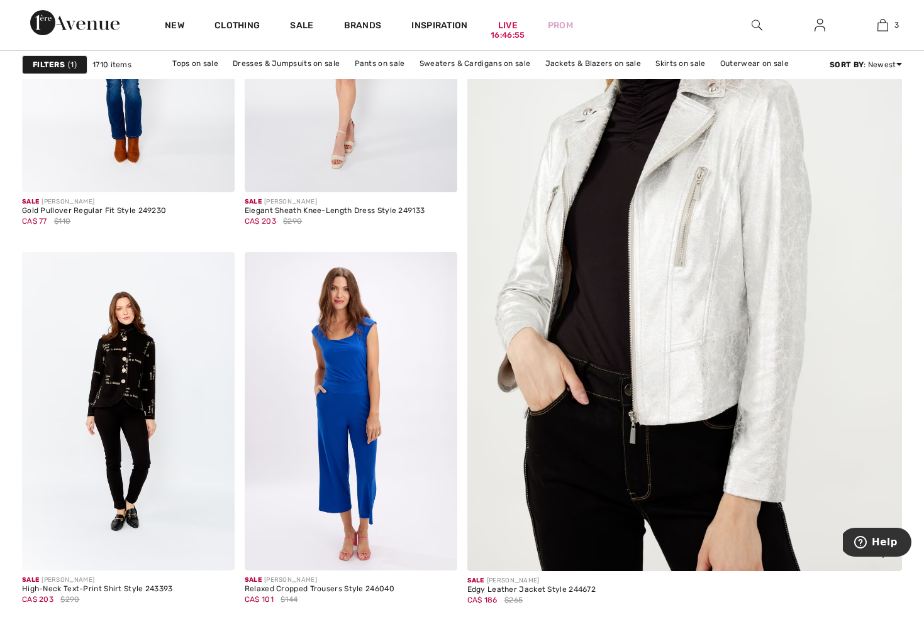
click at [694, 225] on img at bounding box center [684, 265] width 522 height 783
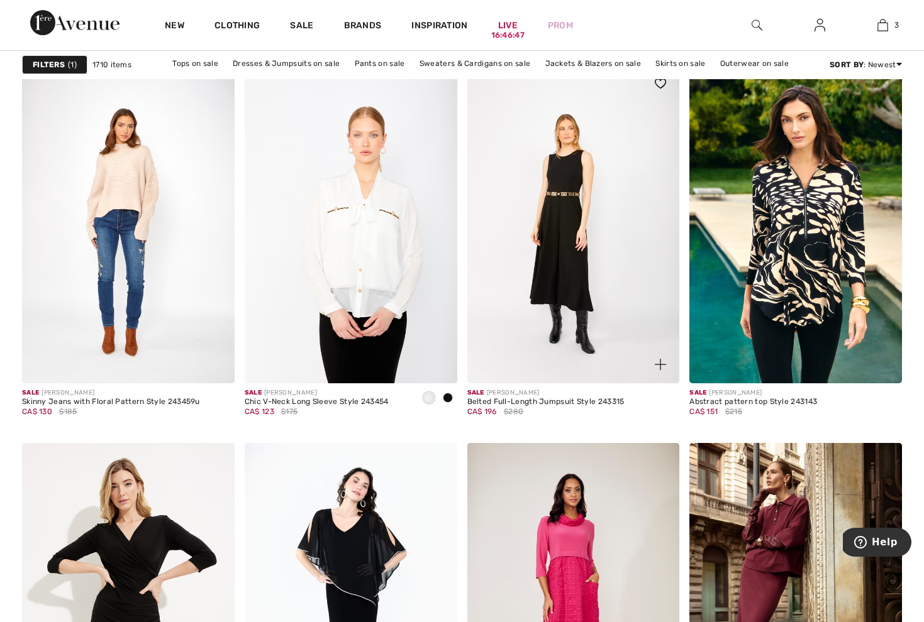
scroll to position [934, 0]
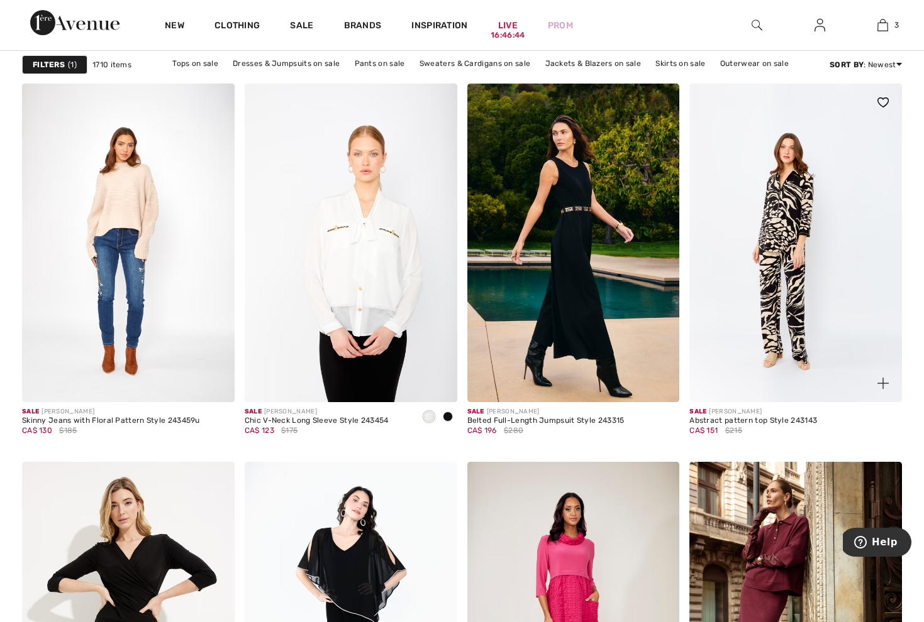
click at [785, 188] on img at bounding box center [795, 243] width 212 height 319
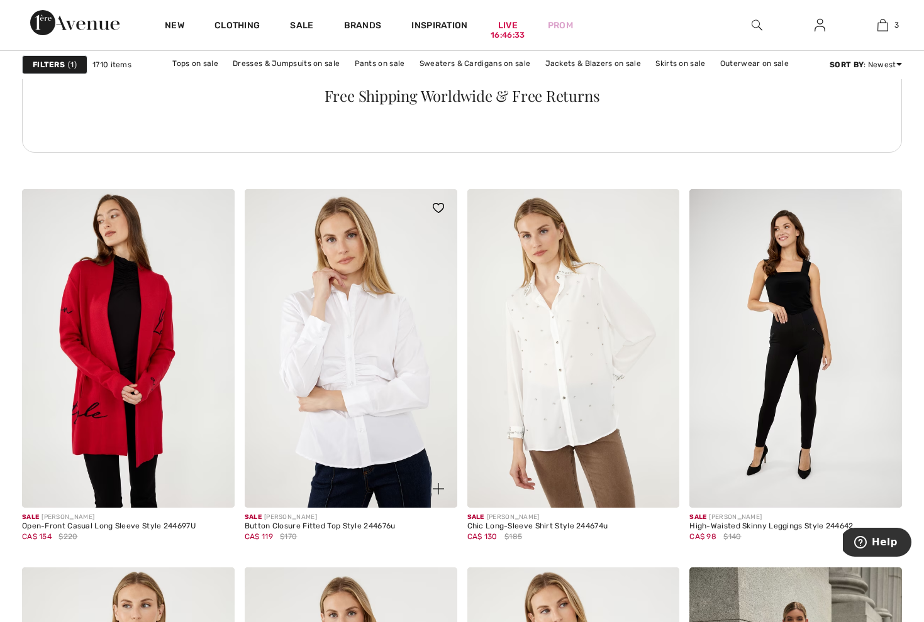
scroll to position [1789, 0]
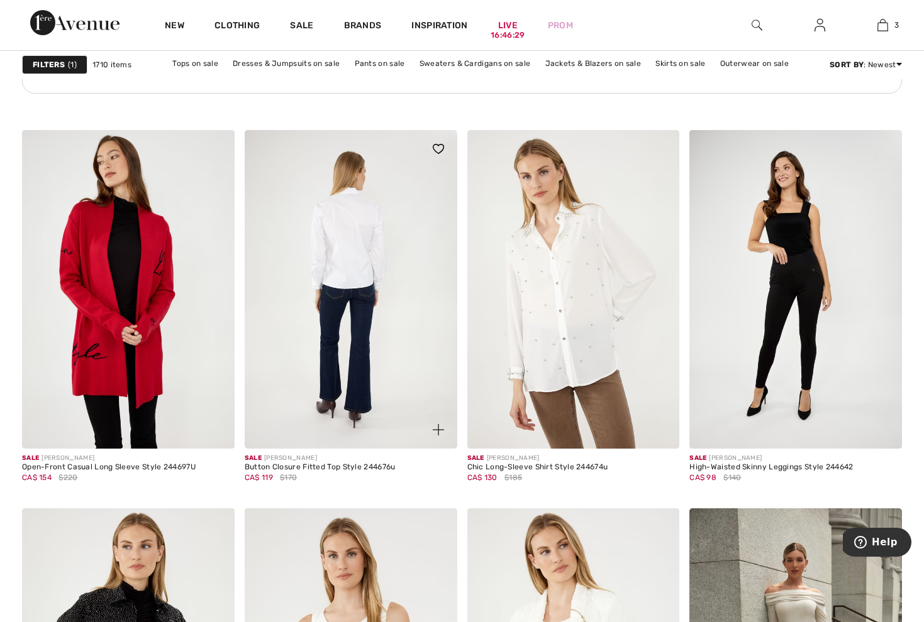
click at [356, 238] on img at bounding box center [351, 289] width 212 height 319
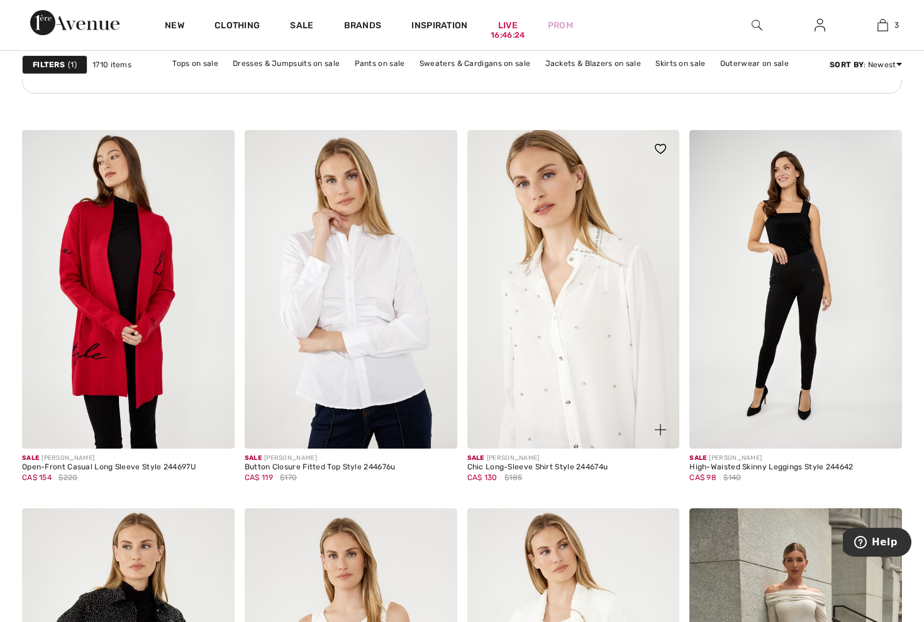
click at [622, 265] on img at bounding box center [573, 289] width 212 height 319
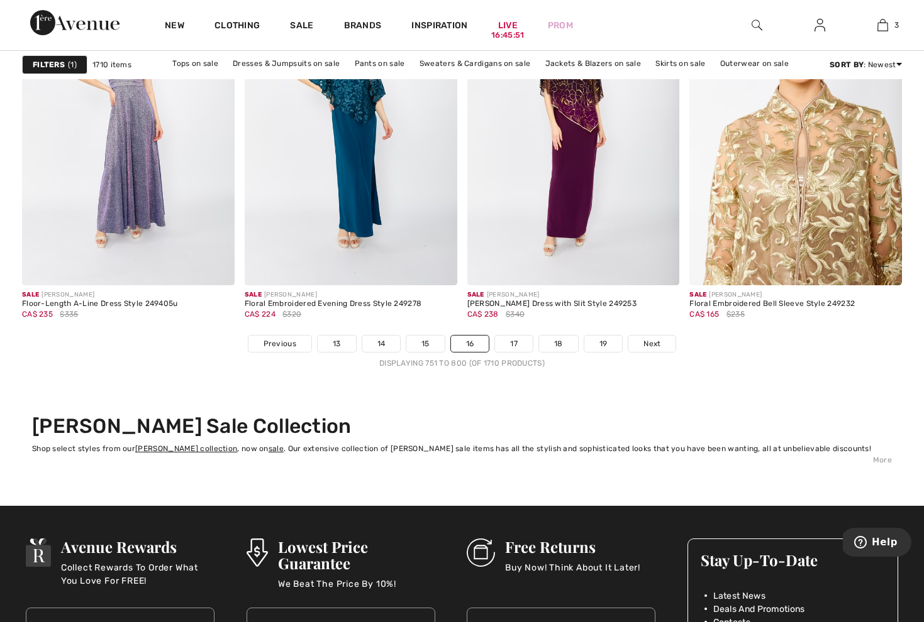
scroll to position [5776, 0]
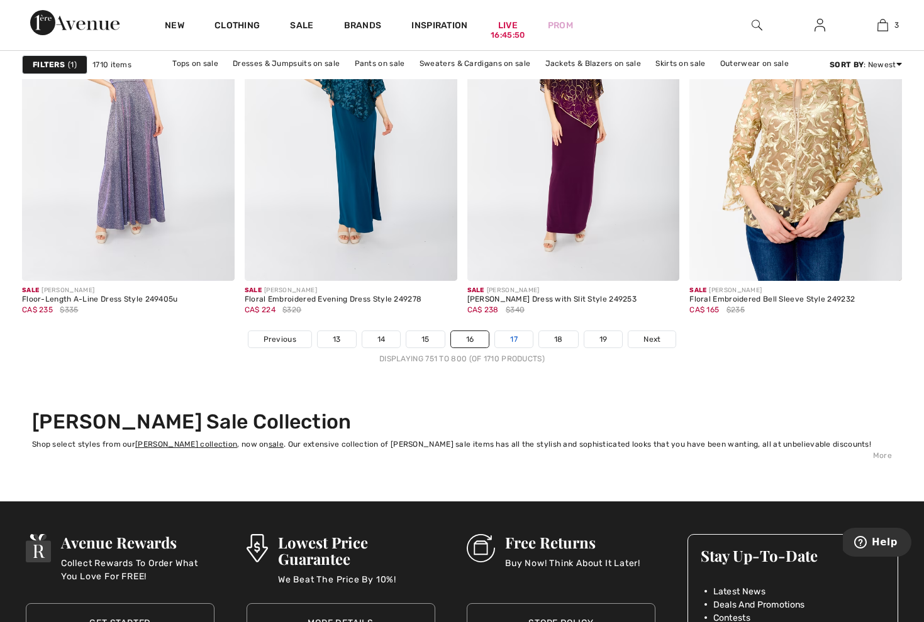
click at [519, 338] on link "17" at bounding box center [514, 339] width 38 height 16
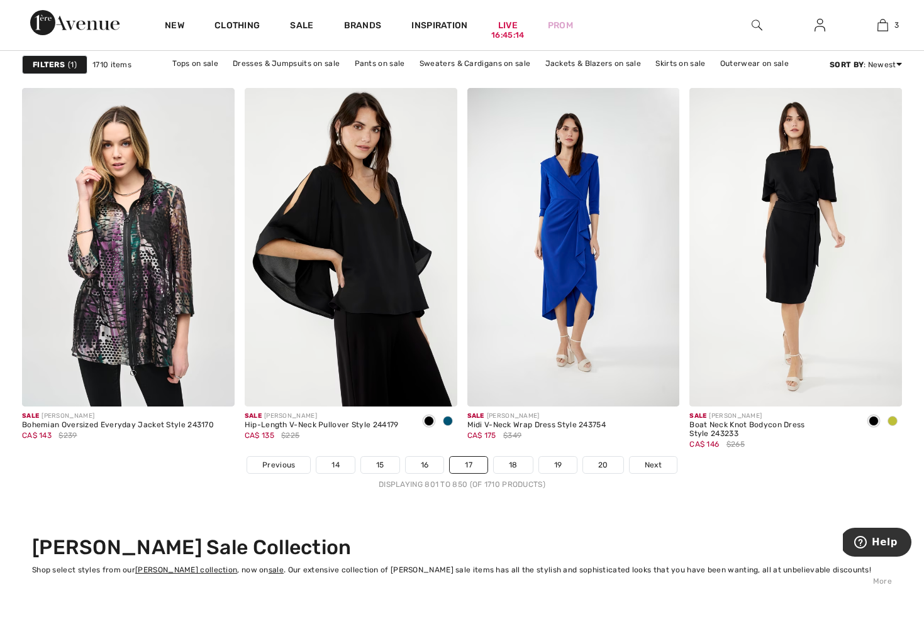
scroll to position [5651, 0]
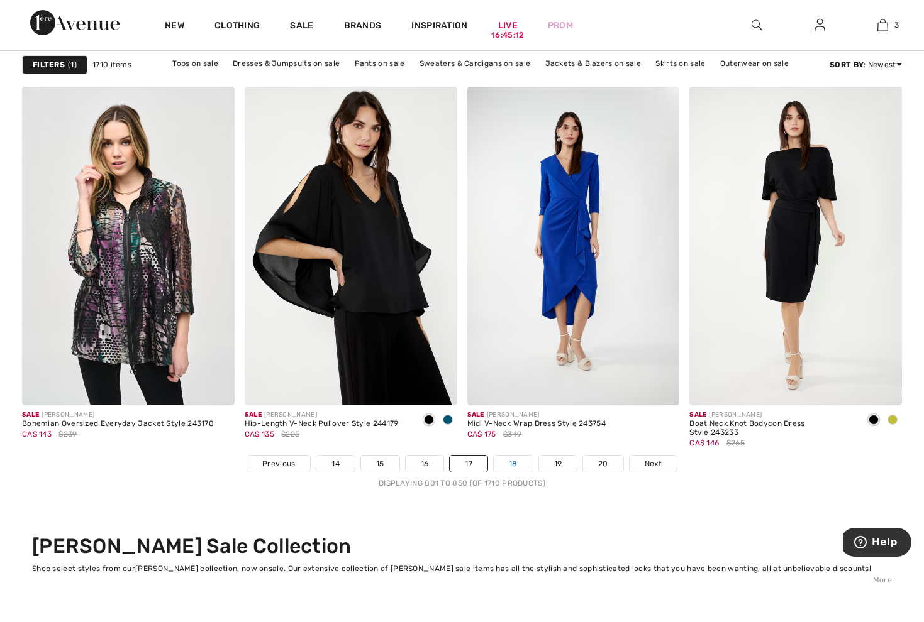
click at [519, 463] on link "18" at bounding box center [513, 464] width 39 height 16
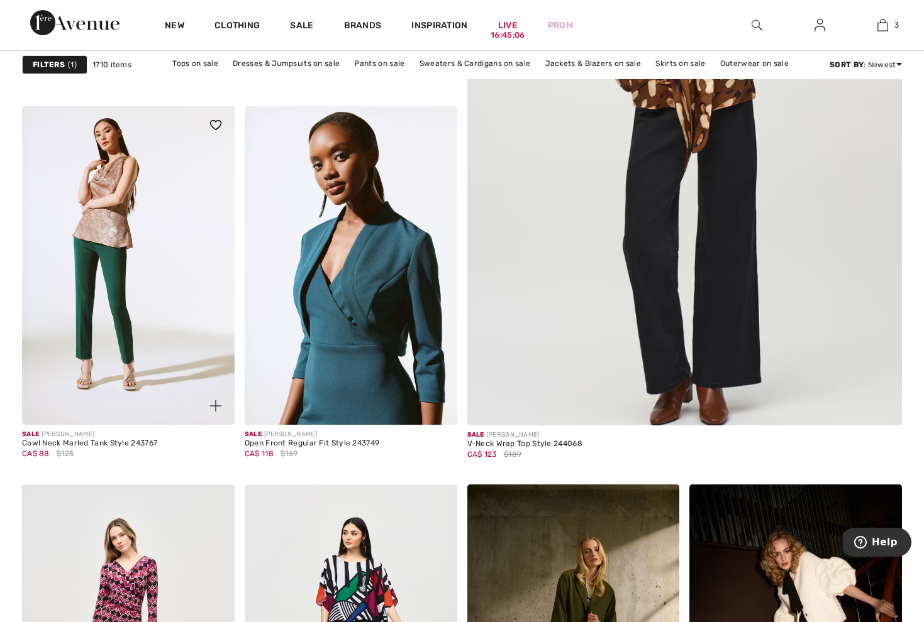
click at [106, 224] on img at bounding box center [128, 265] width 212 height 319
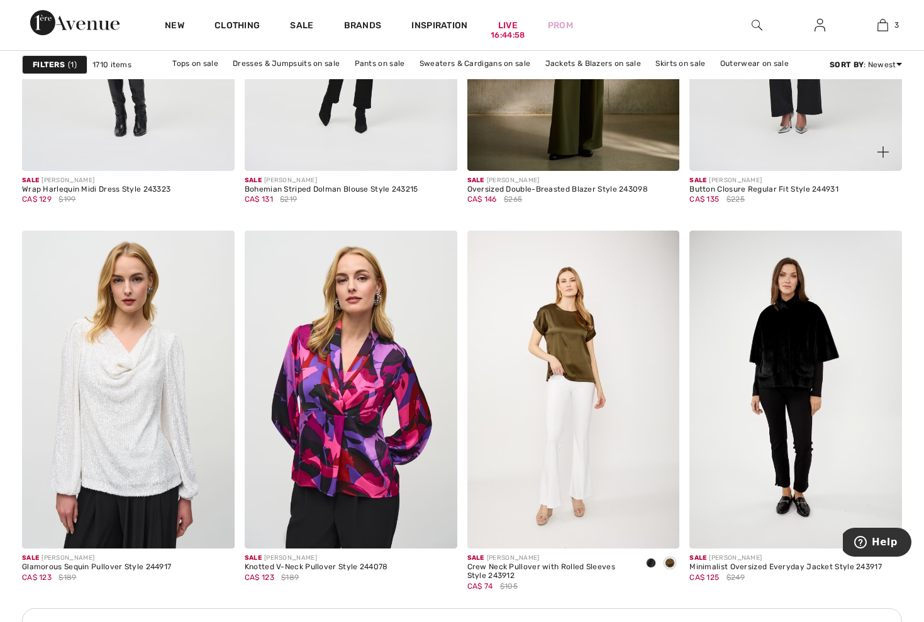
scroll to position [1167, 0]
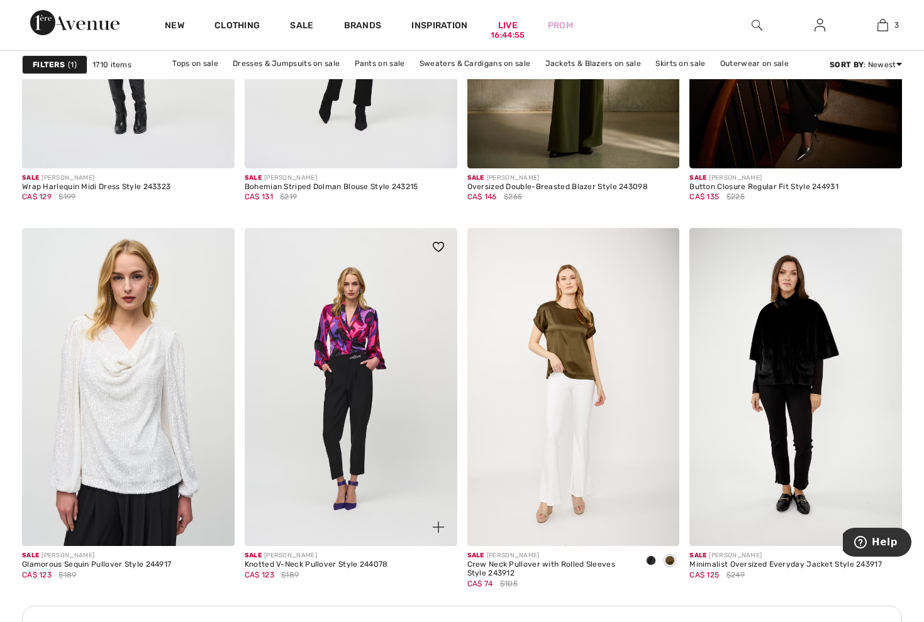
click at [370, 324] on img at bounding box center [351, 387] width 212 height 319
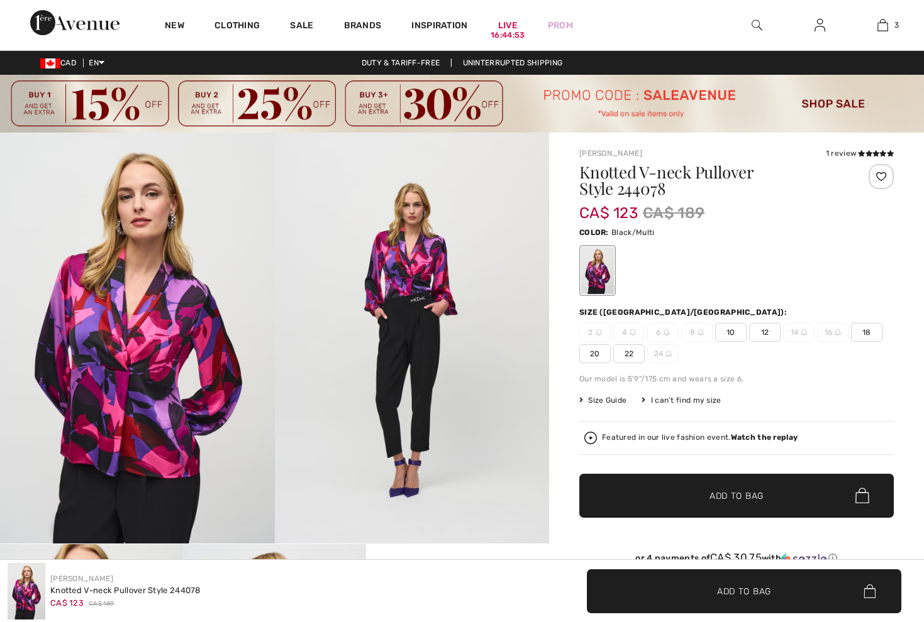
checkbox input "true"
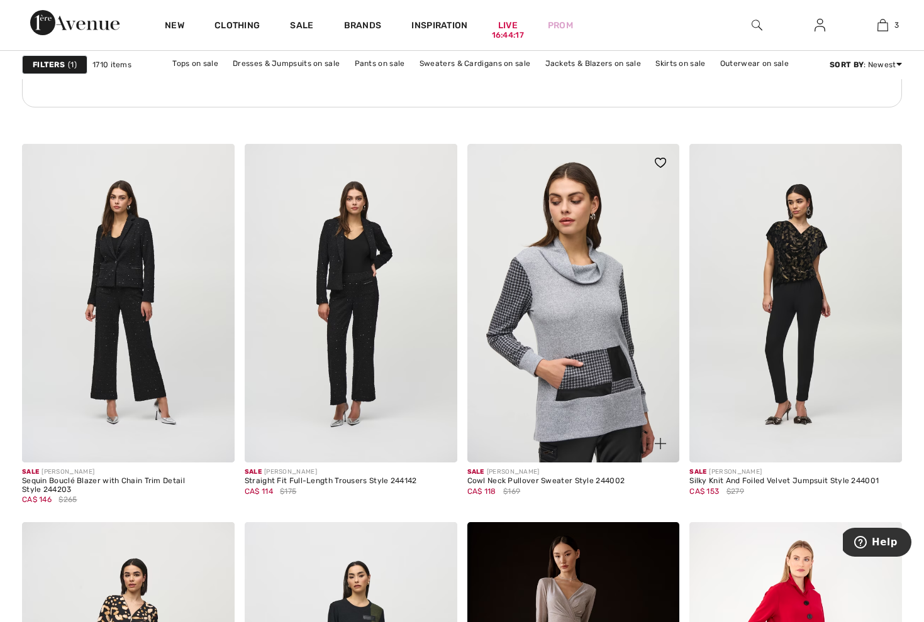
scroll to position [4864, 0]
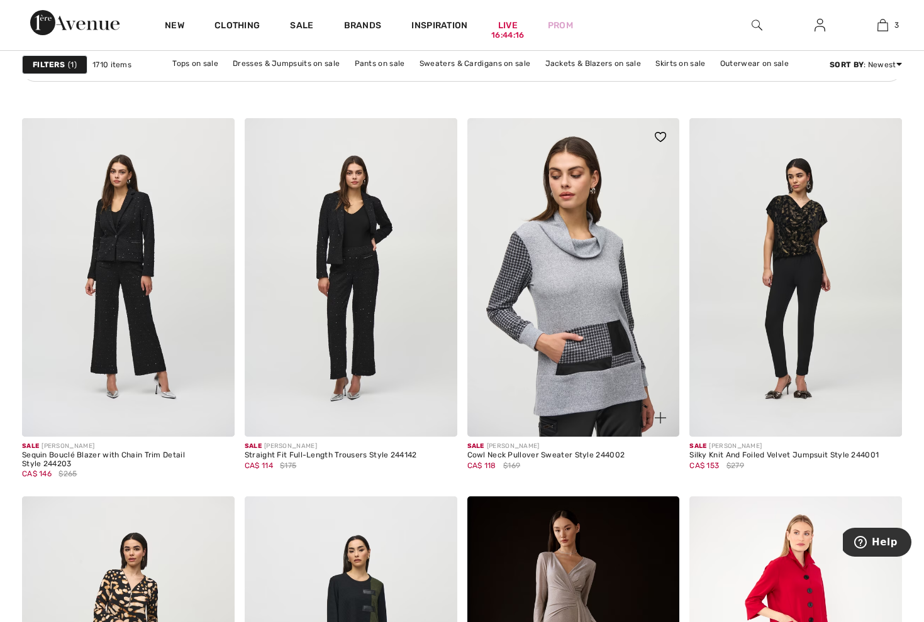
click at [568, 251] on img at bounding box center [573, 277] width 212 height 319
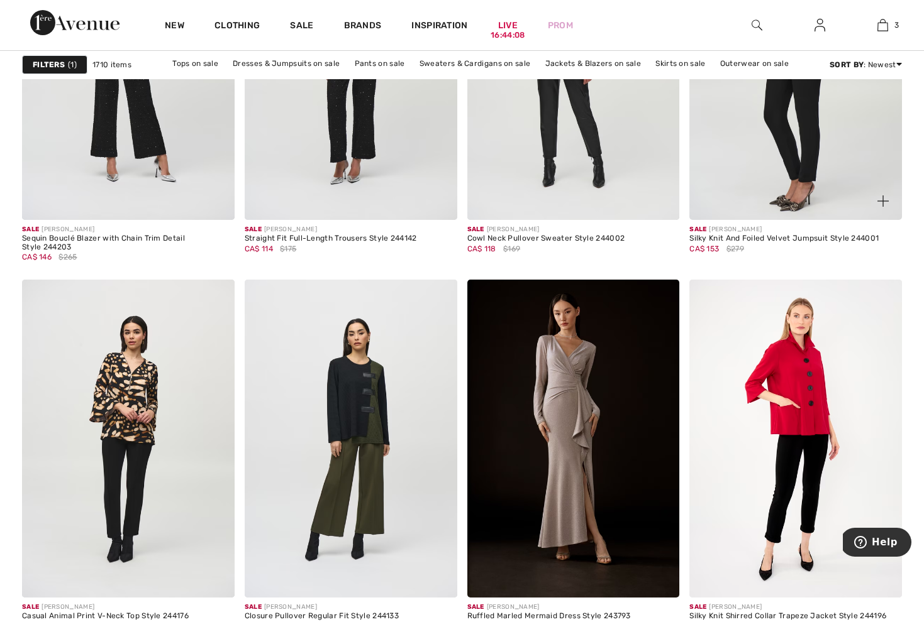
scroll to position [5082, 0]
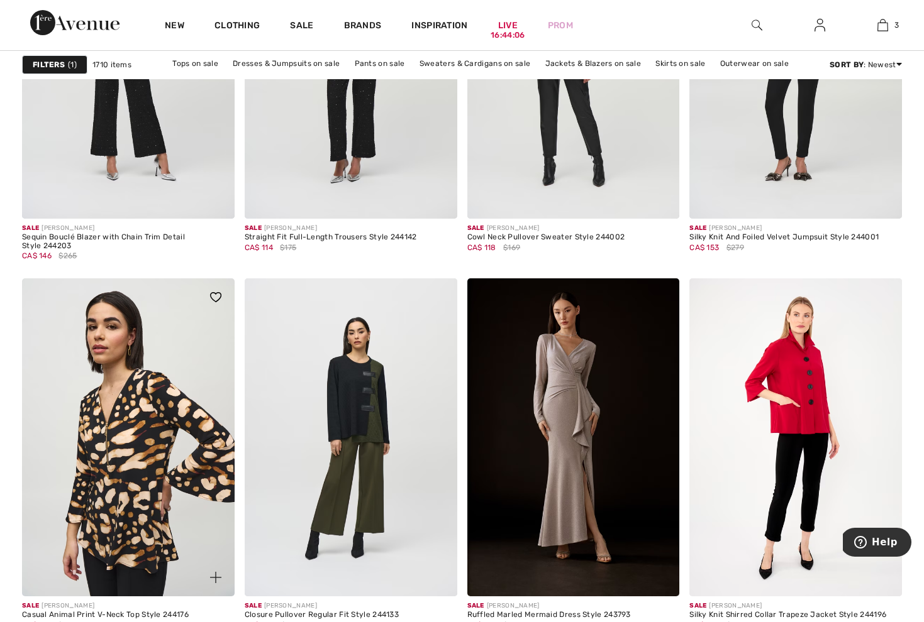
click at [114, 426] on img at bounding box center [128, 438] width 212 height 319
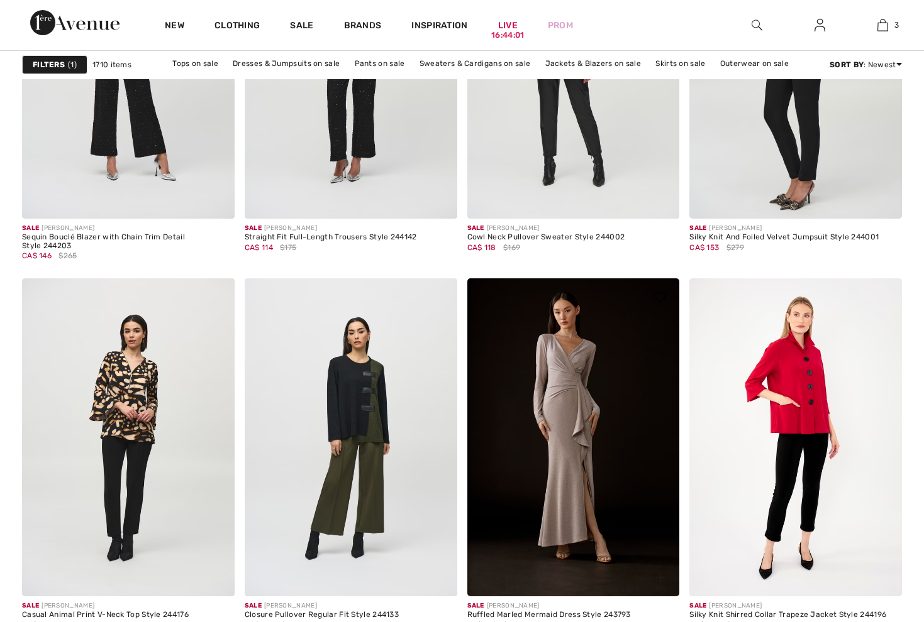
scroll to position [5082, 0]
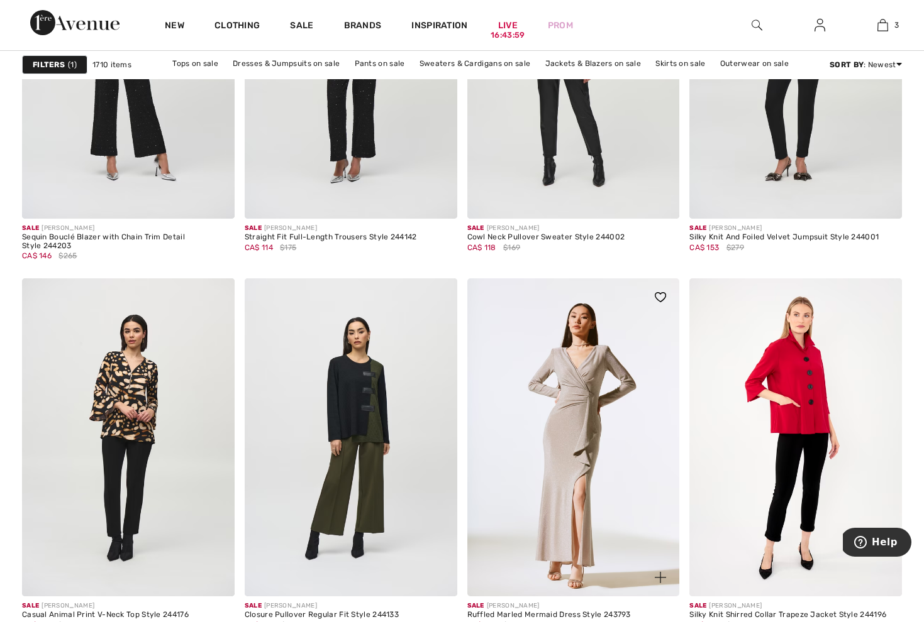
click at [570, 439] on img at bounding box center [573, 438] width 212 height 319
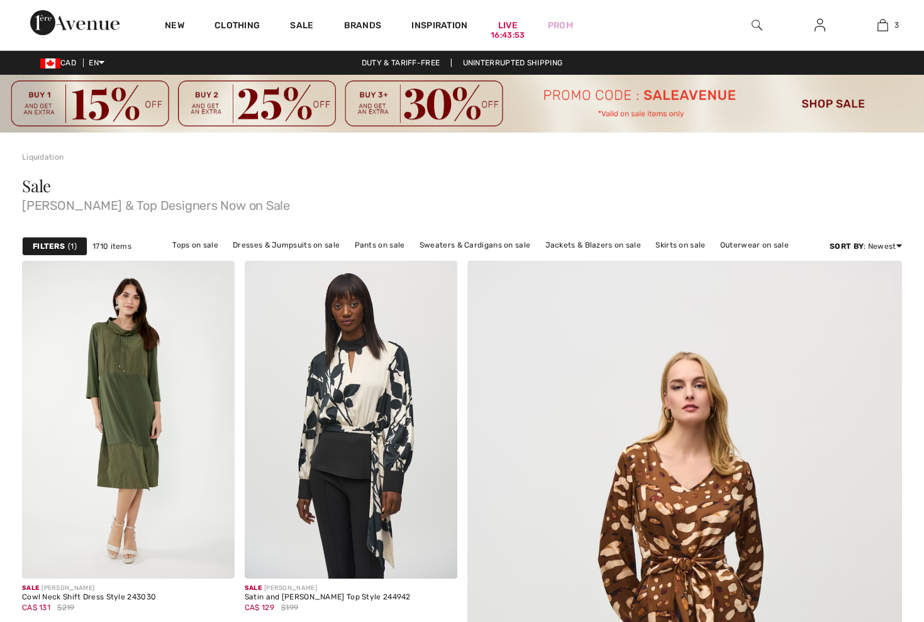
checkbox input "true"
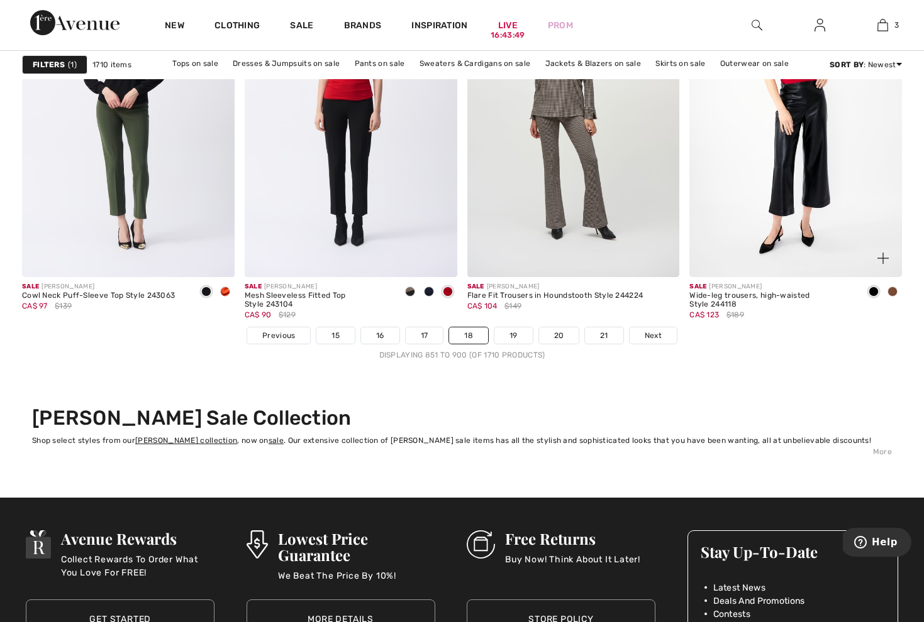
scroll to position [5793, 0]
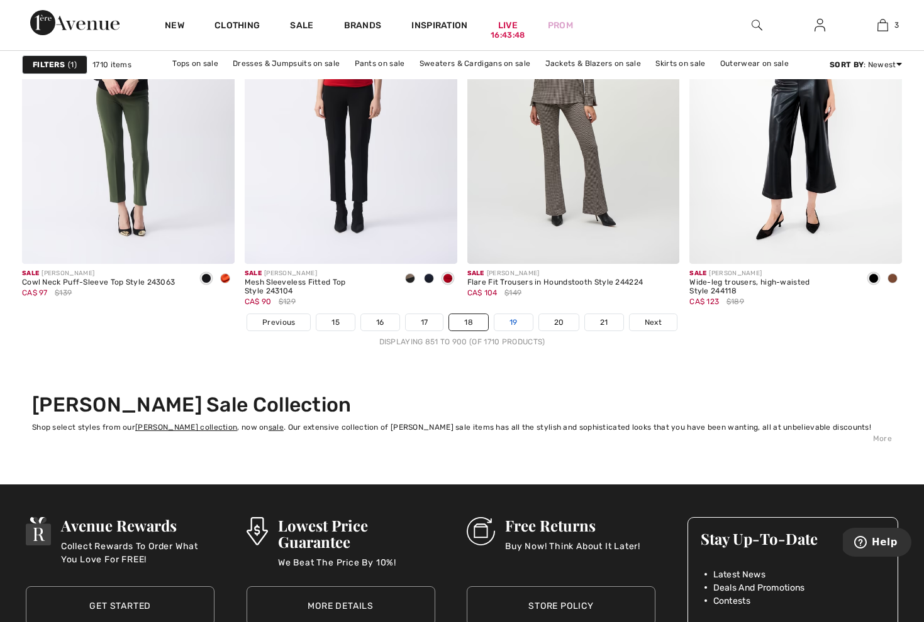
click at [517, 321] on link "19" at bounding box center [513, 322] width 38 height 16
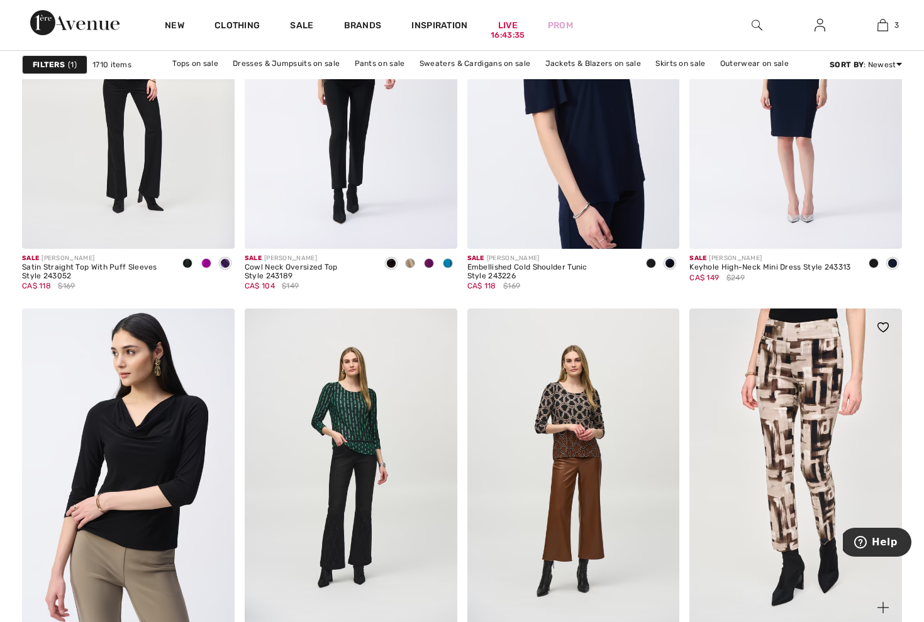
scroll to position [1991, 0]
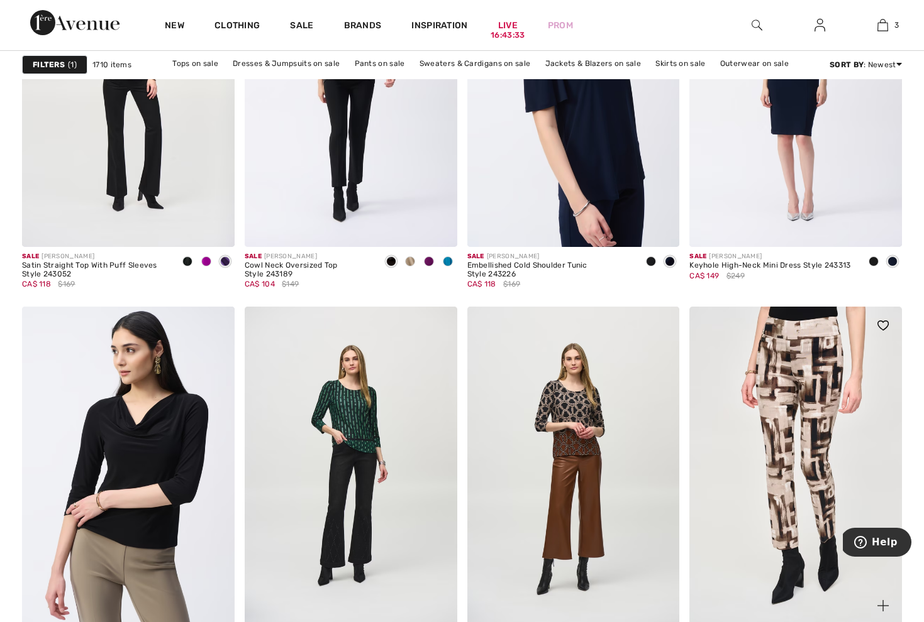
click at [822, 378] on img at bounding box center [795, 466] width 212 height 319
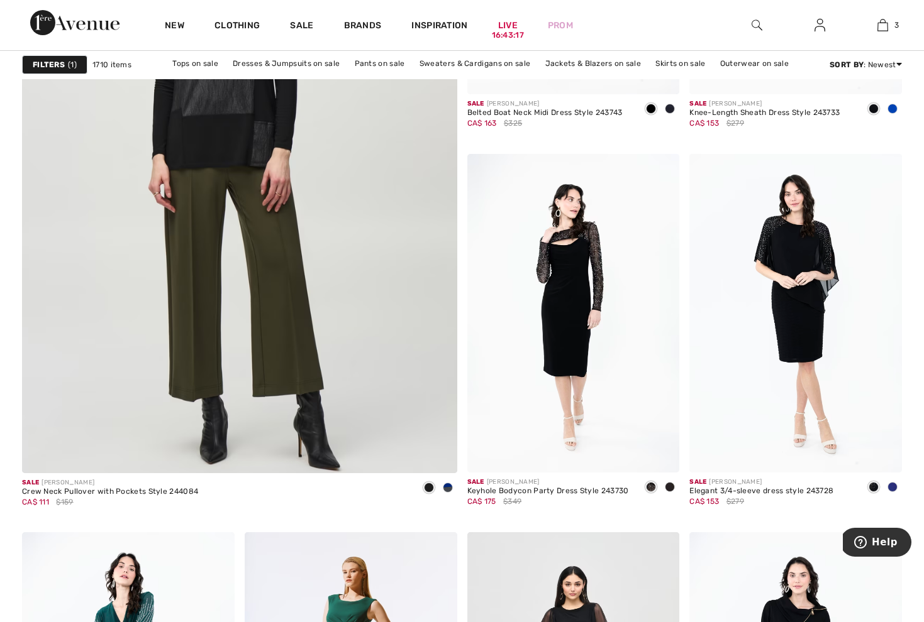
scroll to position [3460, 0]
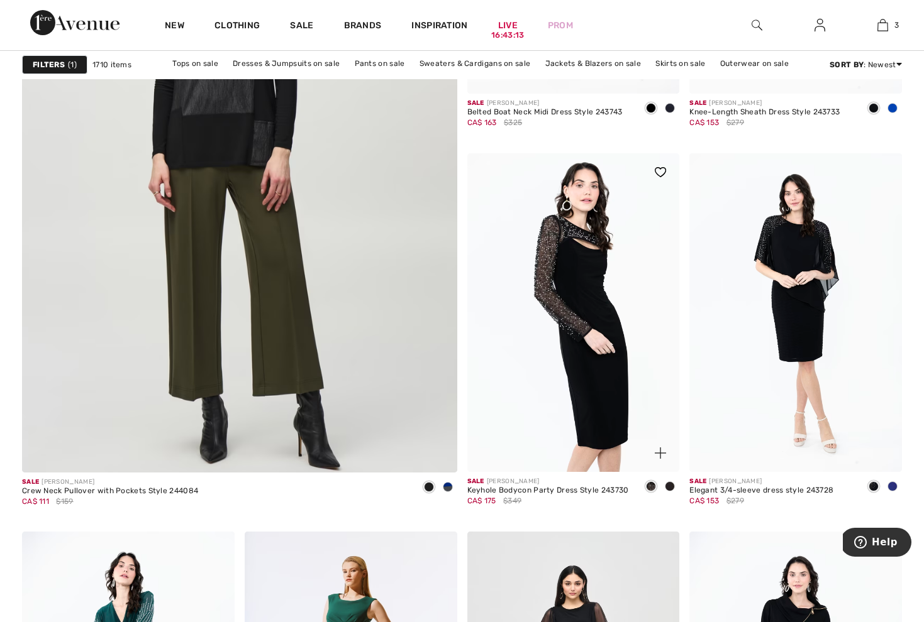
click at [568, 250] on img at bounding box center [573, 312] width 212 height 319
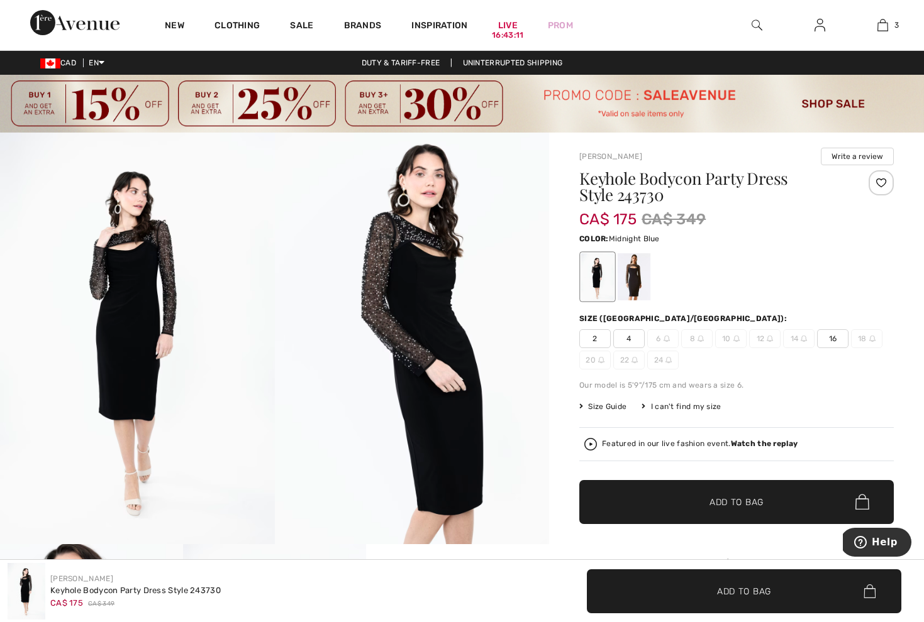
click at [627, 273] on div at bounding box center [633, 276] width 33 height 47
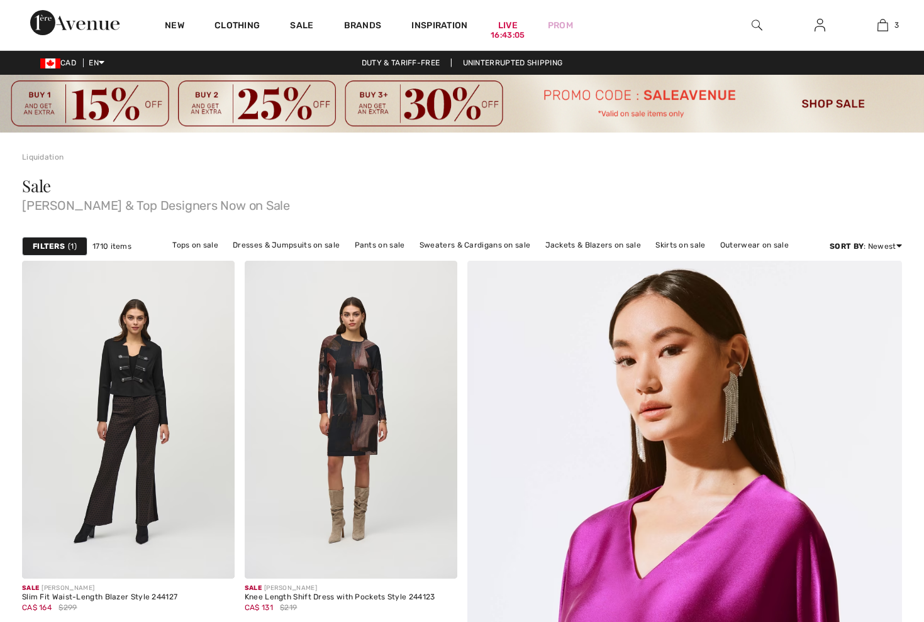
scroll to position [3460, 0]
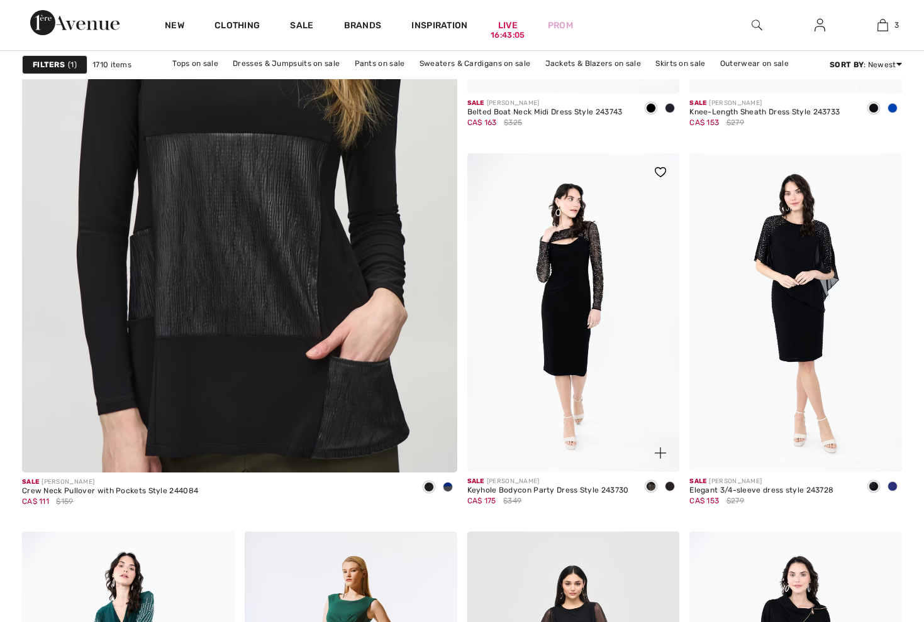
checkbox input "true"
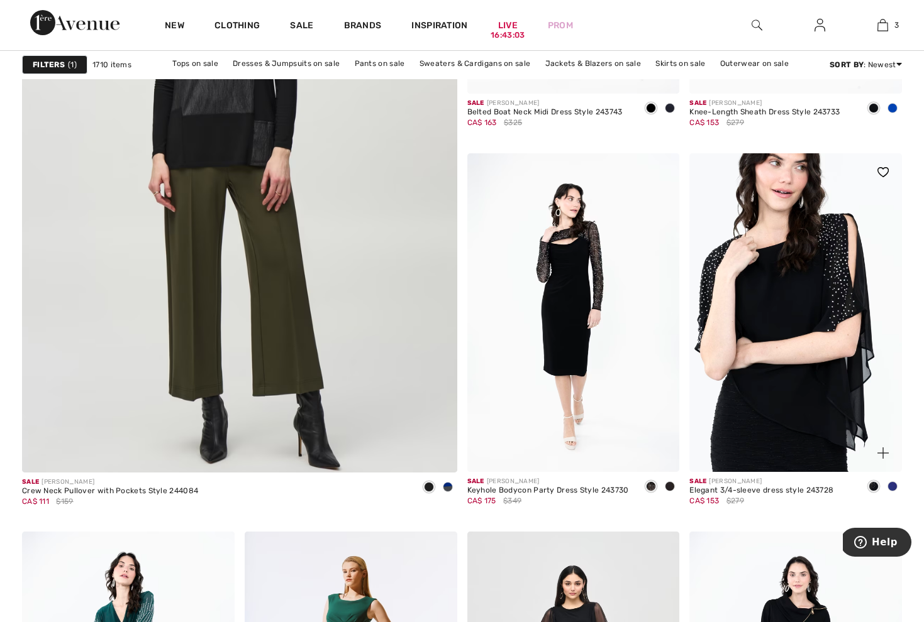
click at [800, 297] on img at bounding box center [795, 312] width 212 height 319
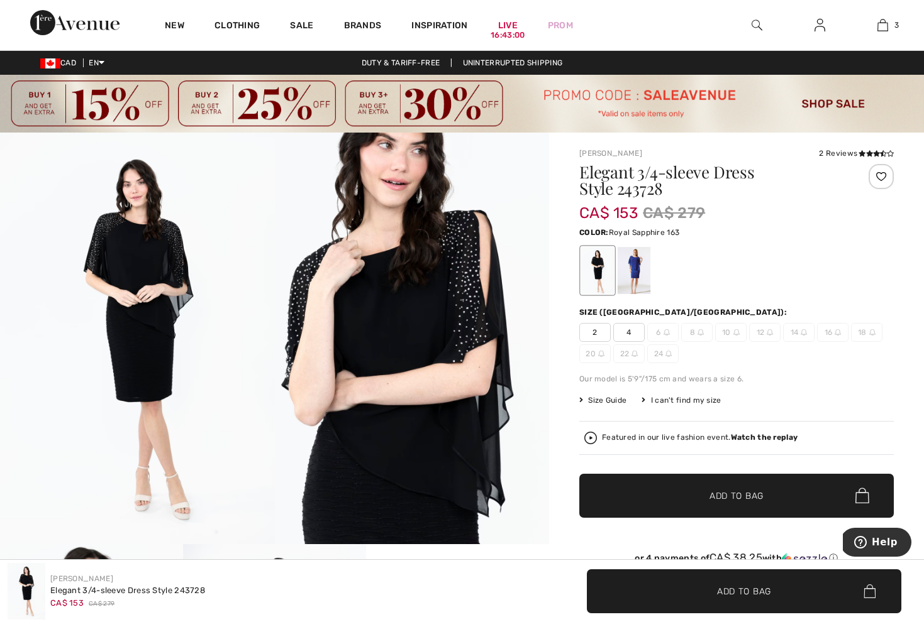
click at [631, 247] on div at bounding box center [633, 270] width 33 height 47
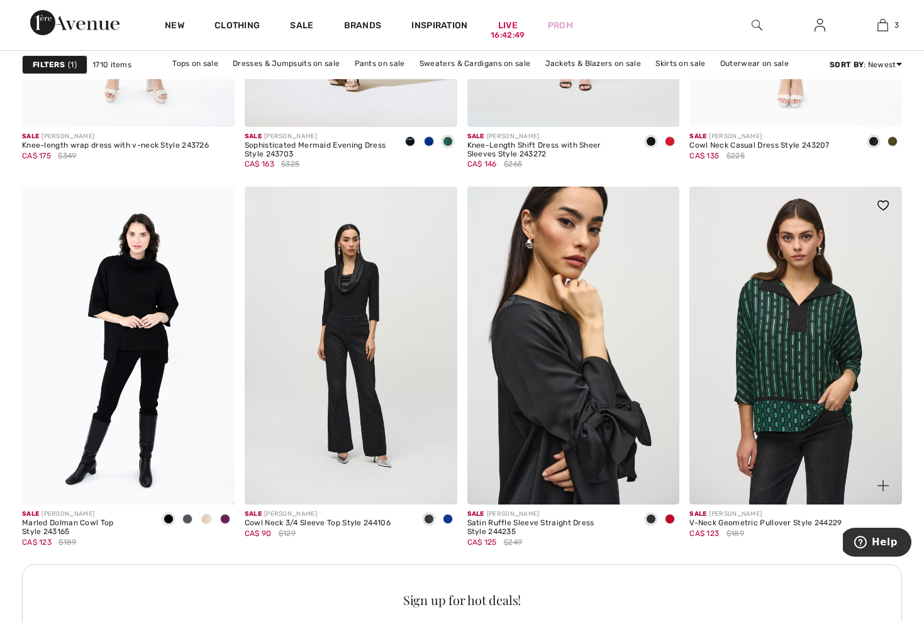
scroll to position [4185, 0]
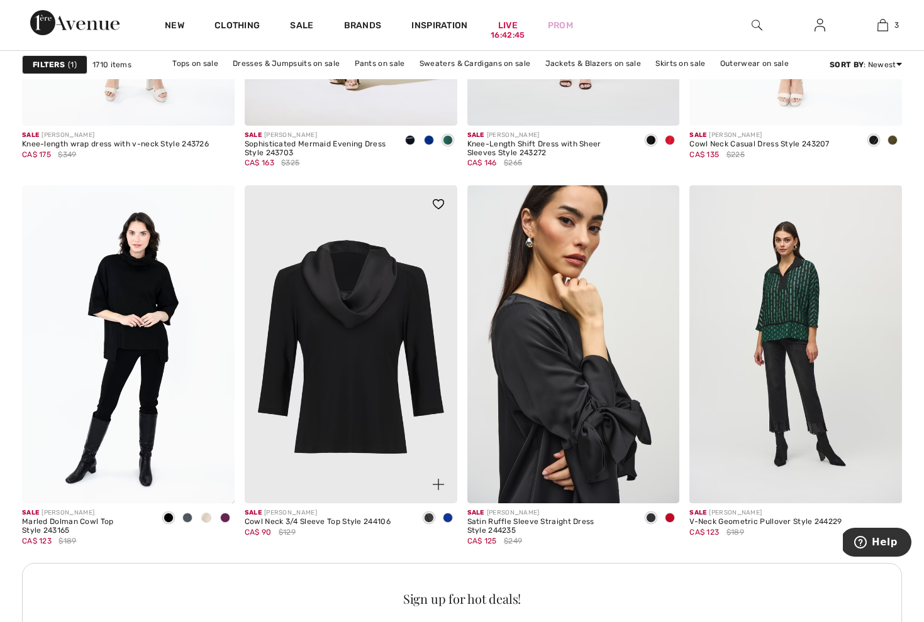
click at [324, 267] on img at bounding box center [351, 344] width 212 height 319
